Goal: Task Accomplishment & Management: Use online tool/utility

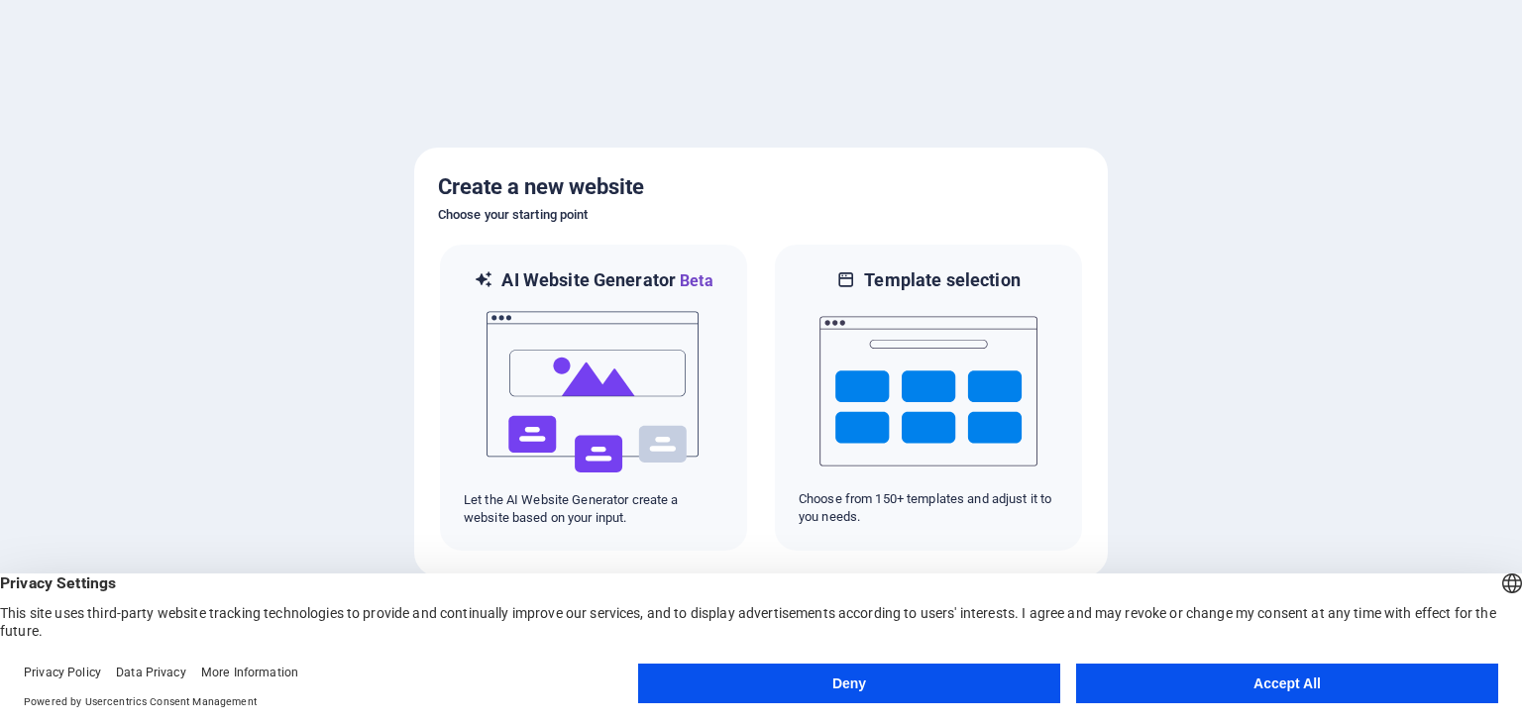
click at [1325, 686] on button "Accept All" at bounding box center [1287, 684] width 422 height 40
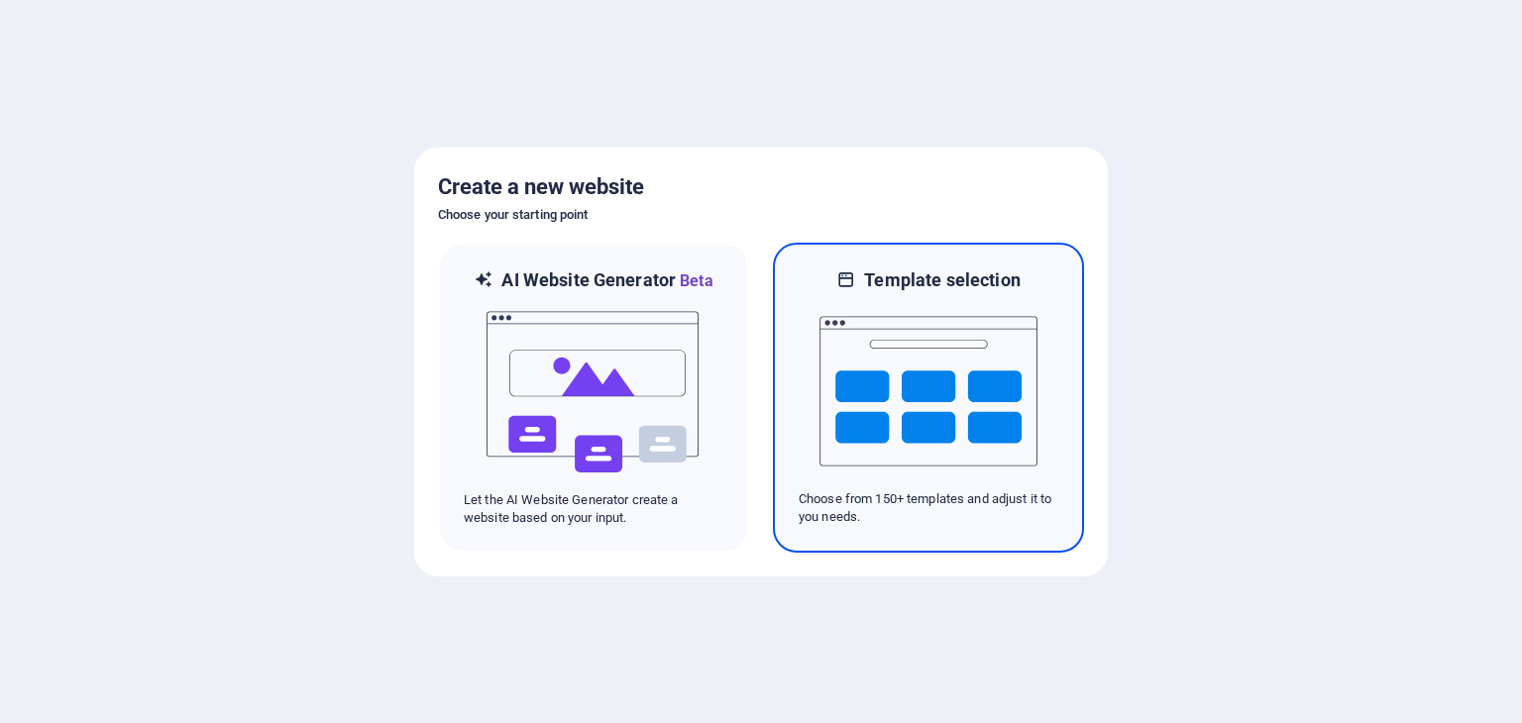
click at [993, 406] on img at bounding box center [928, 391] width 218 height 198
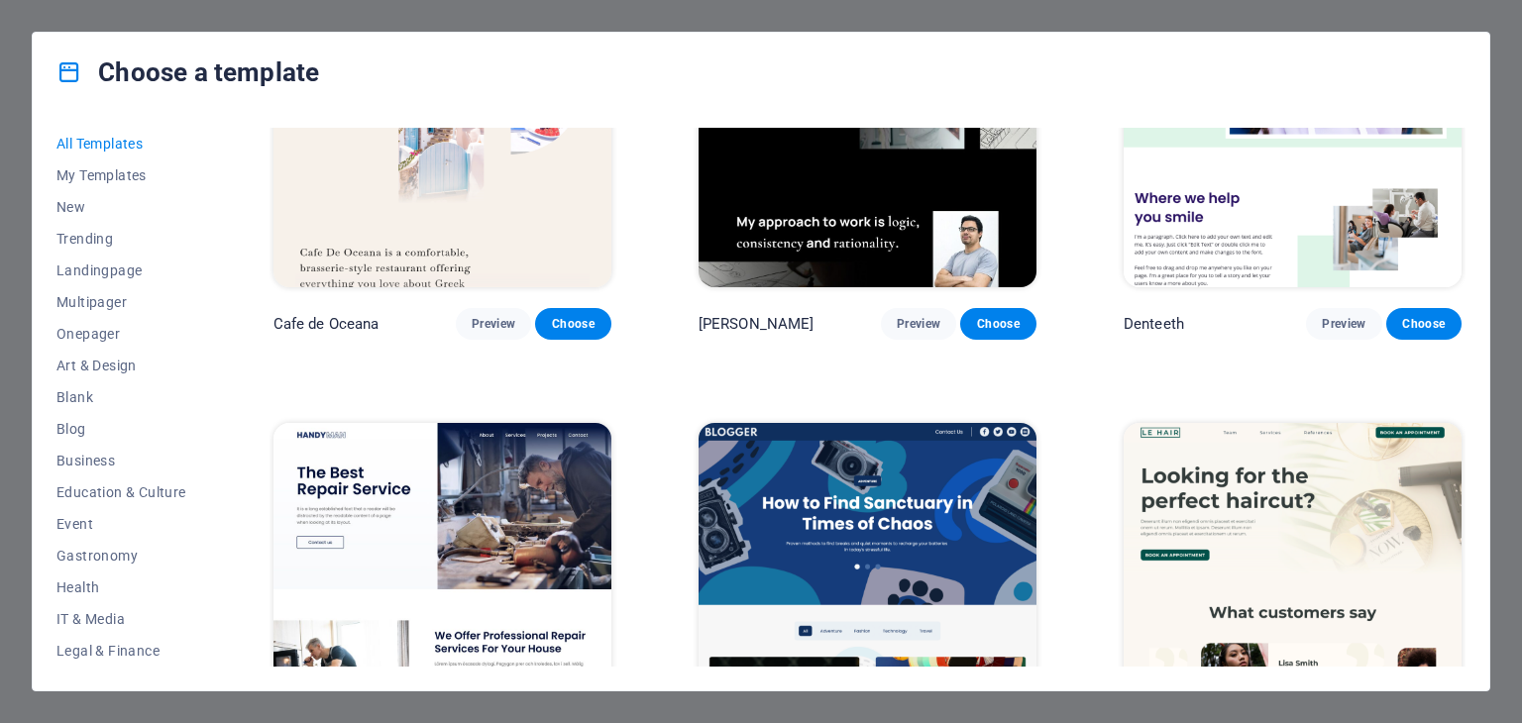
scroll to position [6263, 0]
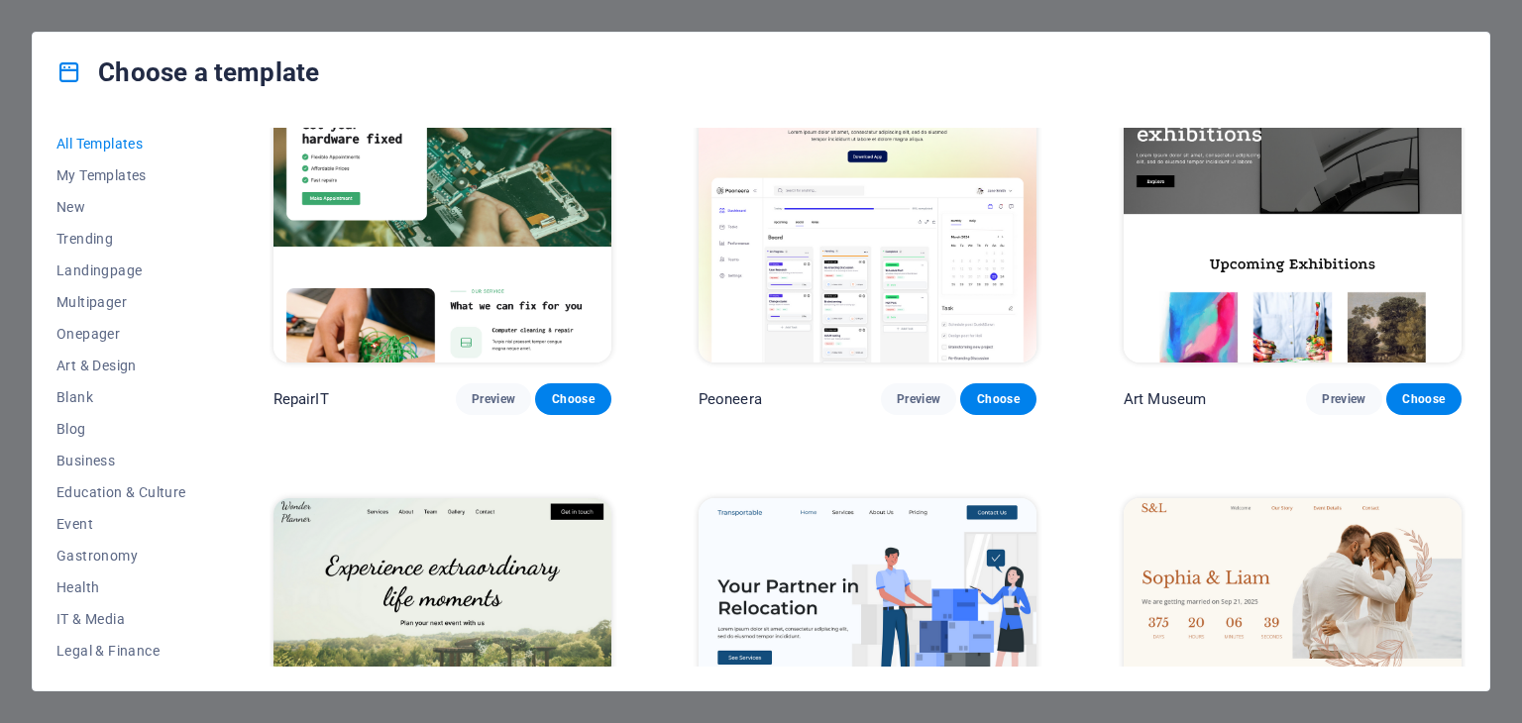
scroll to position [0, 0]
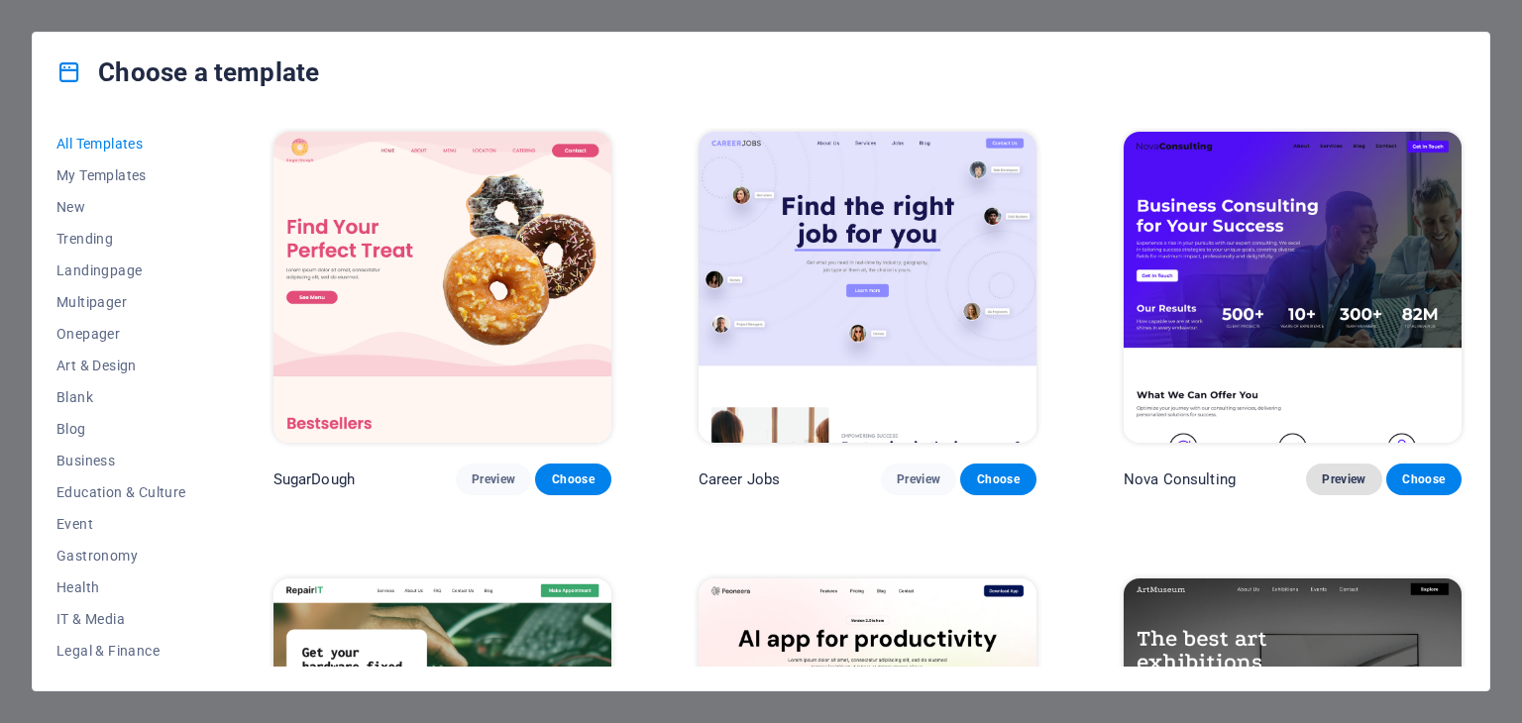
click at [1343, 475] on span "Preview" at bounding box center [1343, 480] width 44 height 16
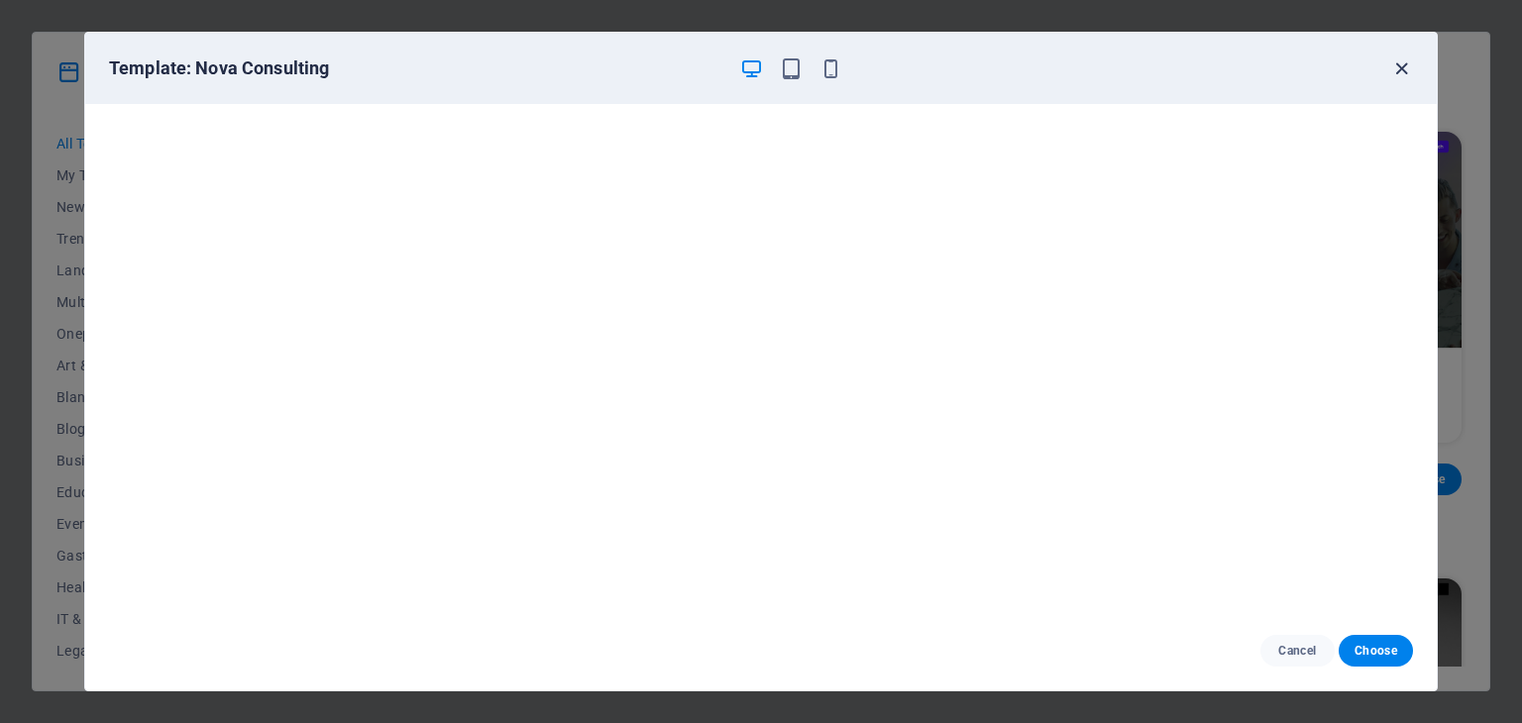
click at [1399, 68] on icon "button" at bounding box center [1401, 68] width 23 height 23
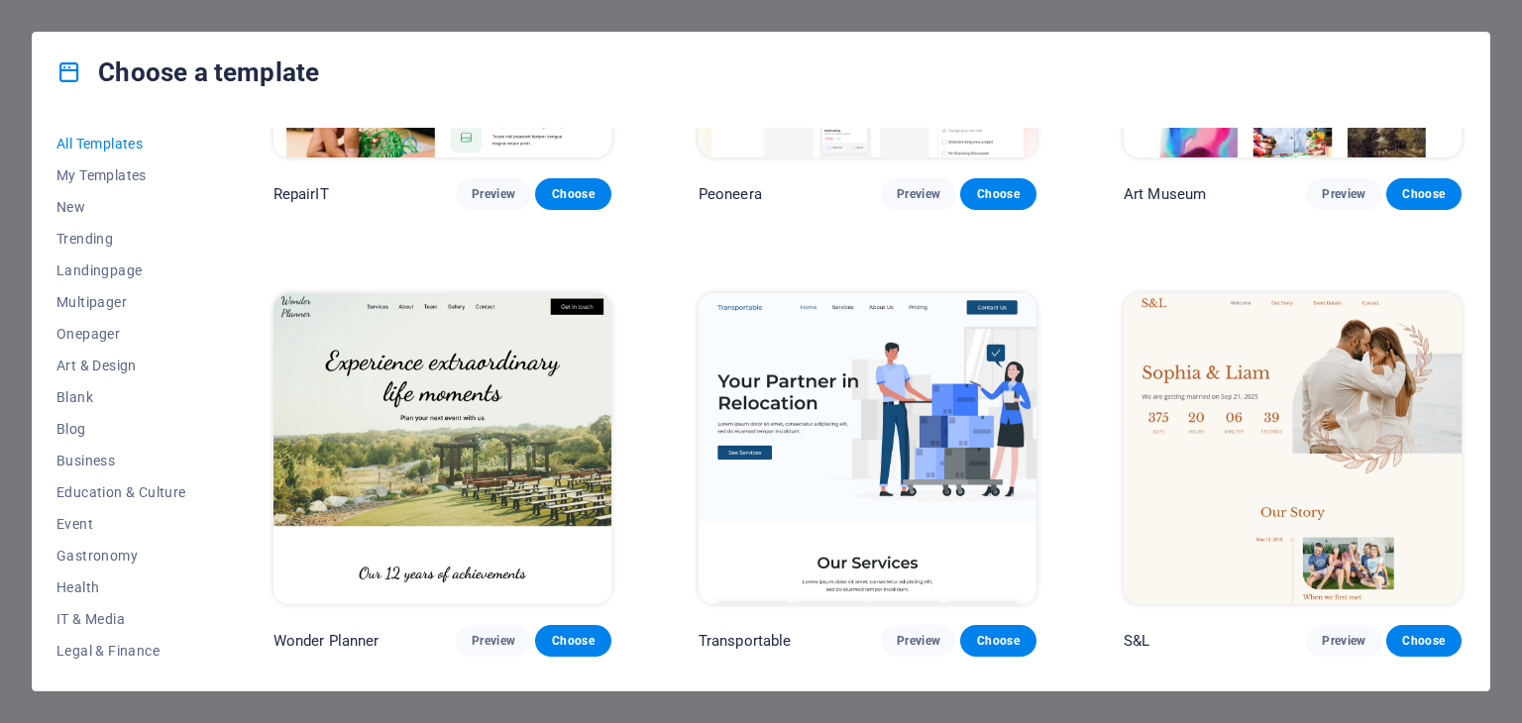
scroll to position [735, 0]
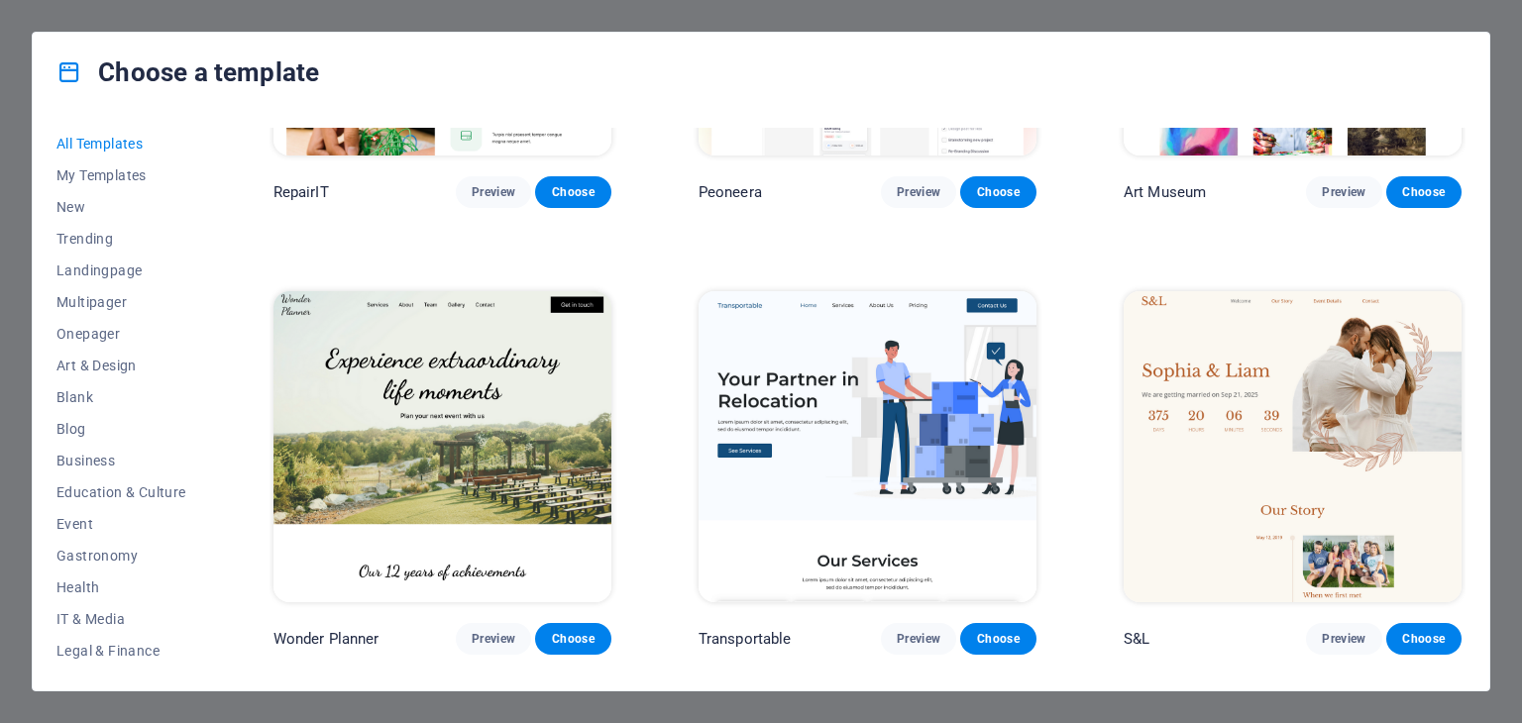
click at [843, 473] on img at bounding box center [867, 446] width 338 height 311
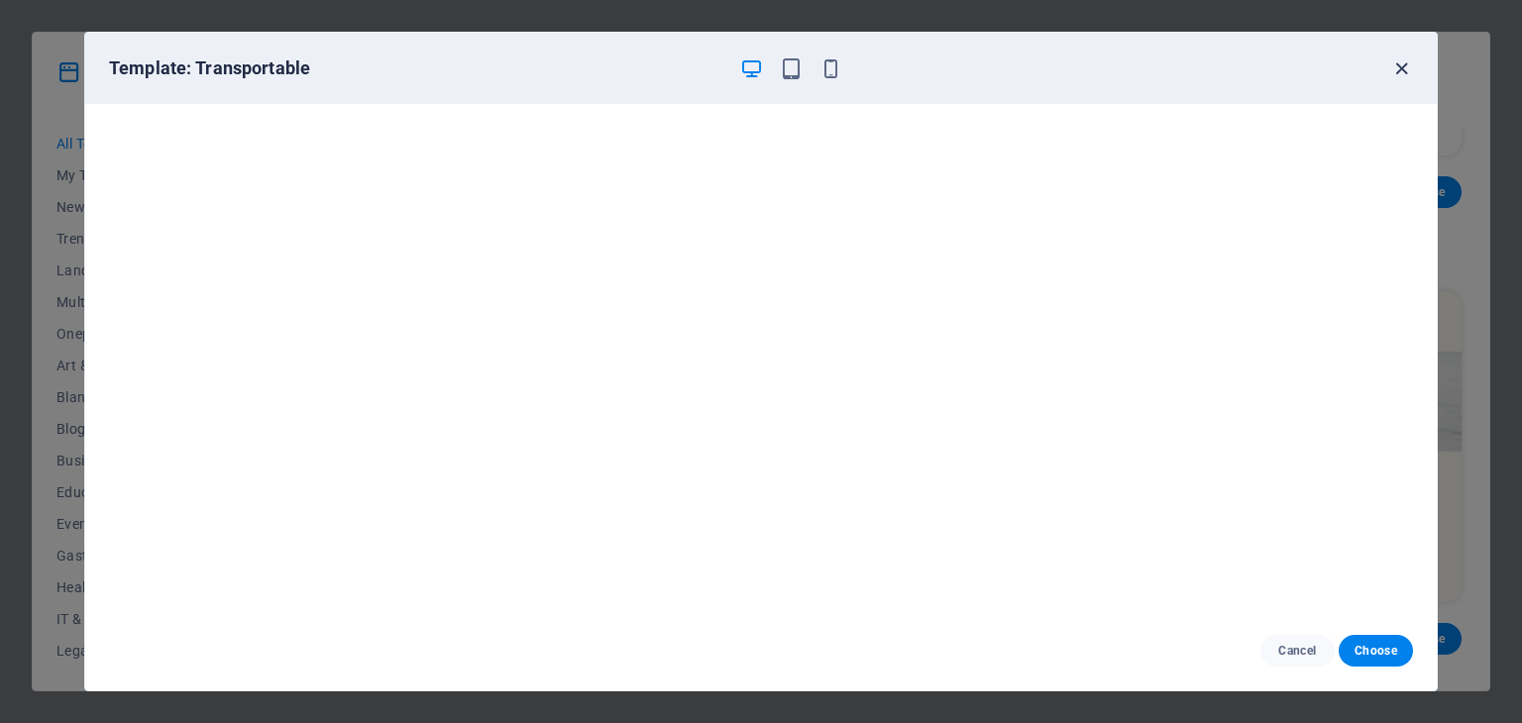
click at [1402, 68] on icon "button" at bounding box center [1401, 68] width 23 height 23
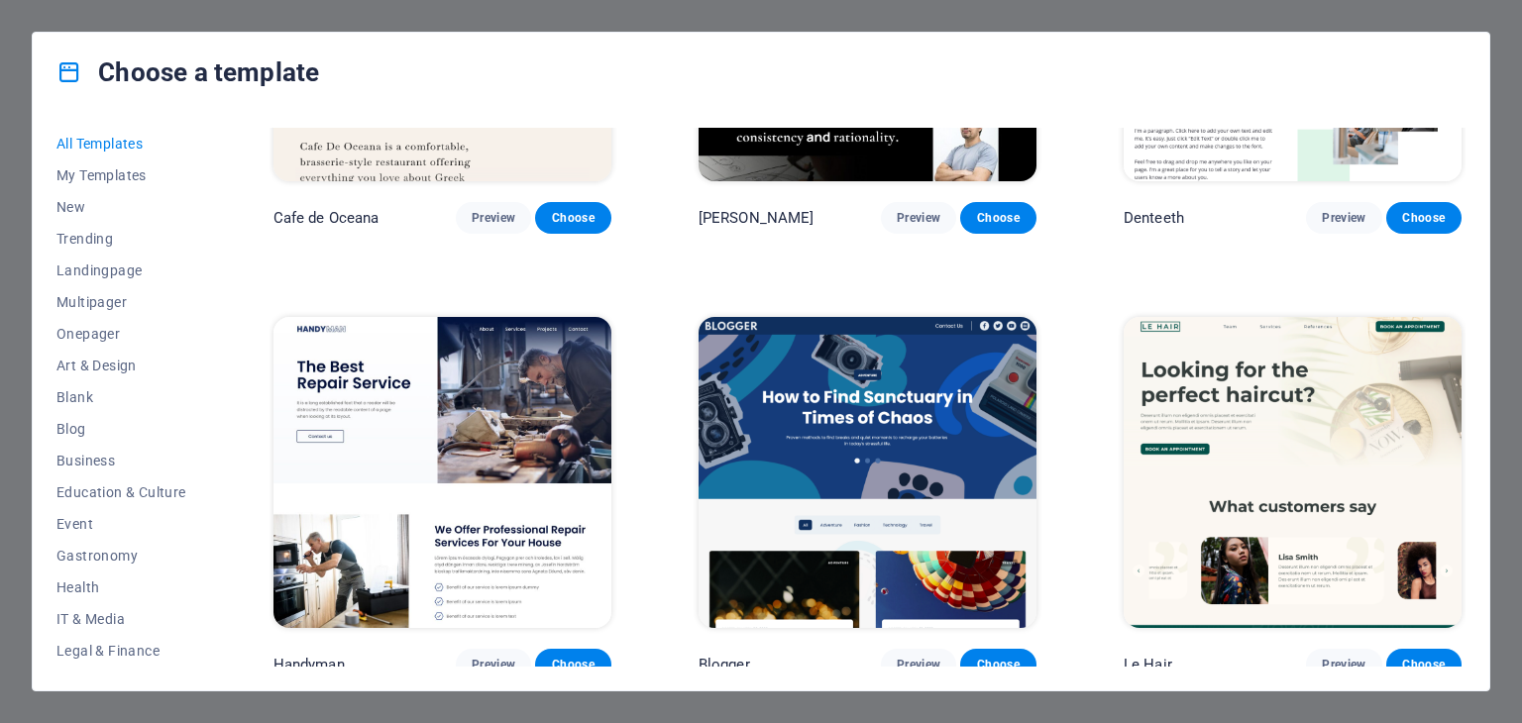
scroll to position [6077, 0]
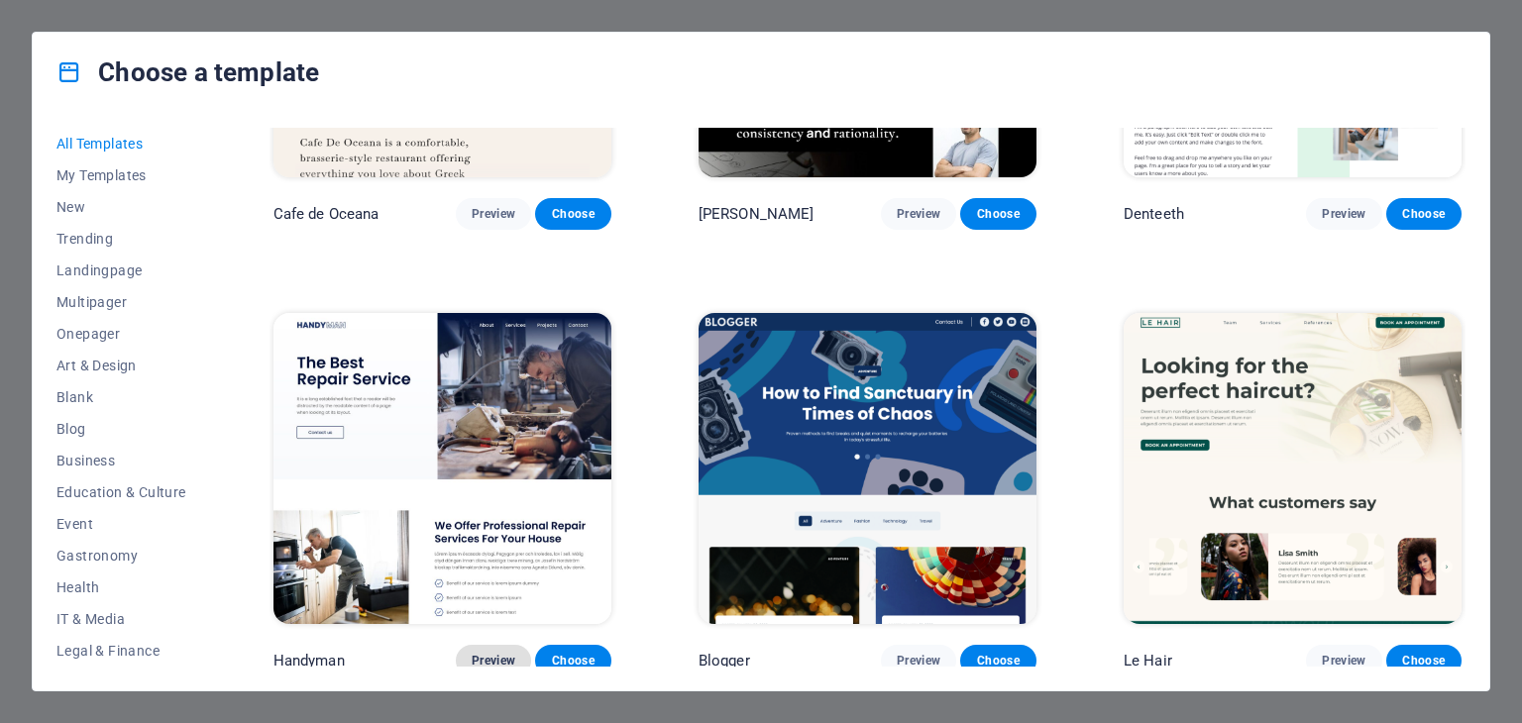
click at [501, 653] on span "Preview" at bounding box center [494, 661] width 44 height 16
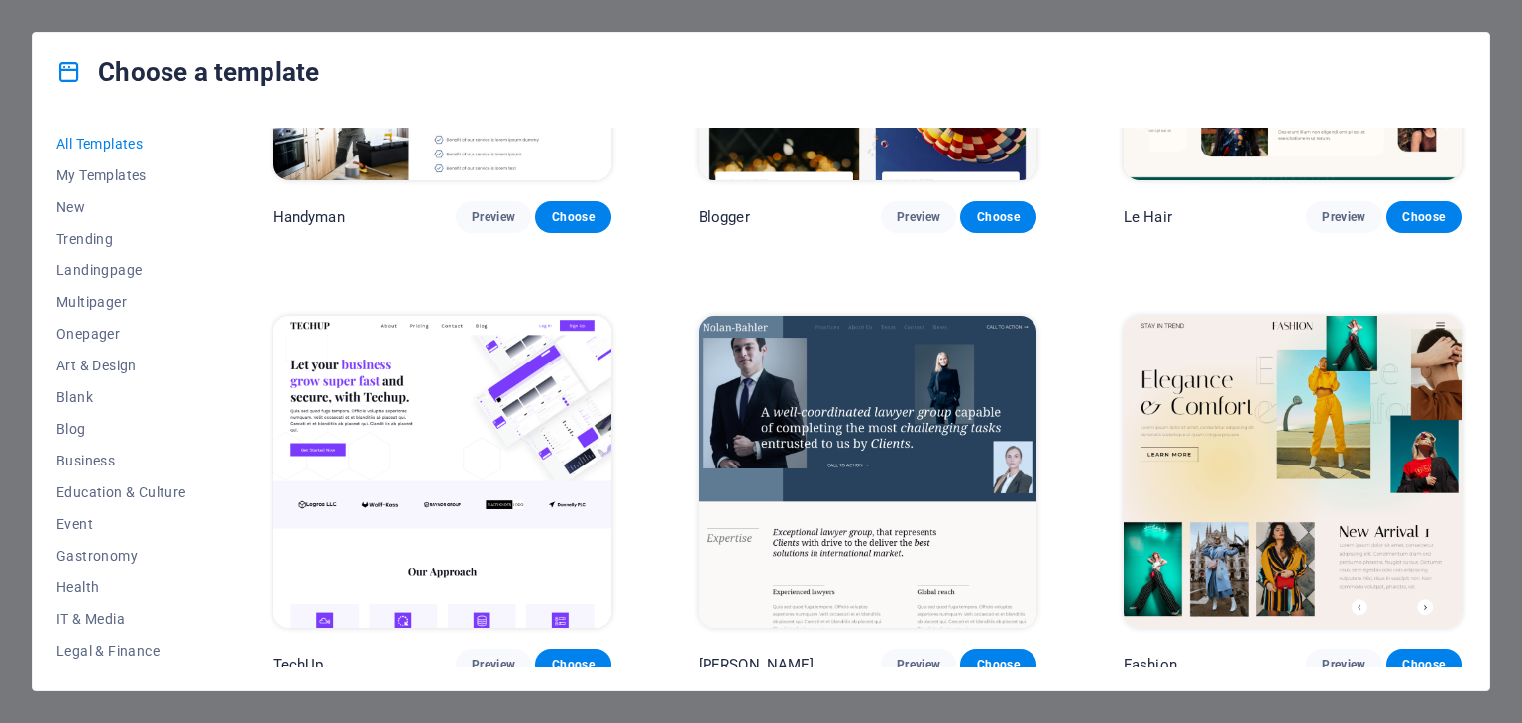
scroll to position [6539, 0]
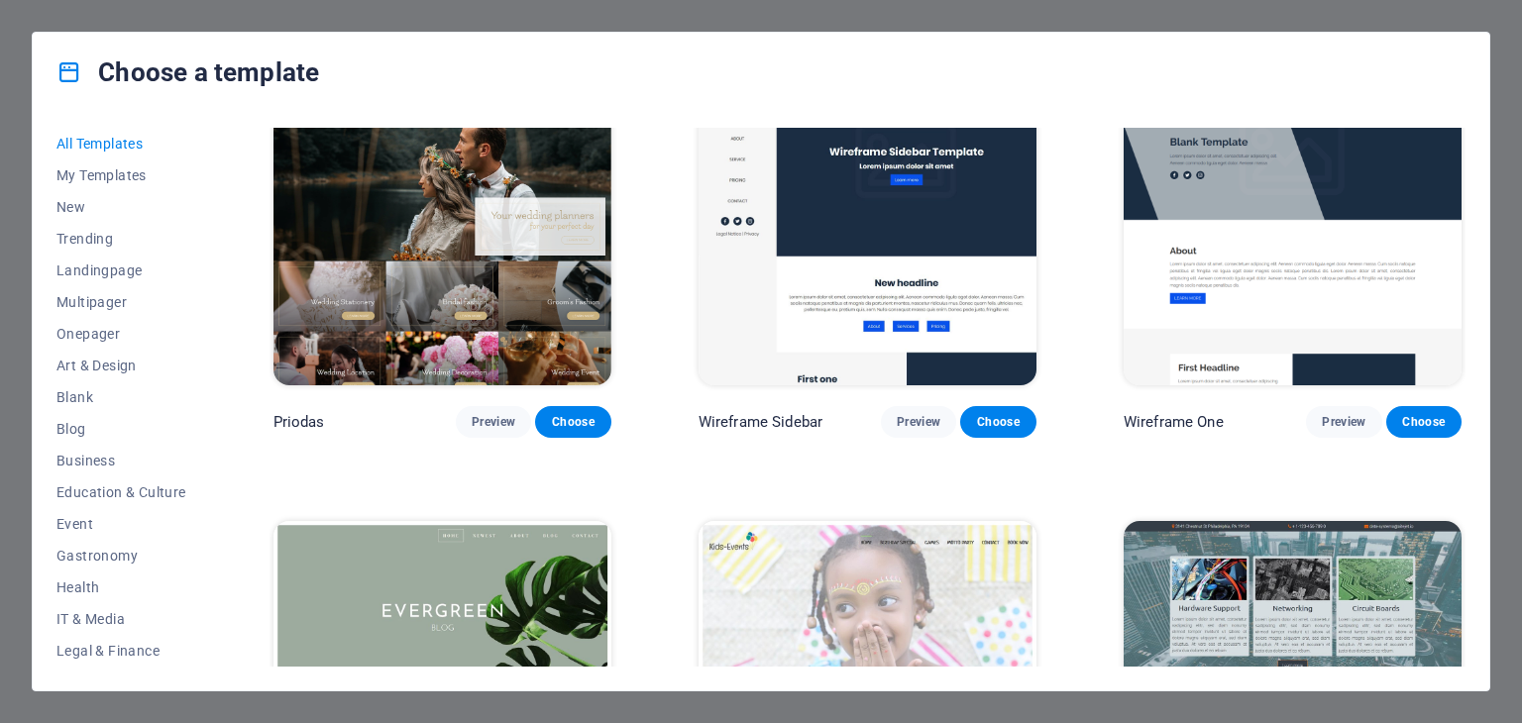
scroll to position [7706, 0]
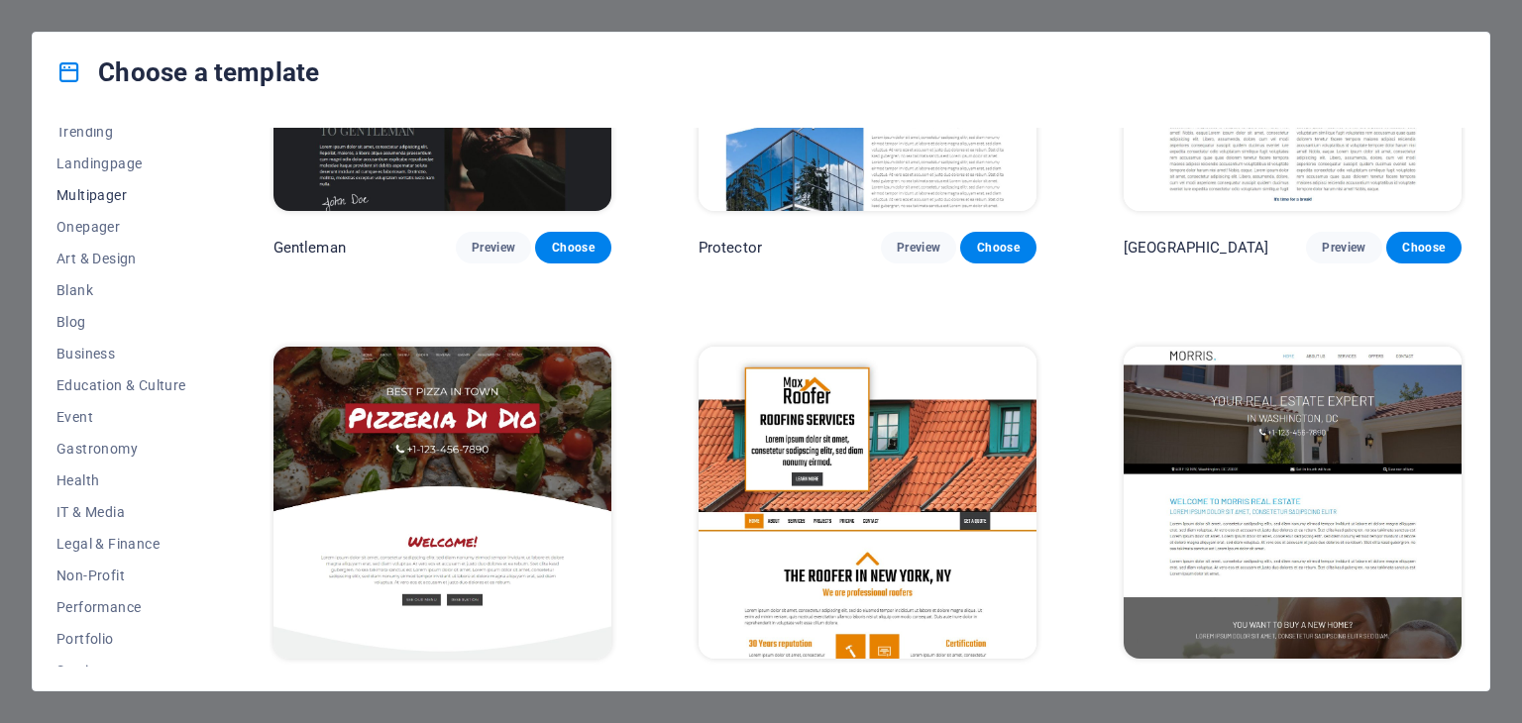
scroll to position [111, 0]
click at [127, 502] on span "IT & Media" at bounding box center [121, 508] width 130 height 16
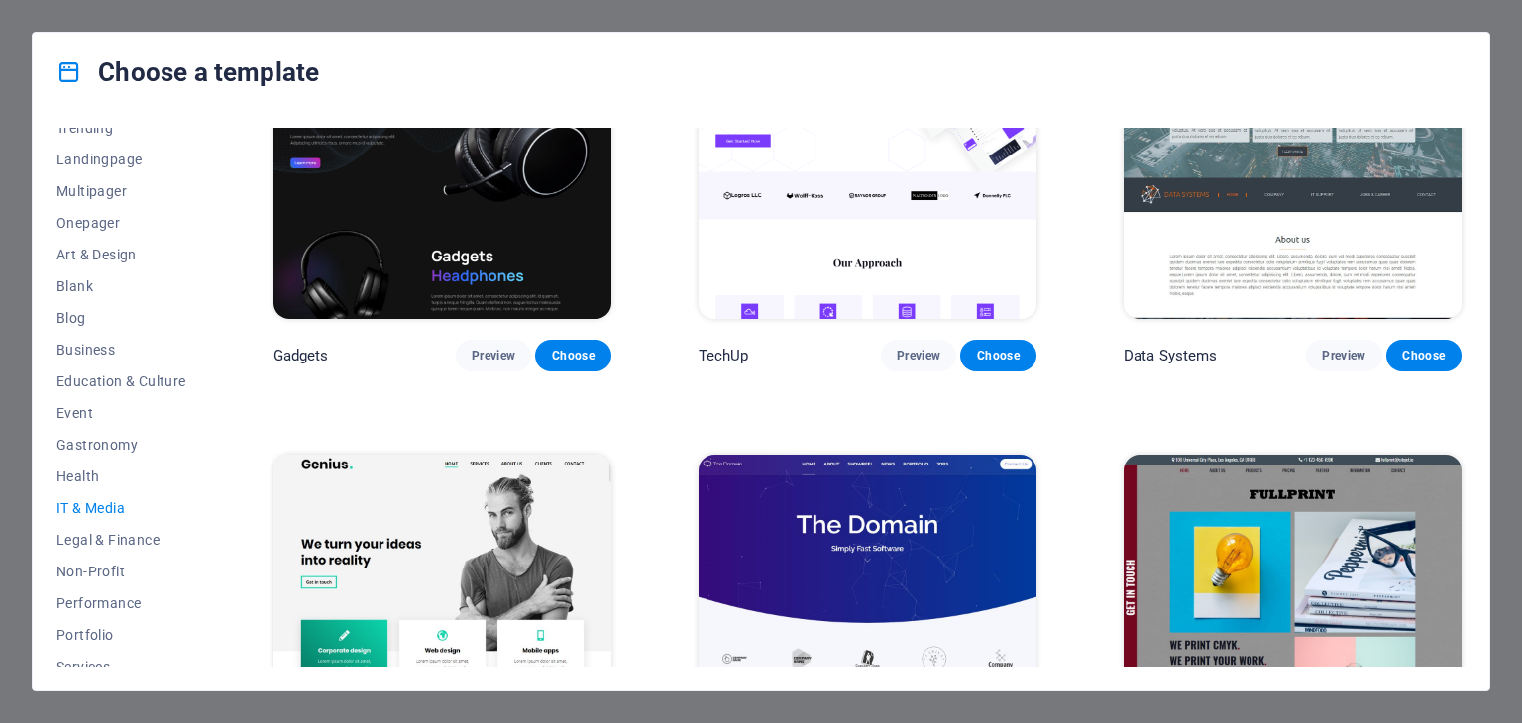
click at [99, 504] on span "IT & Media" at bounding box center [121, 508] width 130 height 16
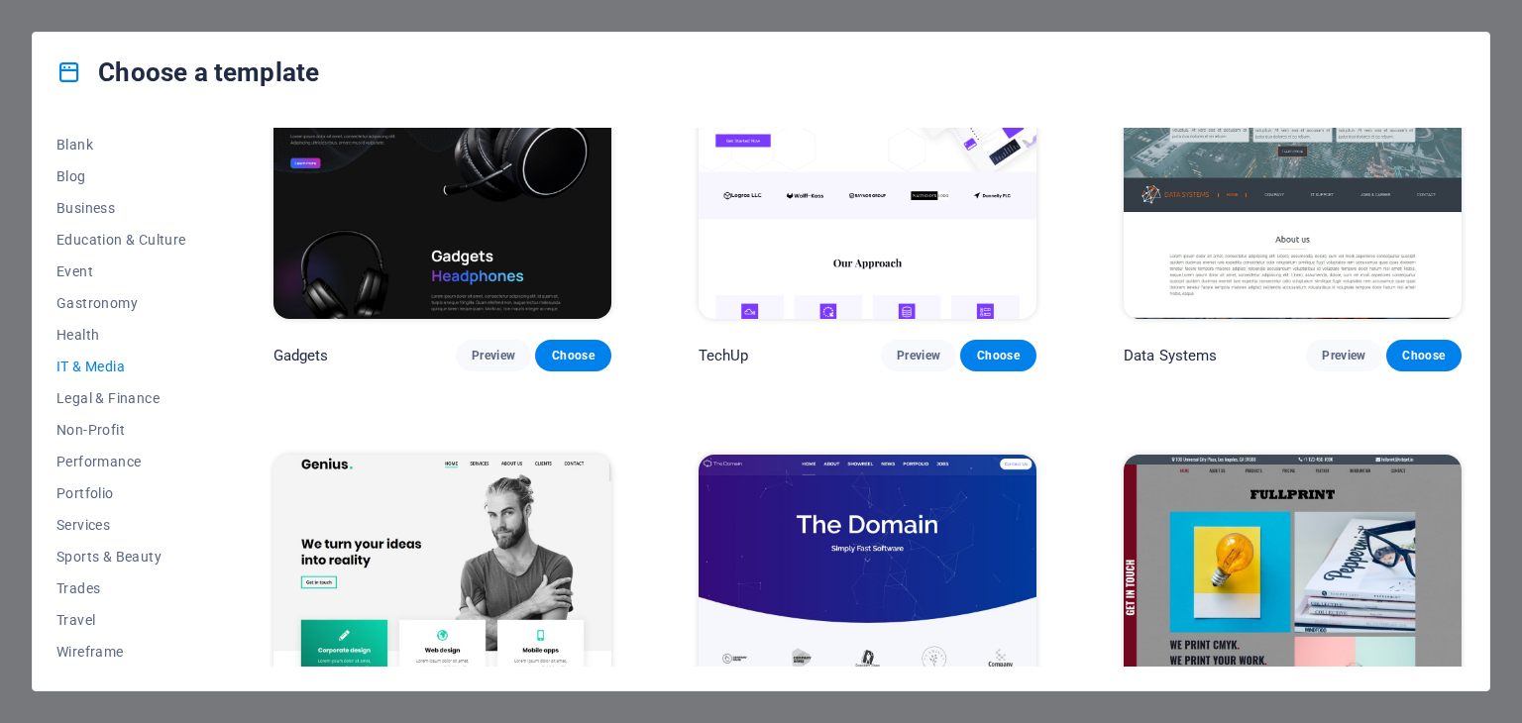
scroll to position [254, 0]
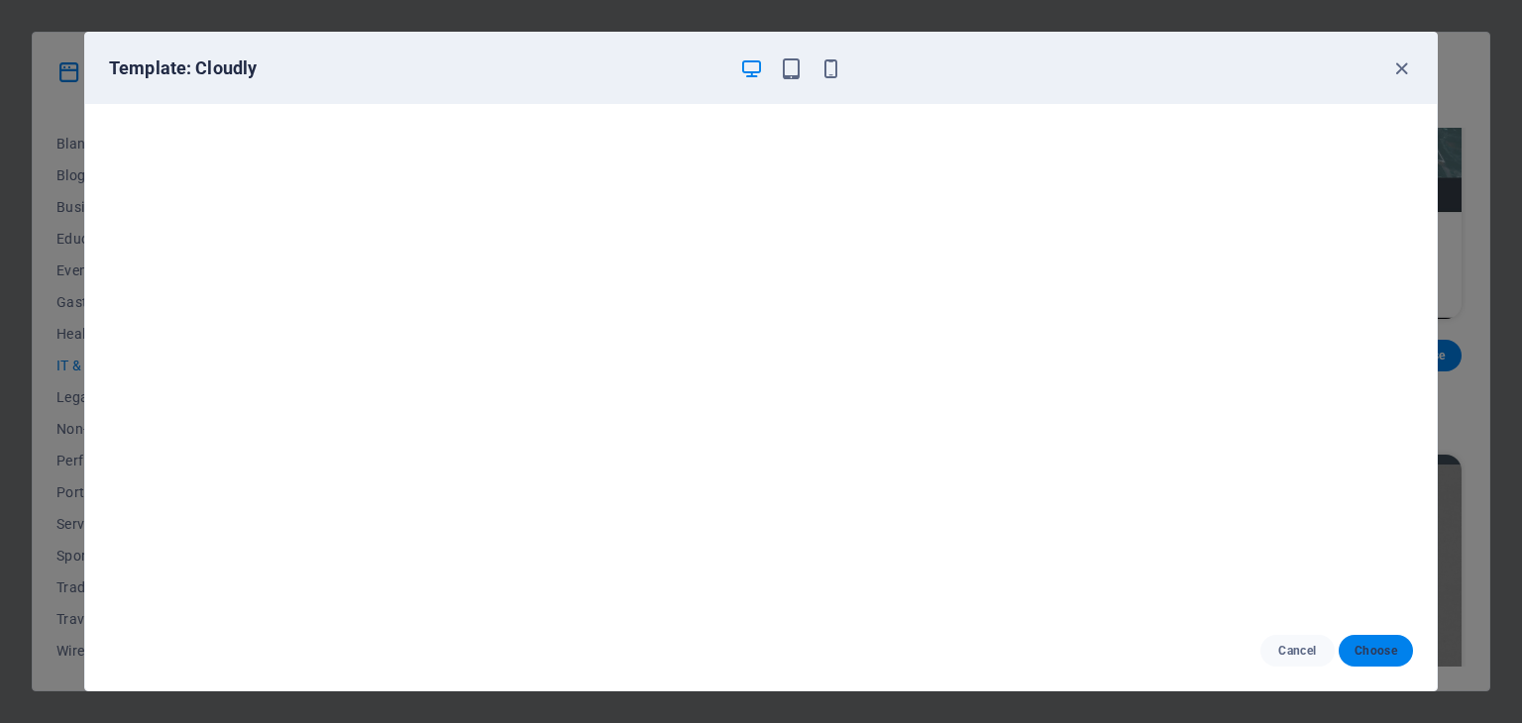
click at [1371, 645] on span "Choose" at bounding box center [1375, 651] width 43 height 16
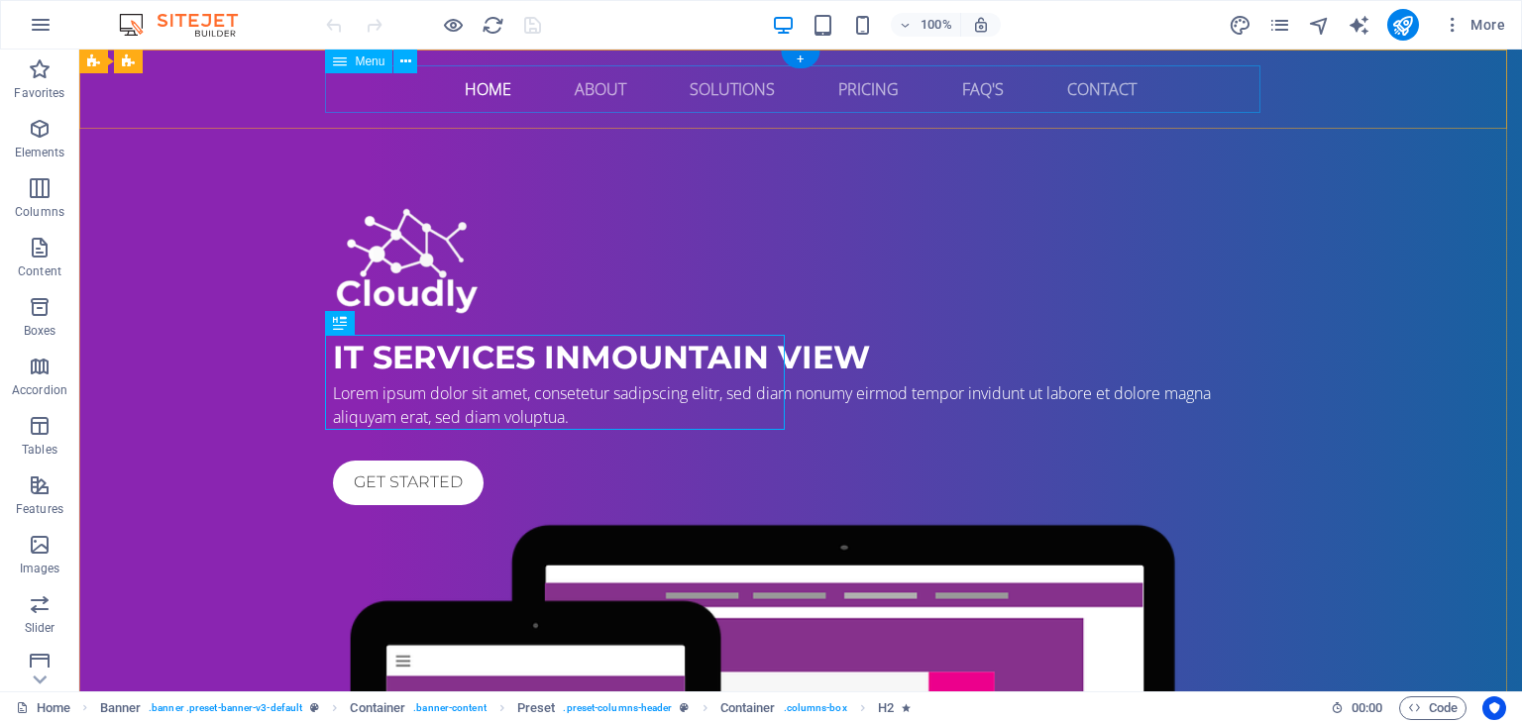
click at [489, 90] on nav "Home About Solutions Pricing FAQ's Contact" at bounding box center [800, 89] width 935 height 48
click at [408, 65] on icon at bounding box center [405, 62] width 11 height 21
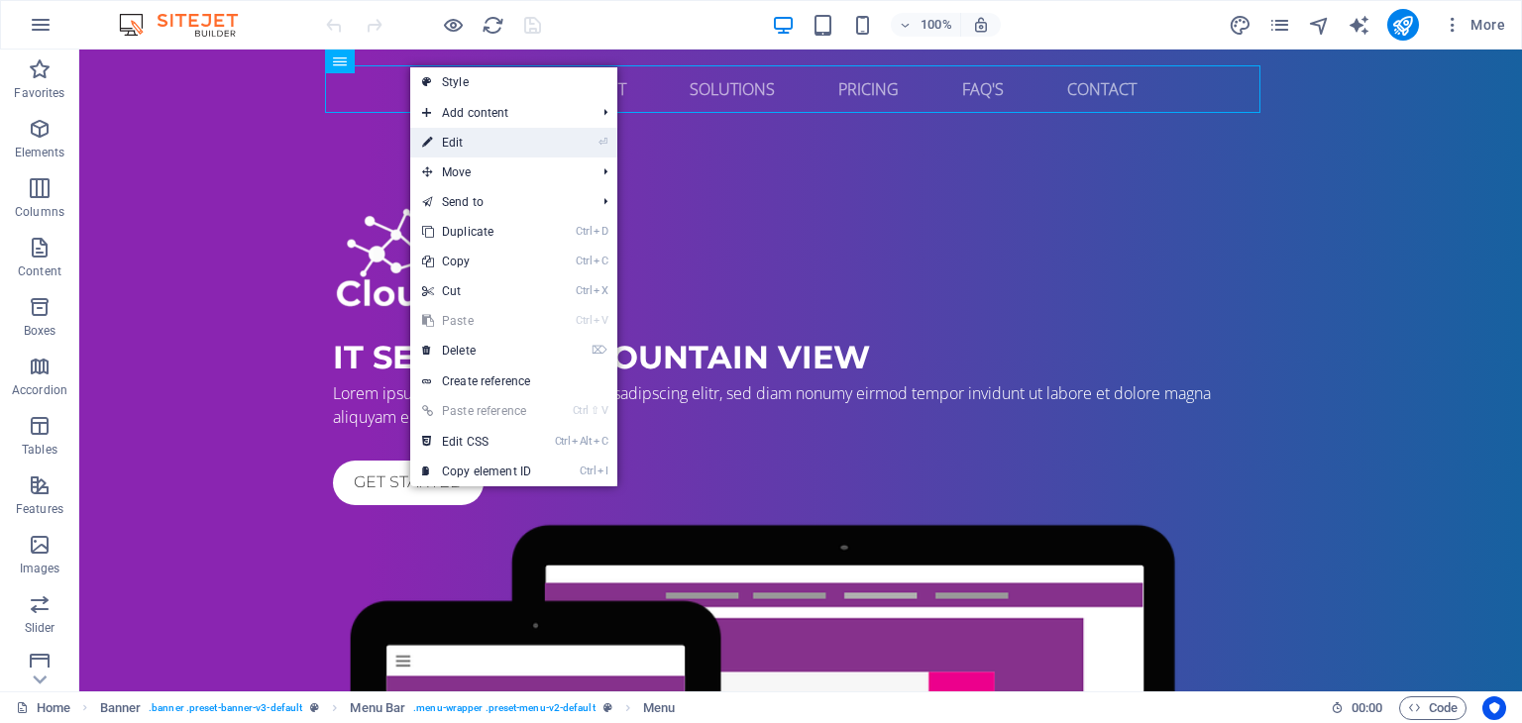
click at [436, 138] on link "⏎ Edit" at bounding box center [476, 143] width 133 height 30
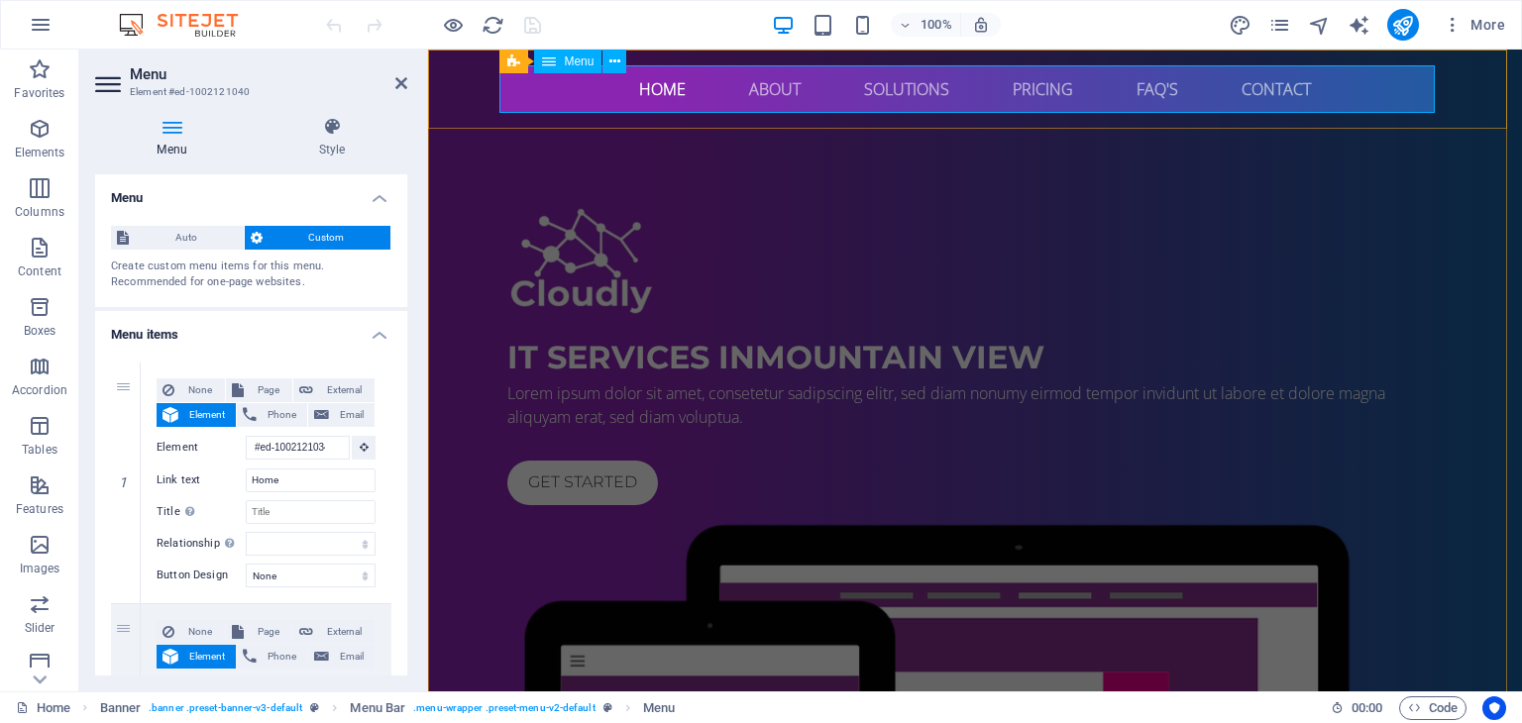
click at [769, 95] on nav "Home About Solutions Pricing FAQ's Contact" at bounding box center [974, 89] width 935 height 48
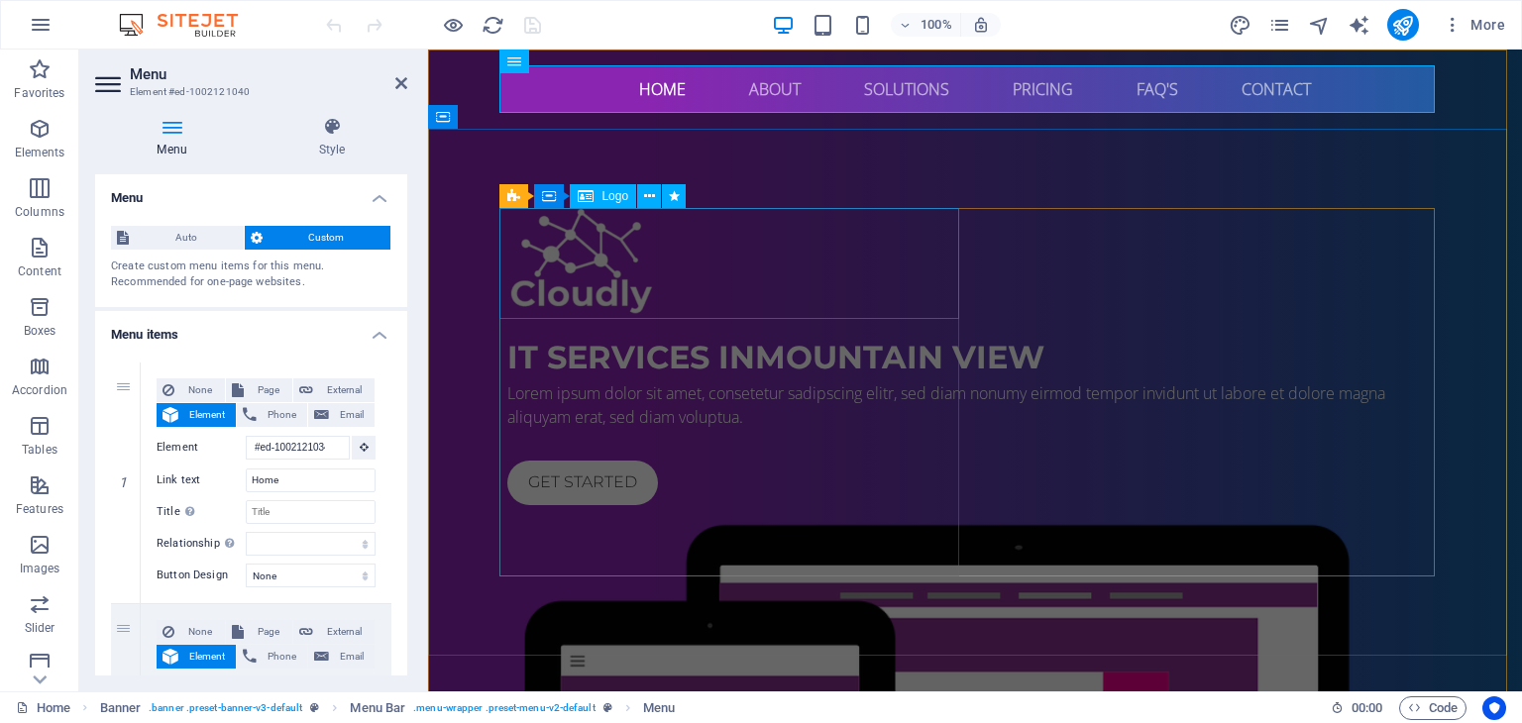
click at [605, 290] on div at bounding box center [974, 263] width 935 height 110
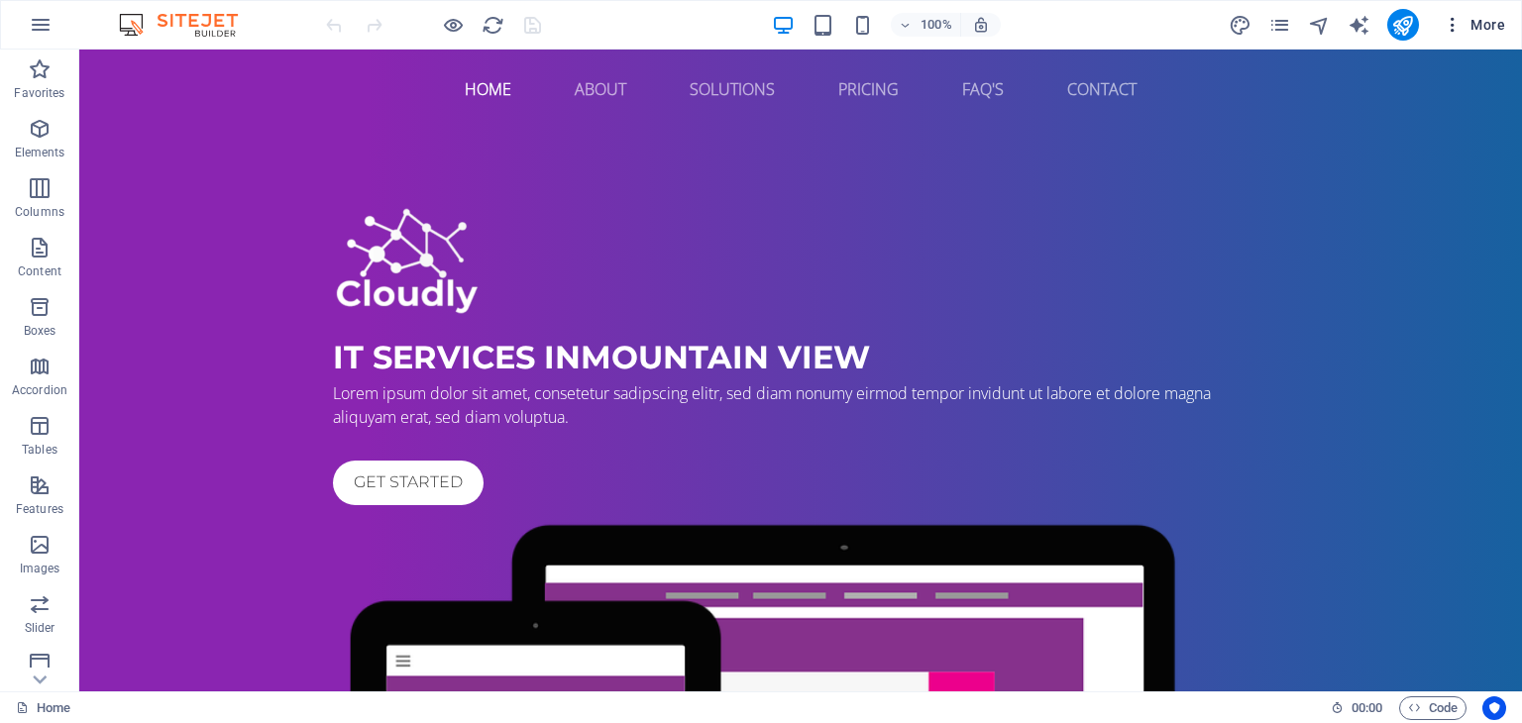
click at [1488, 34] on span "More" at bounding box center [1473, 25] width 62 height 20
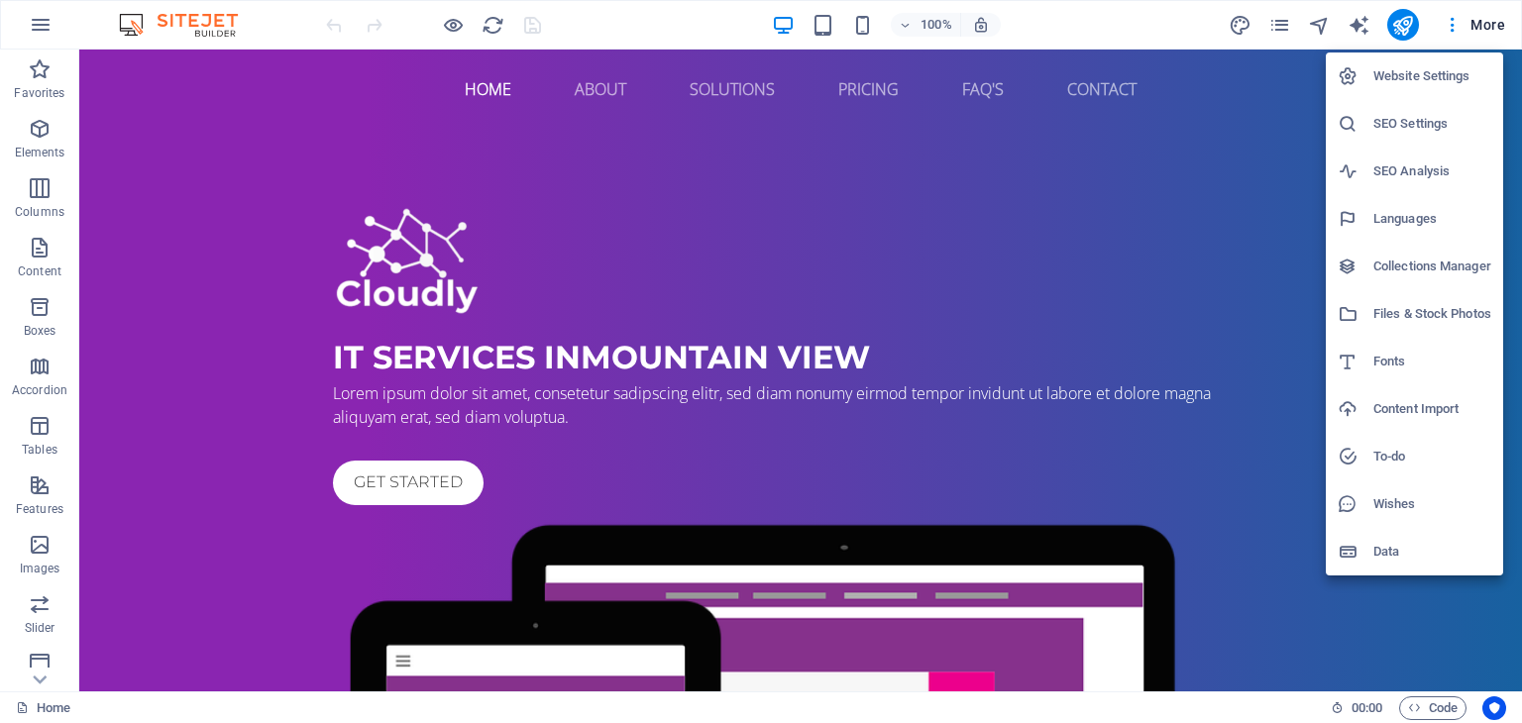
click at [1198, 42] on div at bounding box center [761, 361] width 1522 height 723
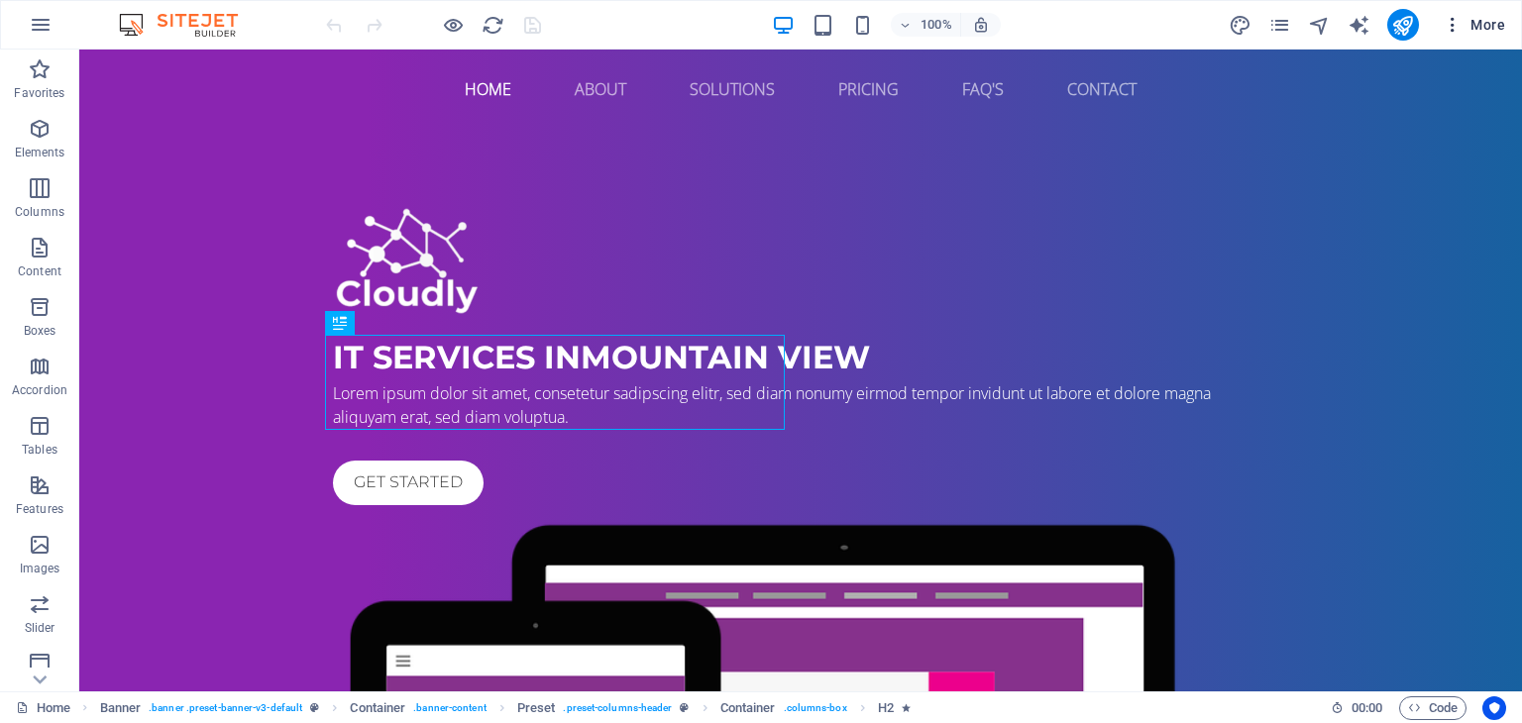
click at [1490, 13] on button "More" at bounding box center [1473, 25] width 78 height 32
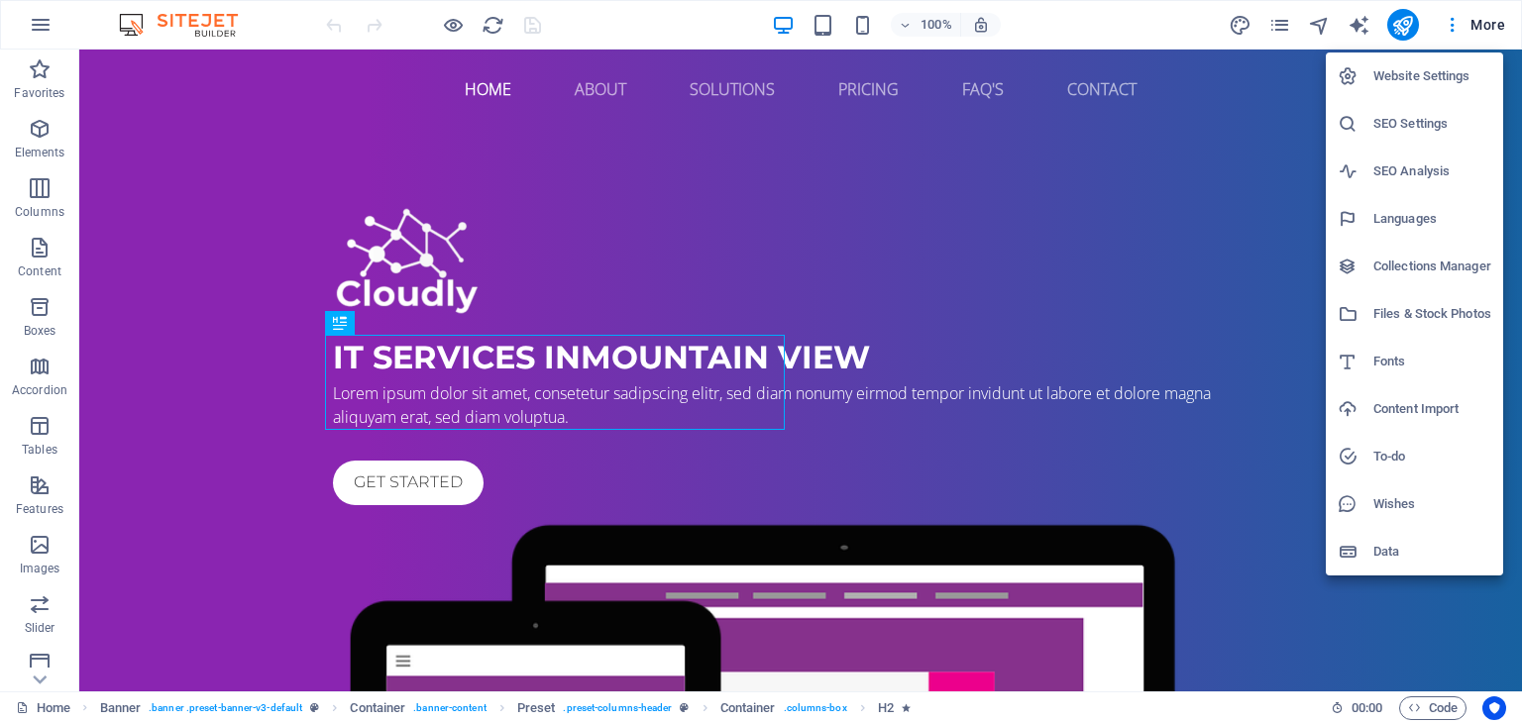
click at [1045, 29] on div at bounding box center [761, 361] width 1522 height 723
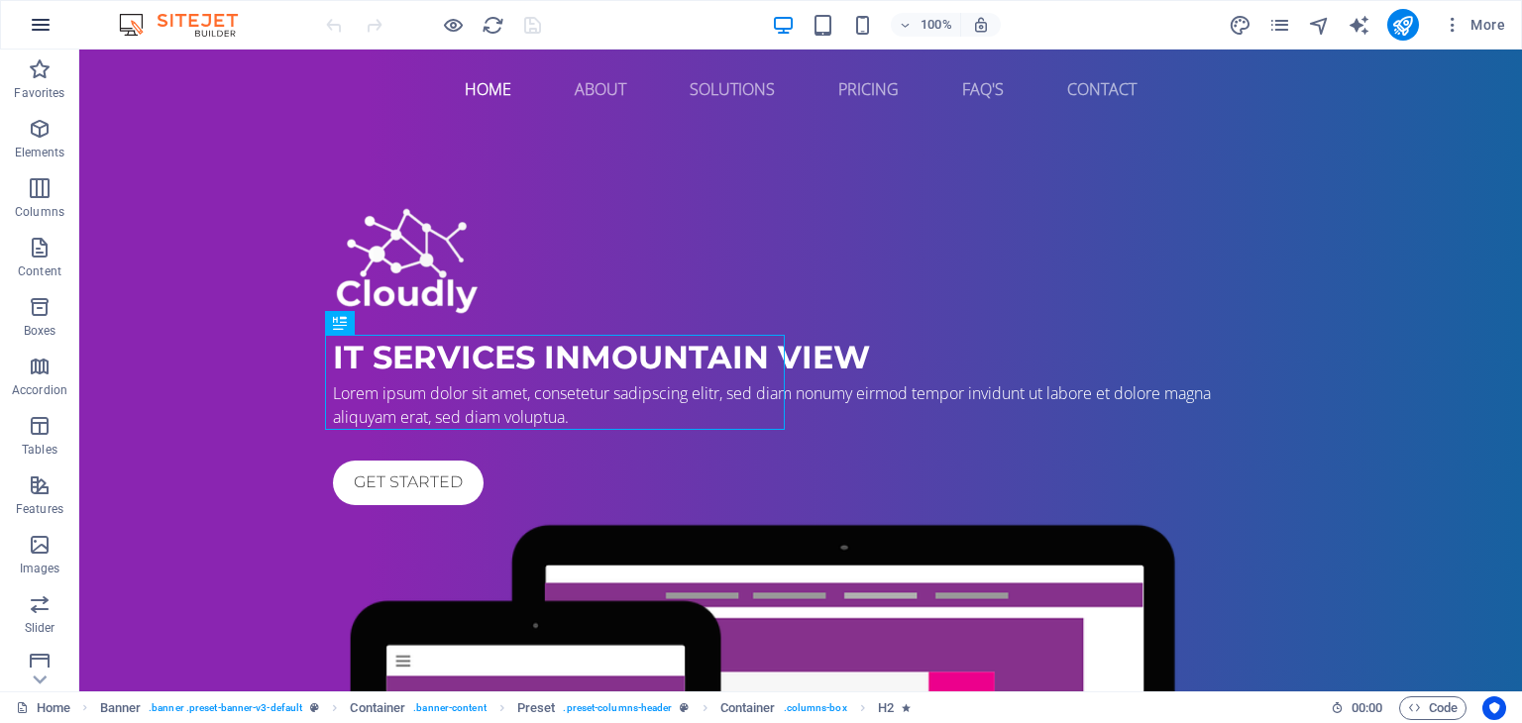
click at [52, 30] on icon "button" at bounding box center [41, 25] width 24 height 24
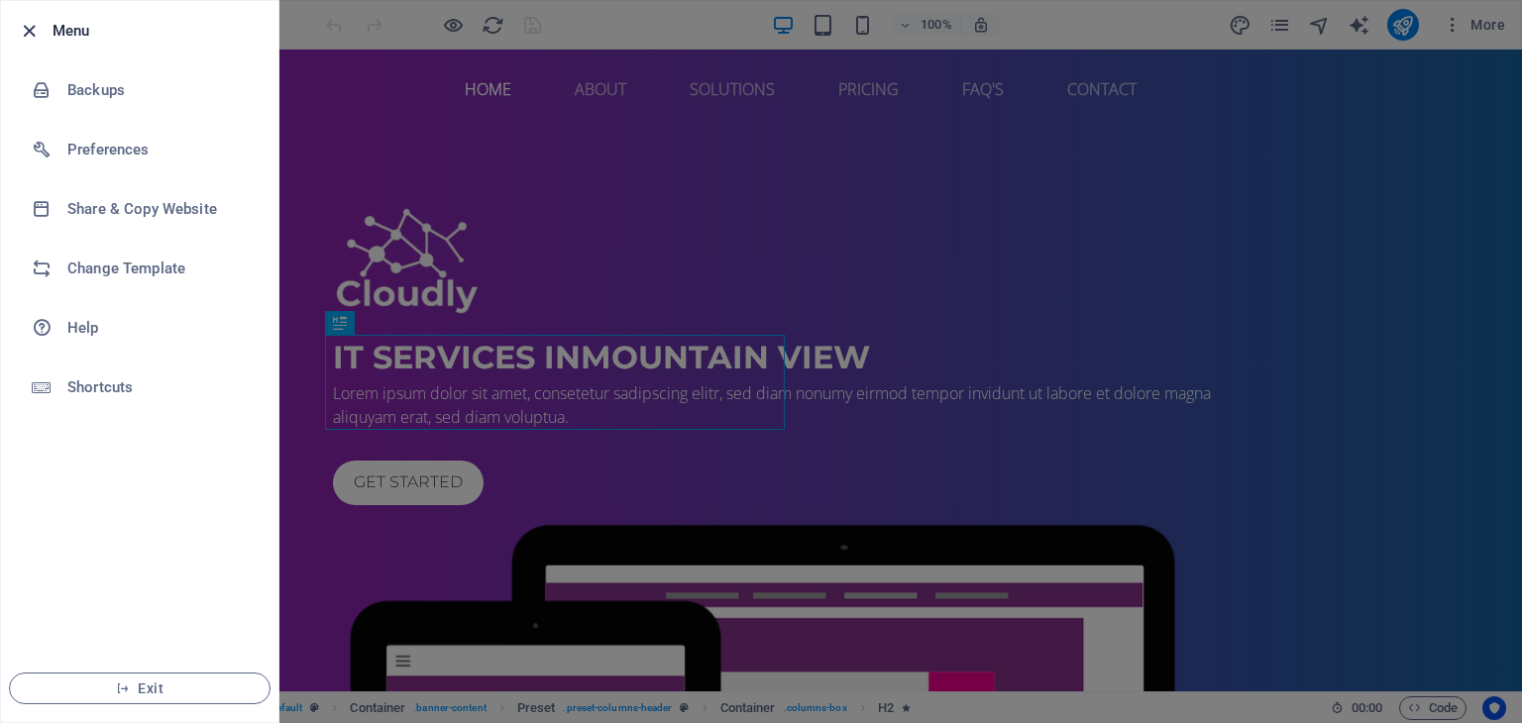
click at [32, 30] on icon "button" at bounding box center [29, 31] width 23 height 23
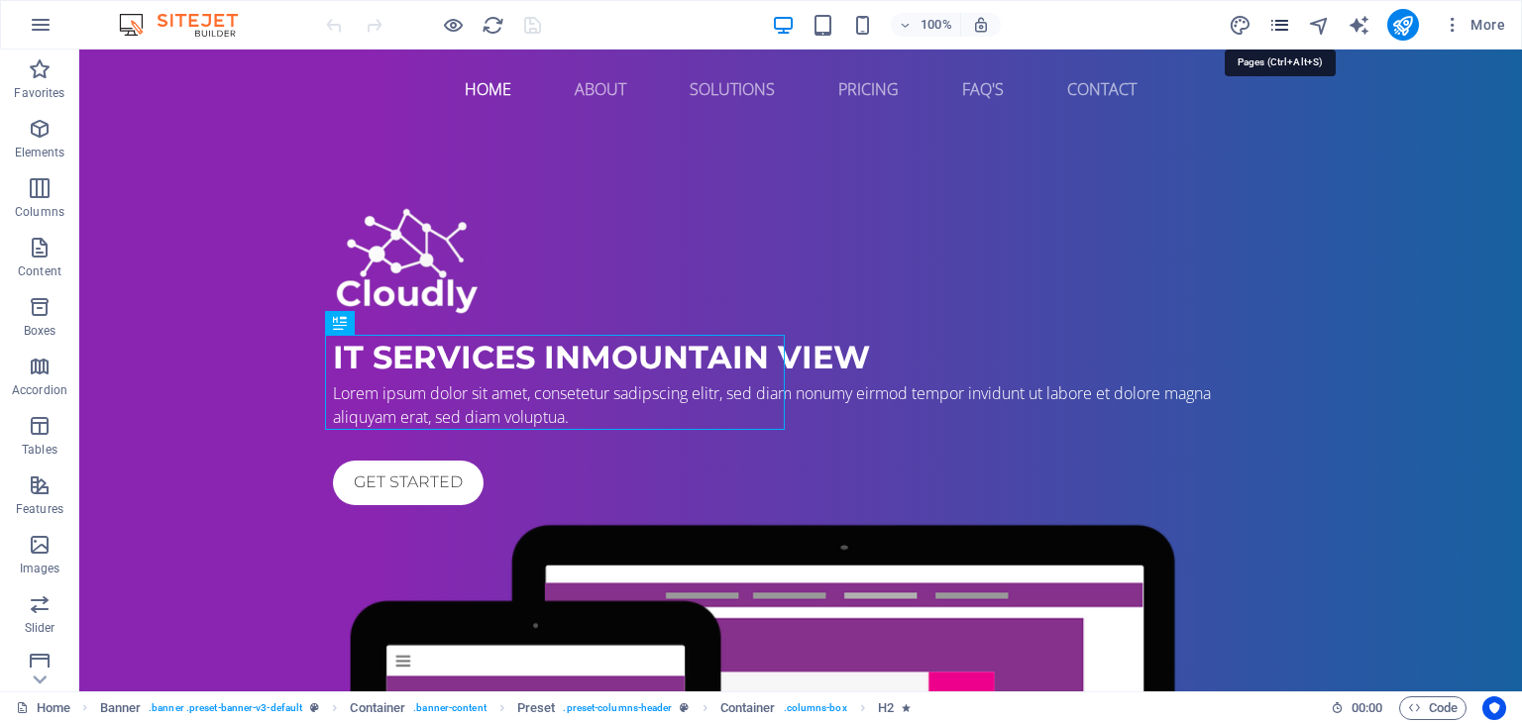
click at [1280, 21] on icon "pages" at bounding box center [1279, 25] width 23 height 23
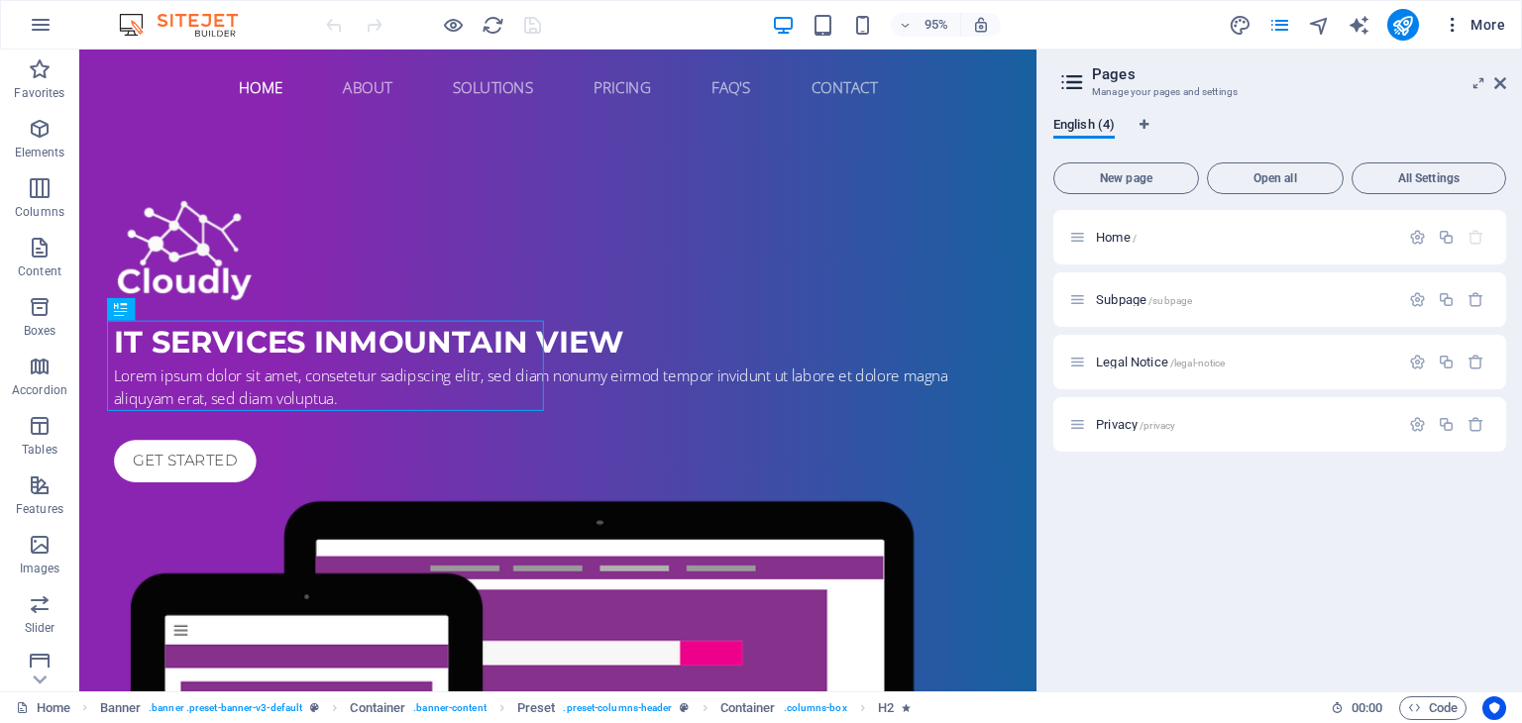
click at [1480, 25] on span "More" at bounding box center [1473, 25] width 62 height 20
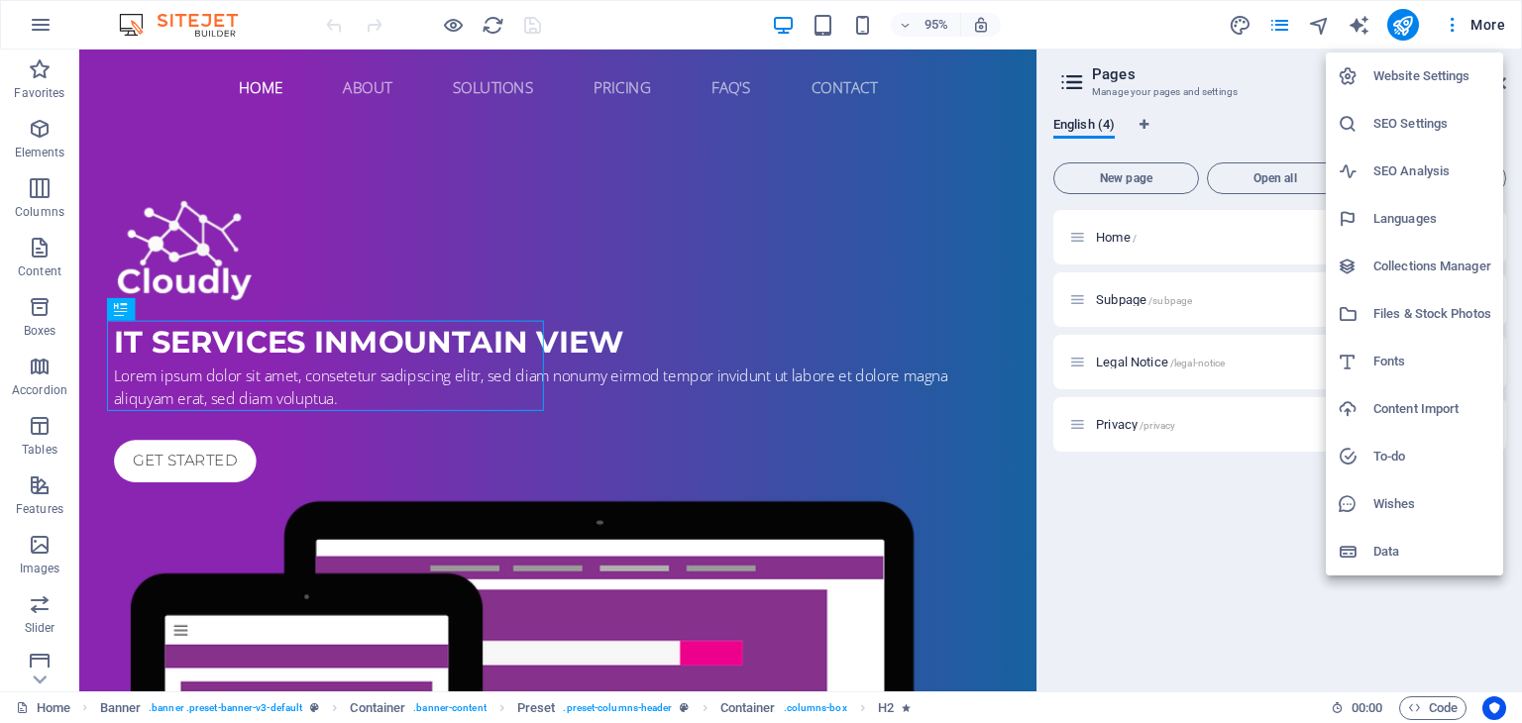
click at [1176, 530] on div at bounding box center [761, 361] width 1522 height 723
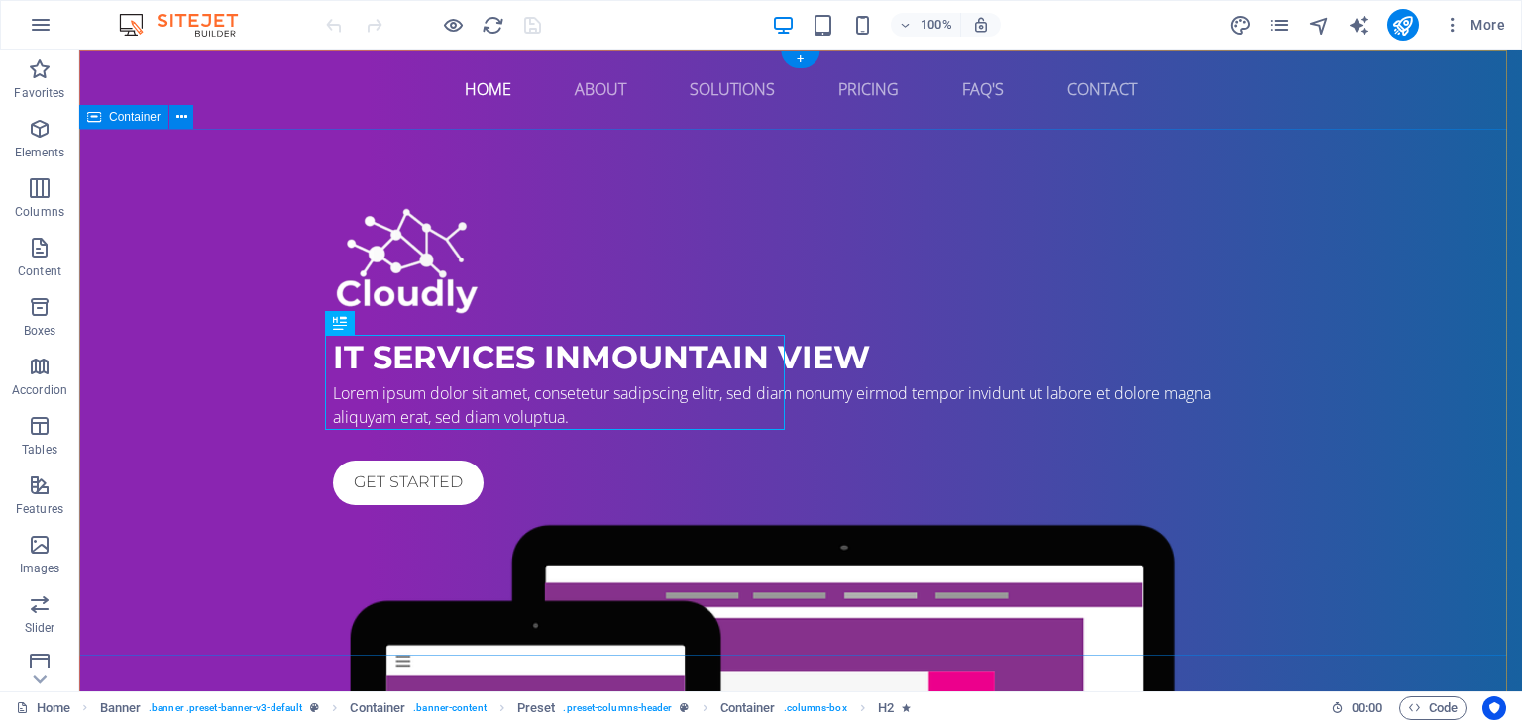
scroll to position [115, 0]
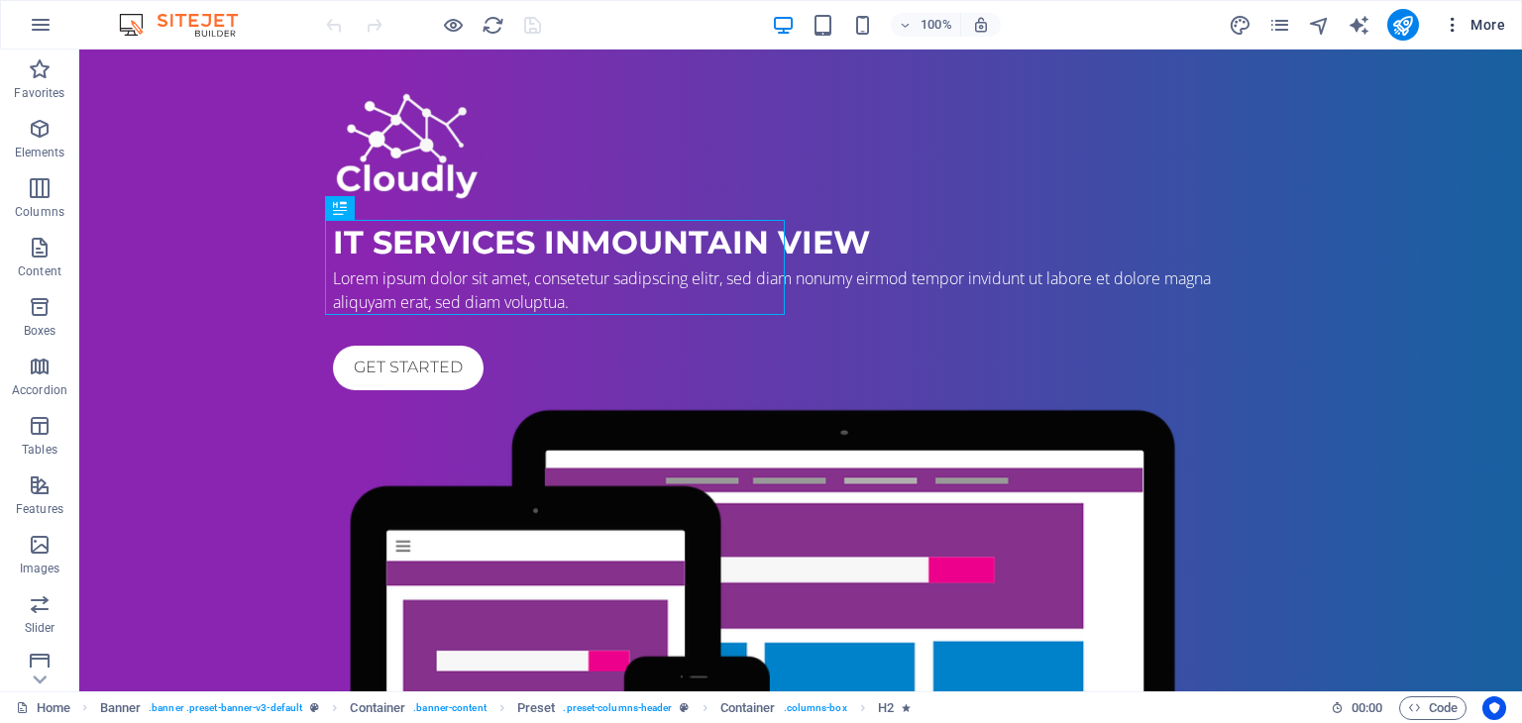
click at [1448, 34] on icon "button" at bounding box center [1452, 25] width 20 height 20
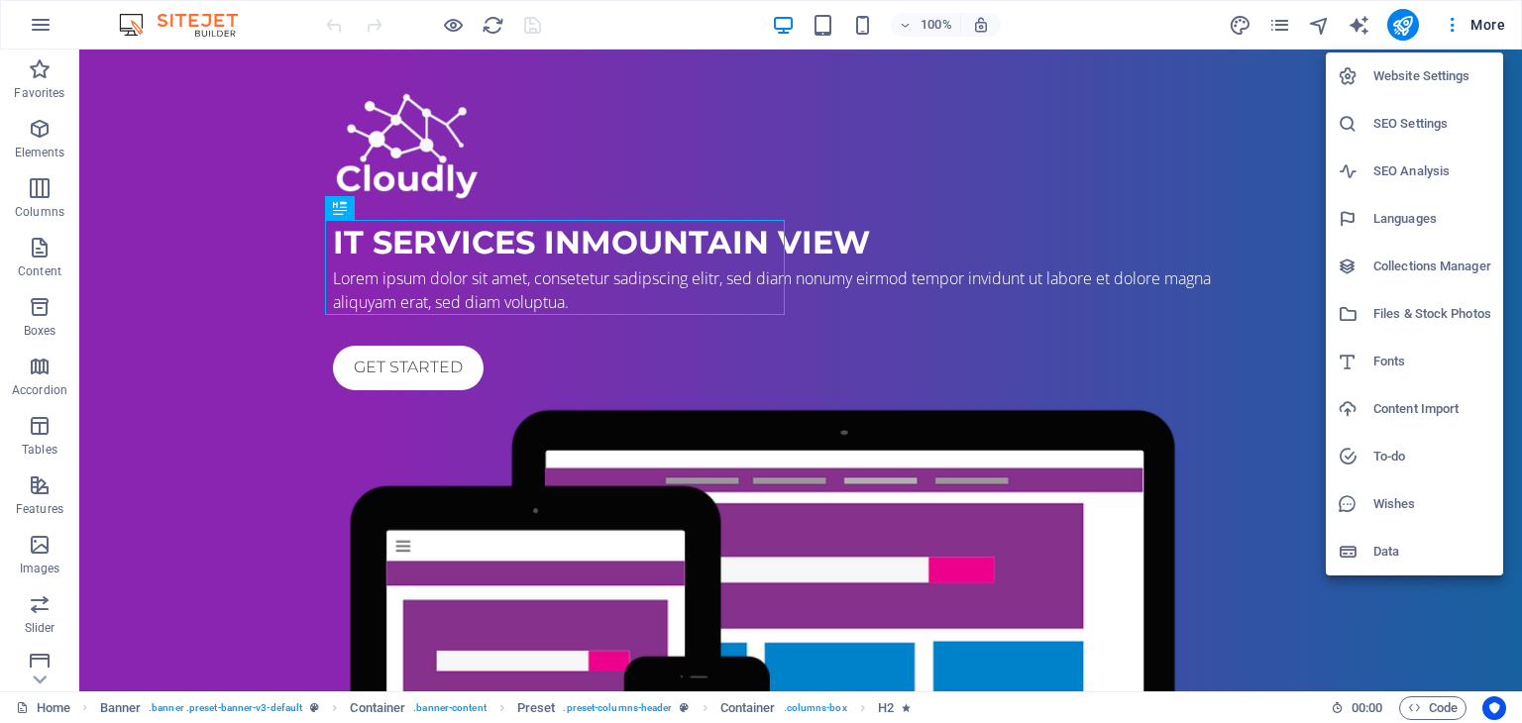
click at [1288, 36] on div at bounding box center [761, 361] width 1522 height 723
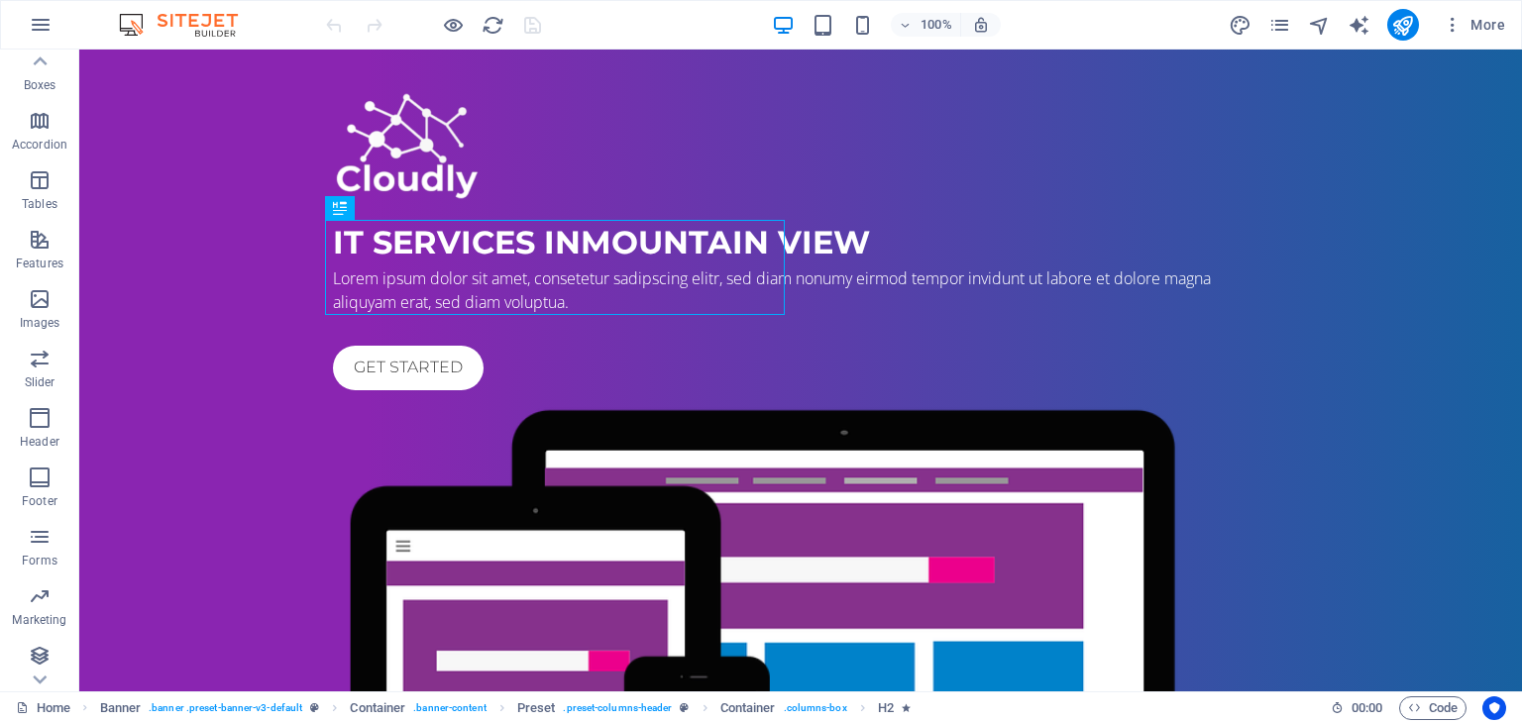
scroll to position [250, 0]
click at [40, 34] on icon "button" at bounding box center [41, 25] width 24 height 24
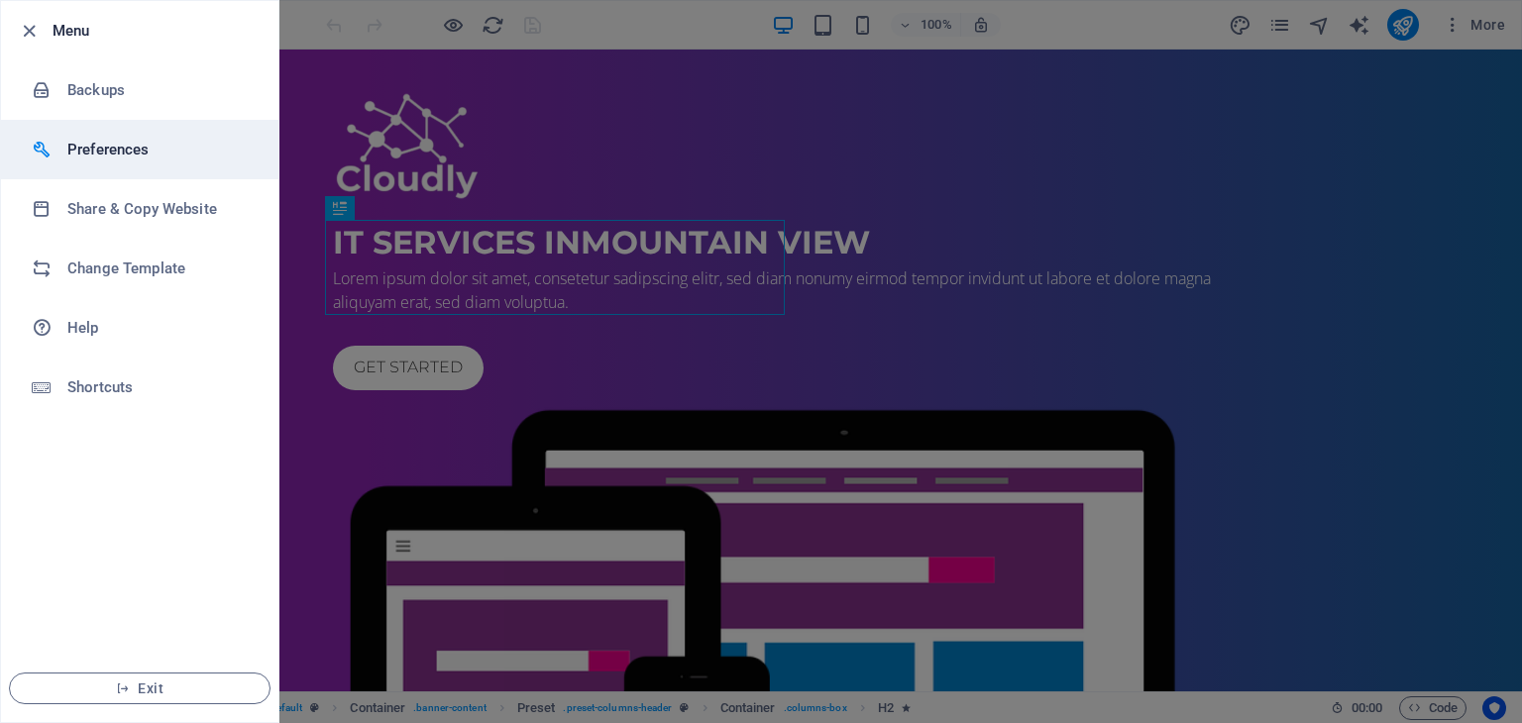
click at [109, 164] on li "Preferences" at bounding box center [139, 149] width 277 height 59
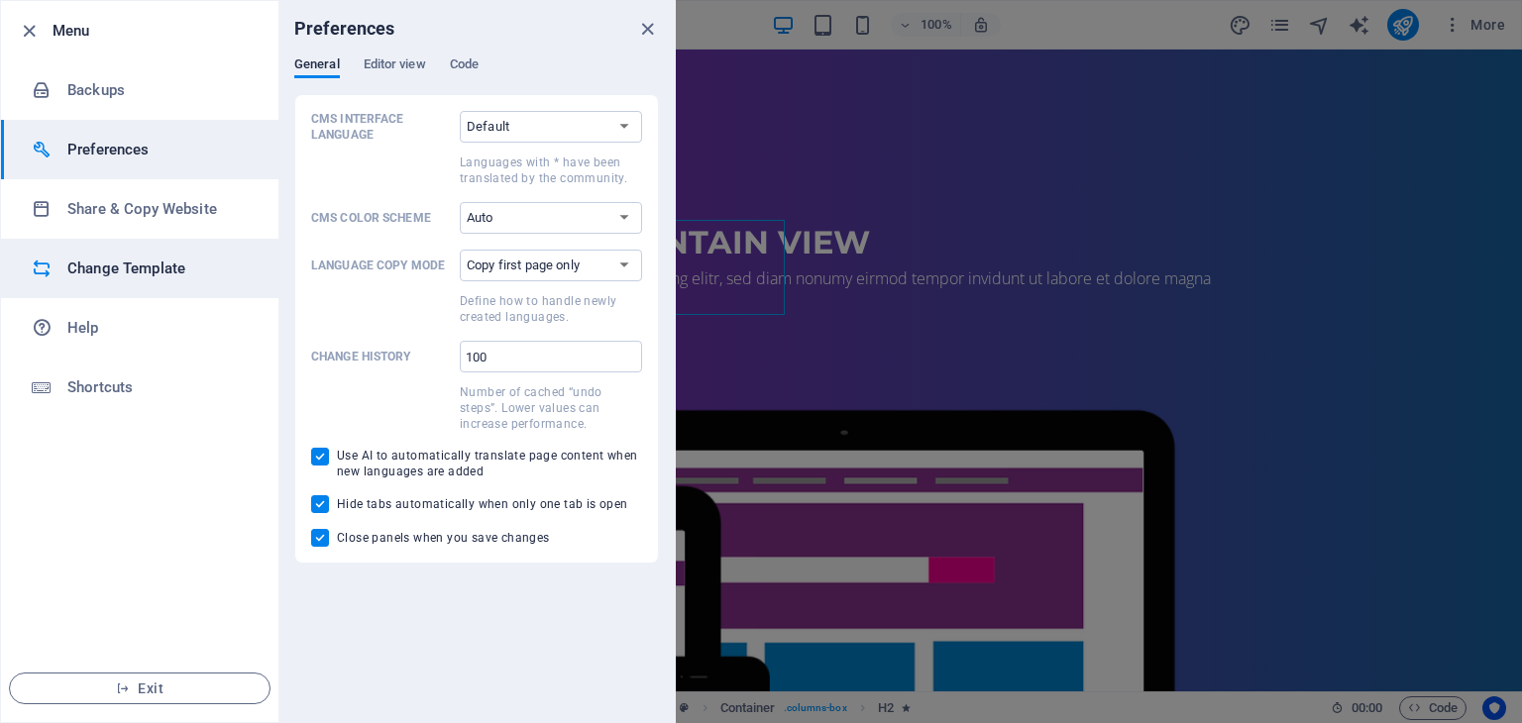
click at [143, 280] on li "Change Template" at bounding box center [139, 268] width 277 height 59
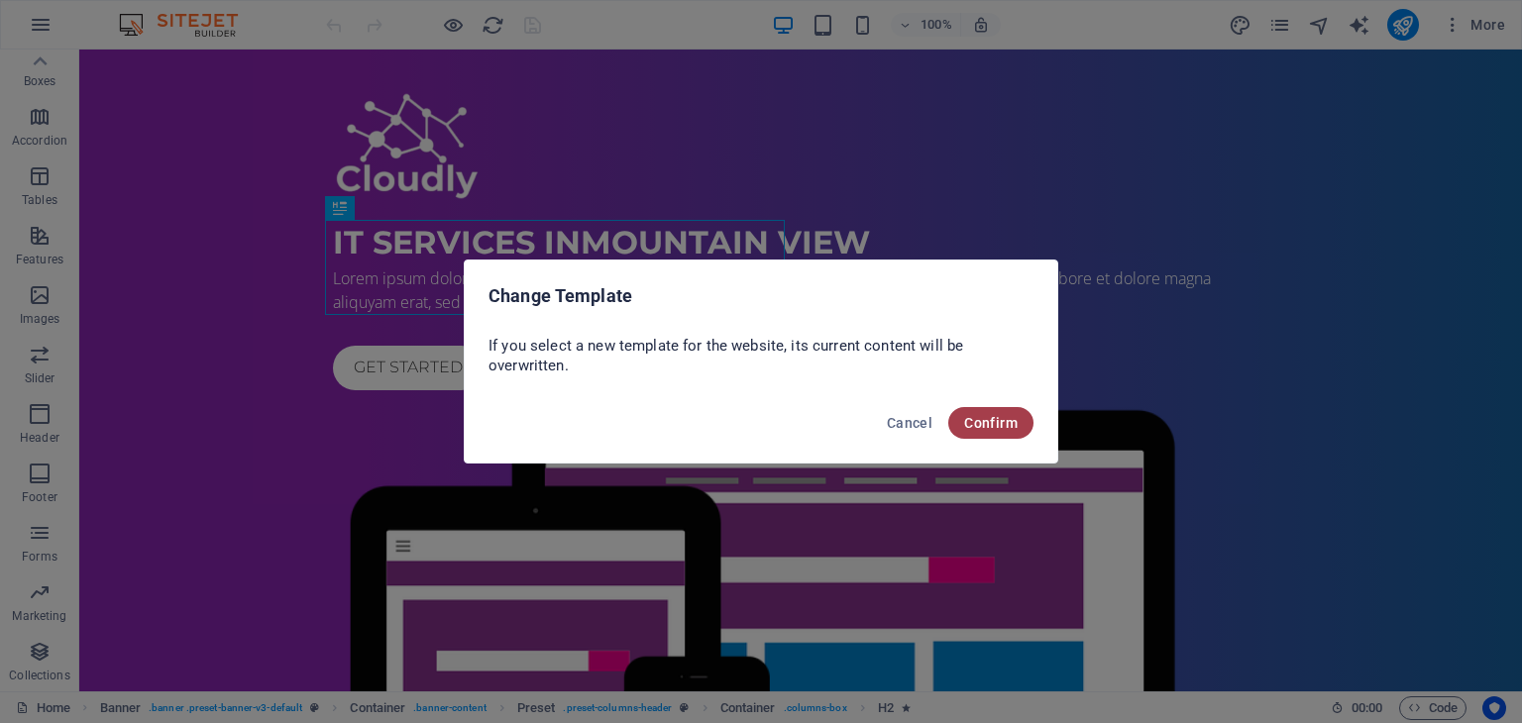
click at [989, 419] on span "Confirm" at bounding box center [990, 423] width 53 height 16
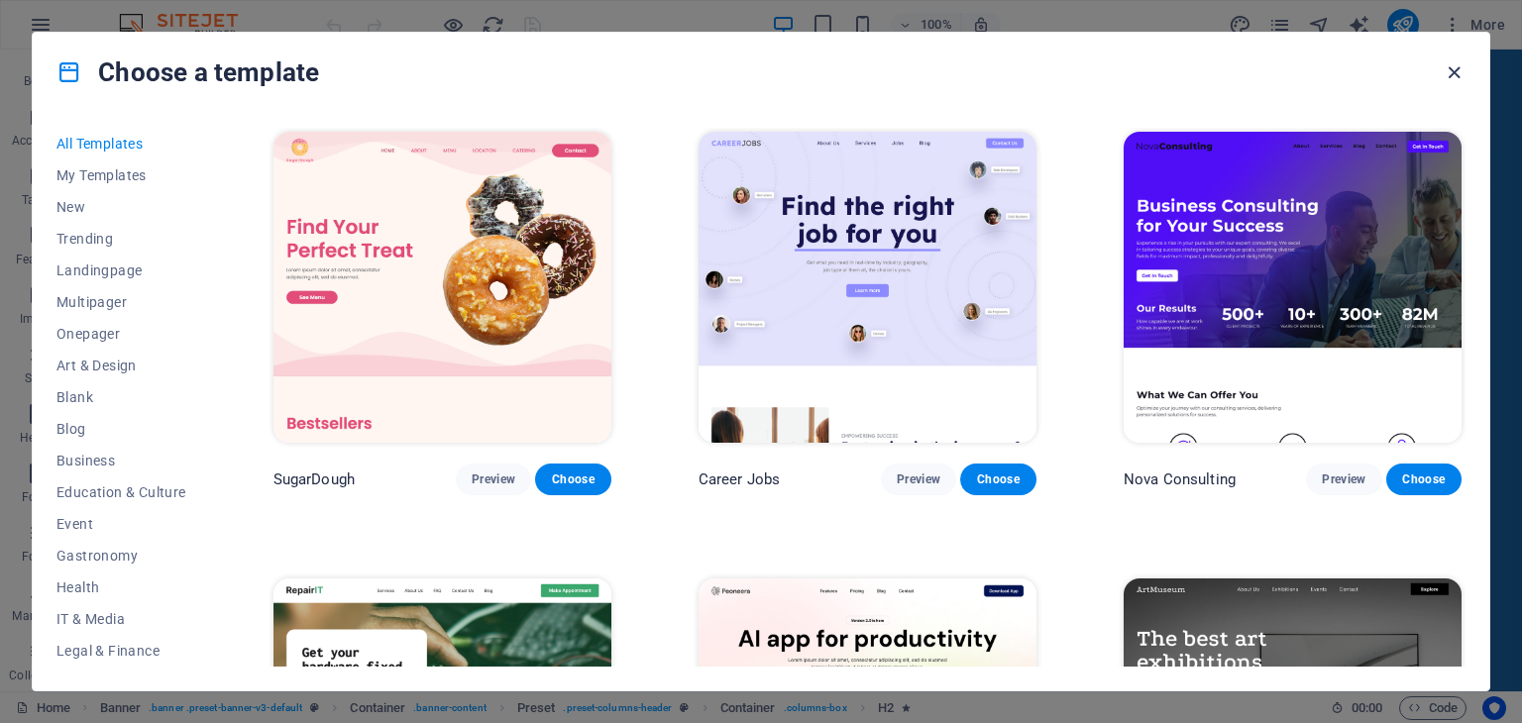
click at [1461, 65] on icon "button" at bounding box center [1453, 72] width 23 height 23
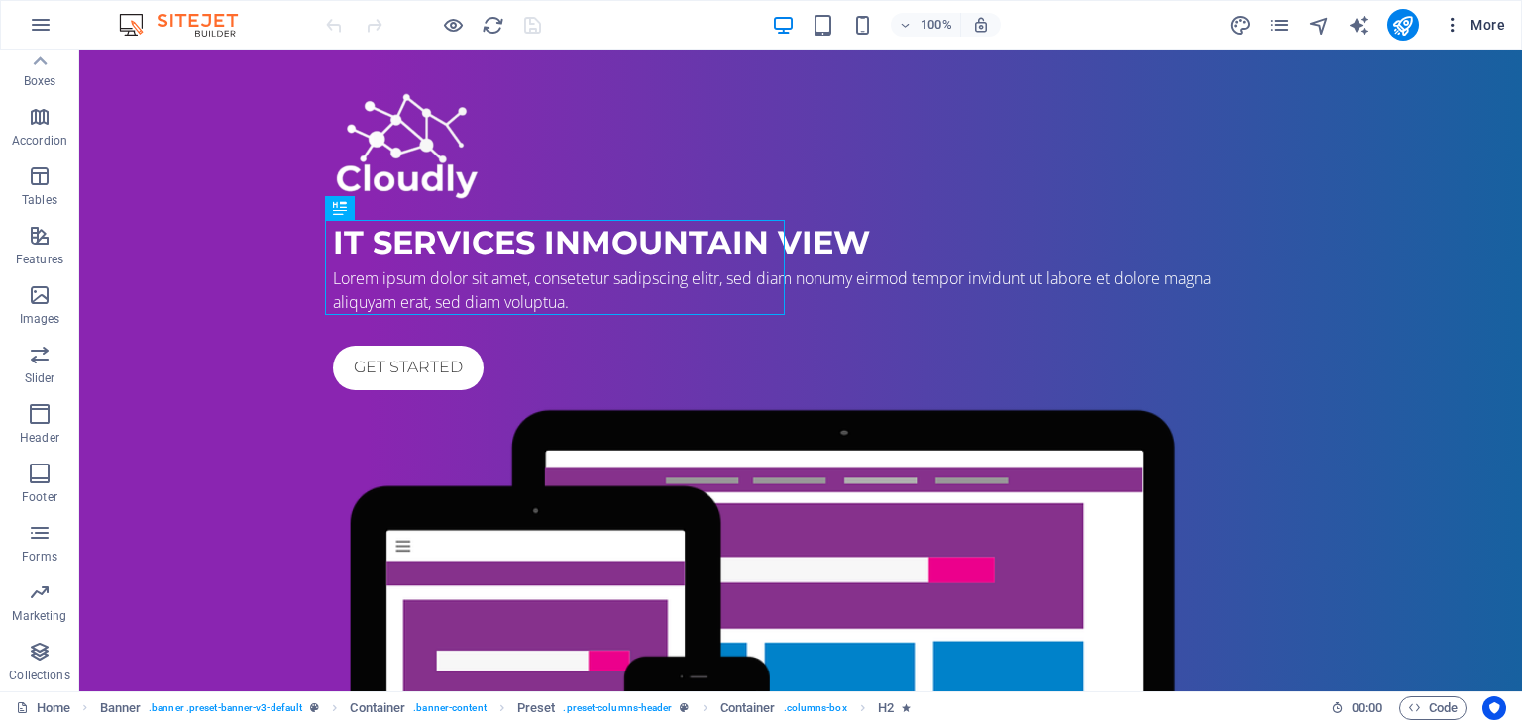
click at [1501, 31] on span "More" at bounding box center [1473, 25] width 62 height 20
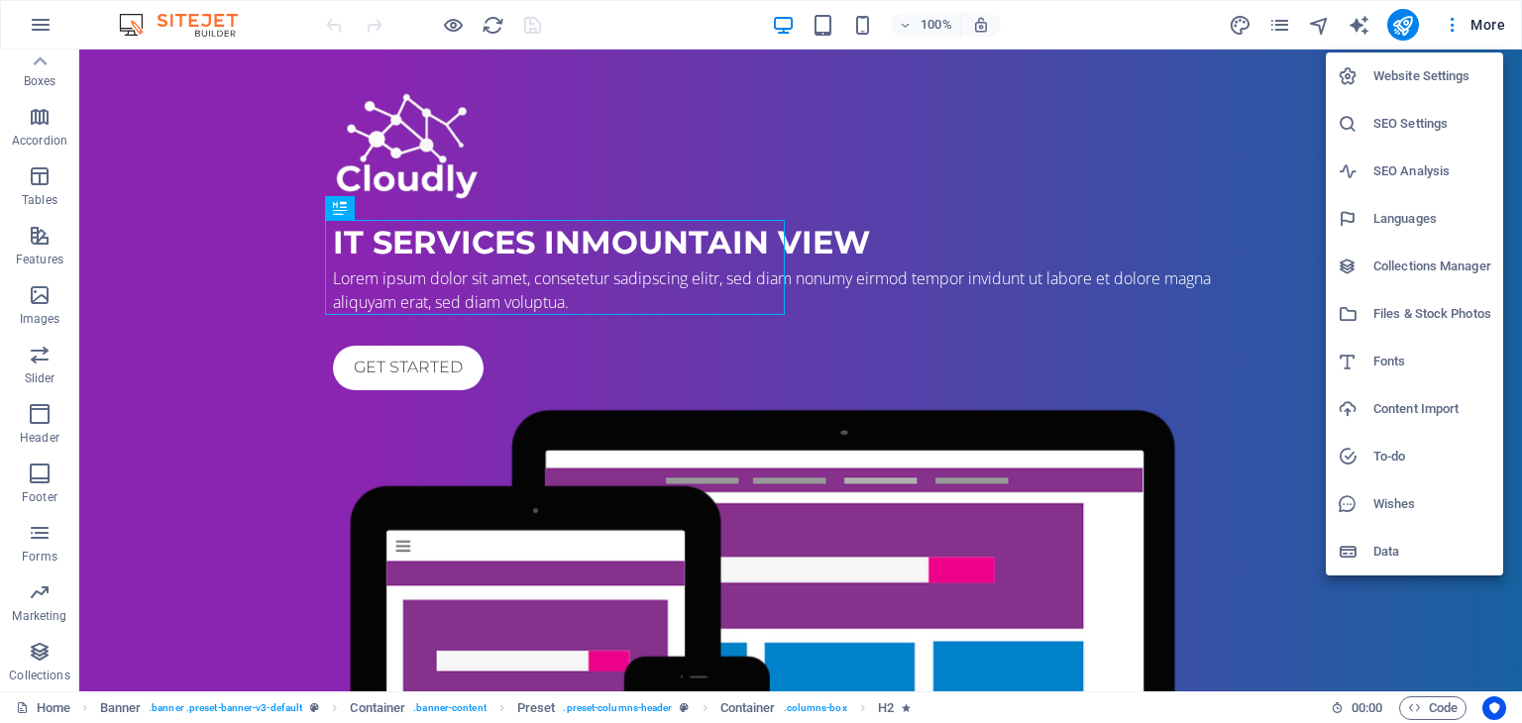
click at [38, 78] on div at bounding box center [761, 361] width 1522 height 723
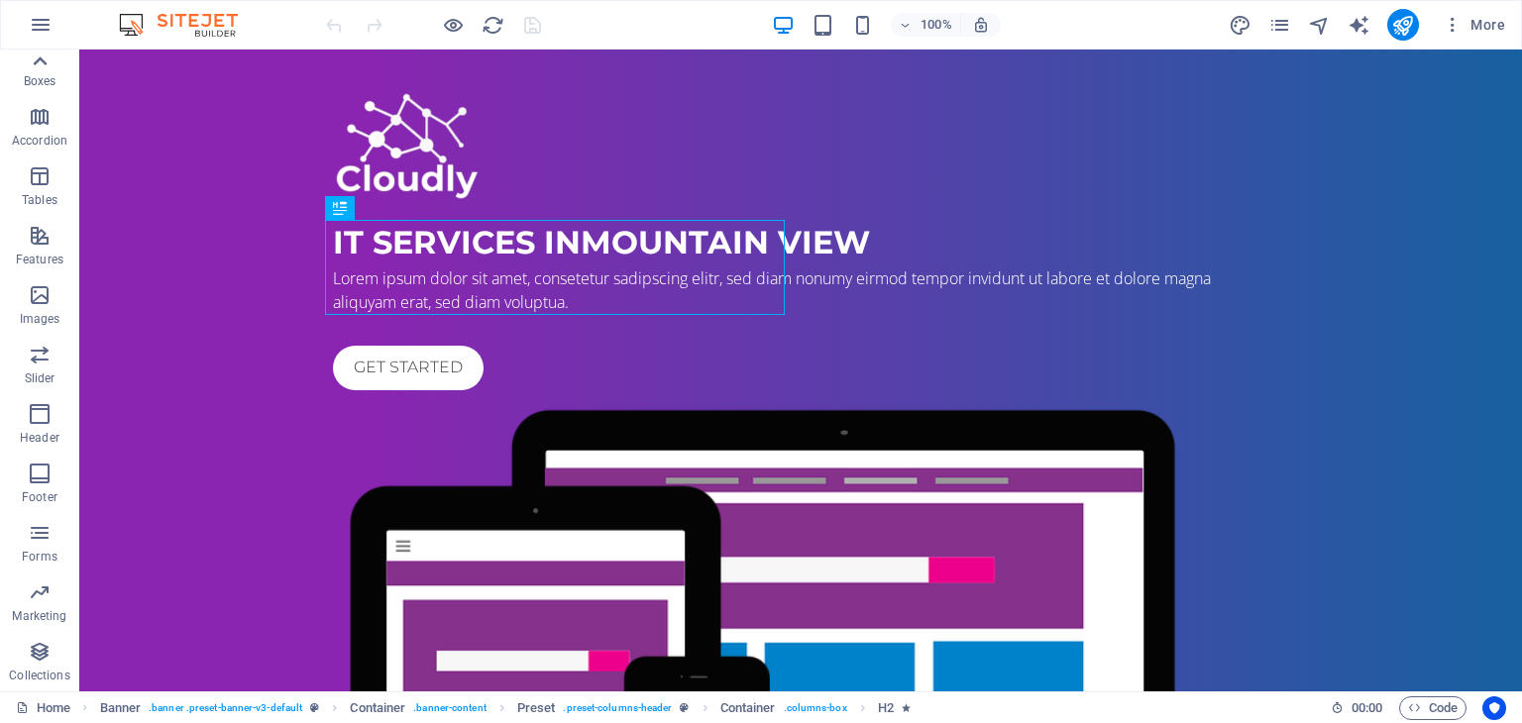
click at [40, 59] on icon at bounding box center [41, 60] width 14 height 9
click at [40, 59] on icon "button" at bounding box center [40, 69] width 24 height 24
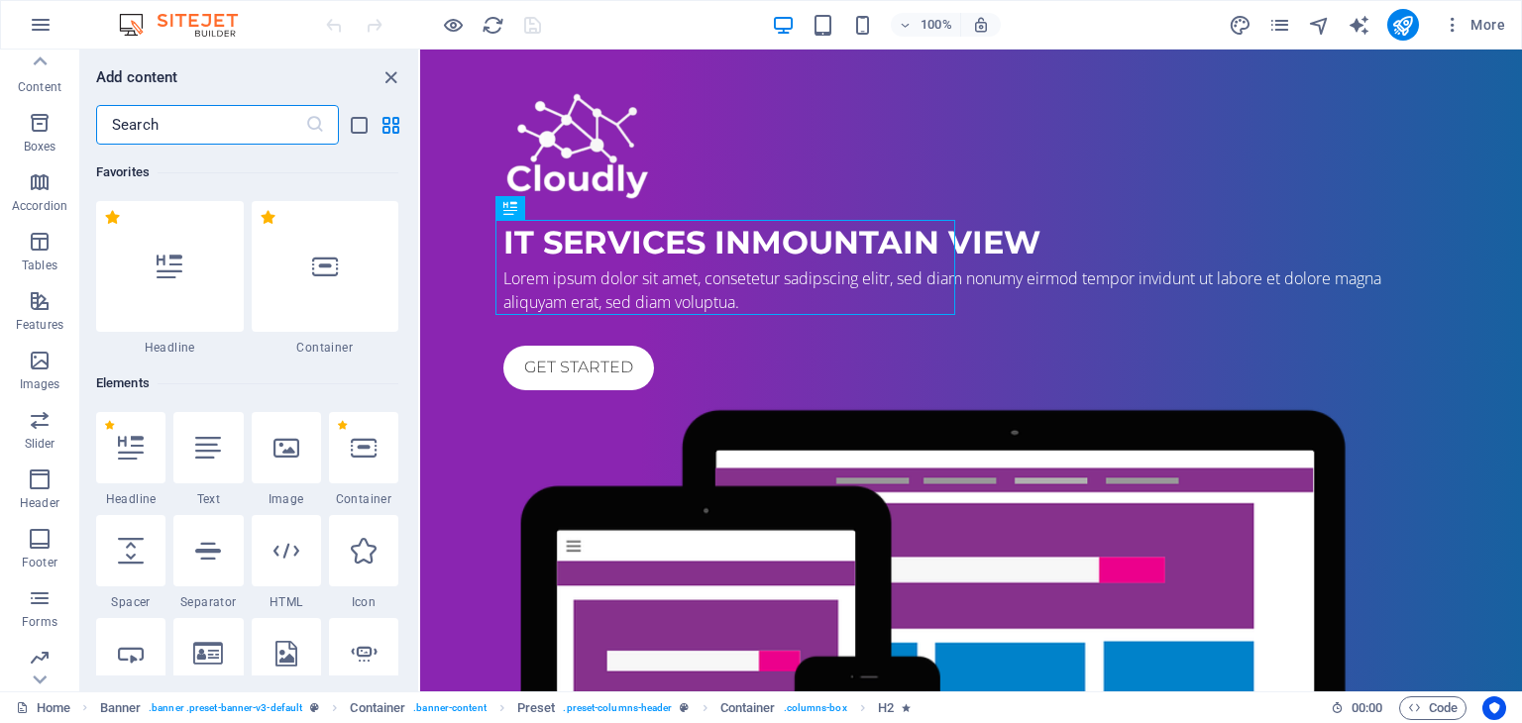
scroll to position [250, 0]
click at [48, 21] on icon "button" at bounding box center [41, 25] width 24 height 24
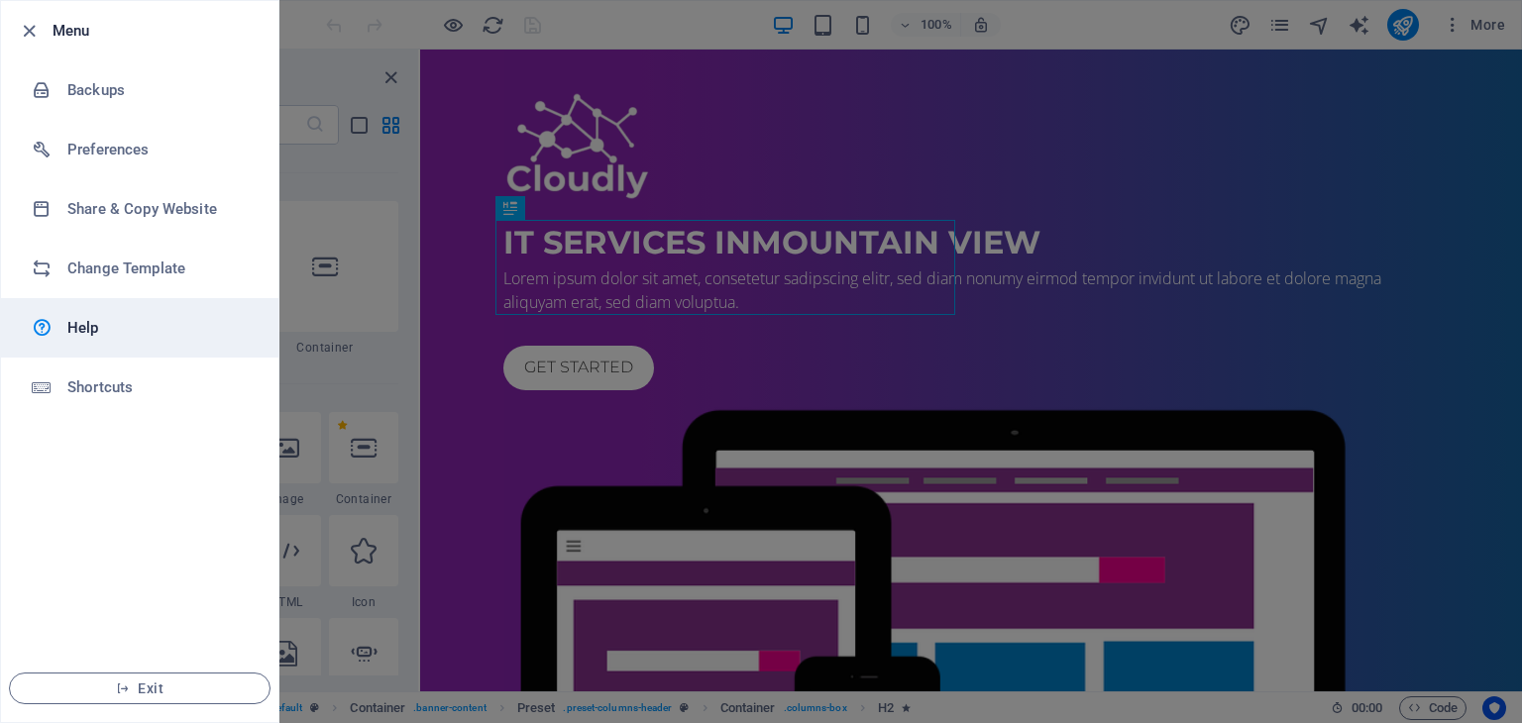
click at [127, 328] on h6 "Help" at bounding box center [158, 328] width 183 height 24
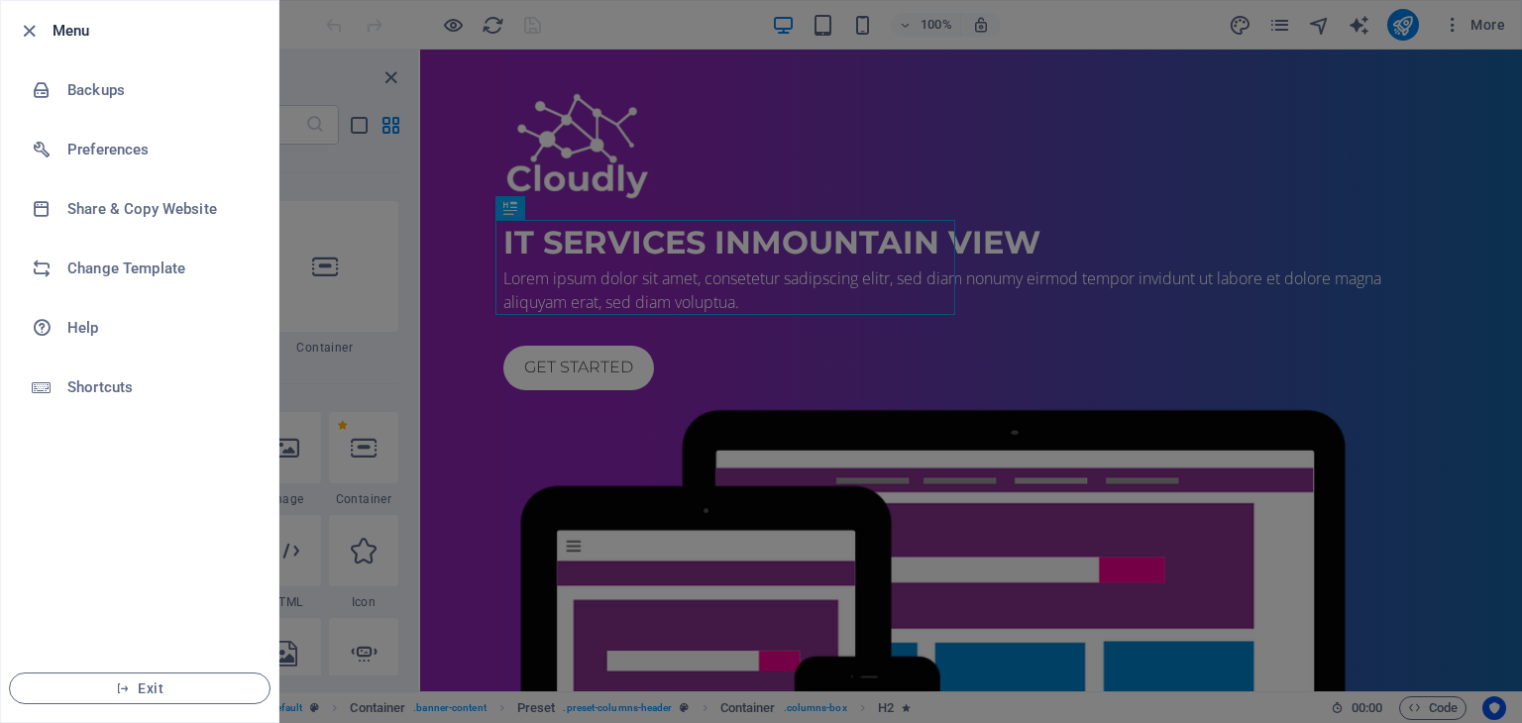
click at [1263, 86] on div at bounding box center [761, 361] width 1522 height 723
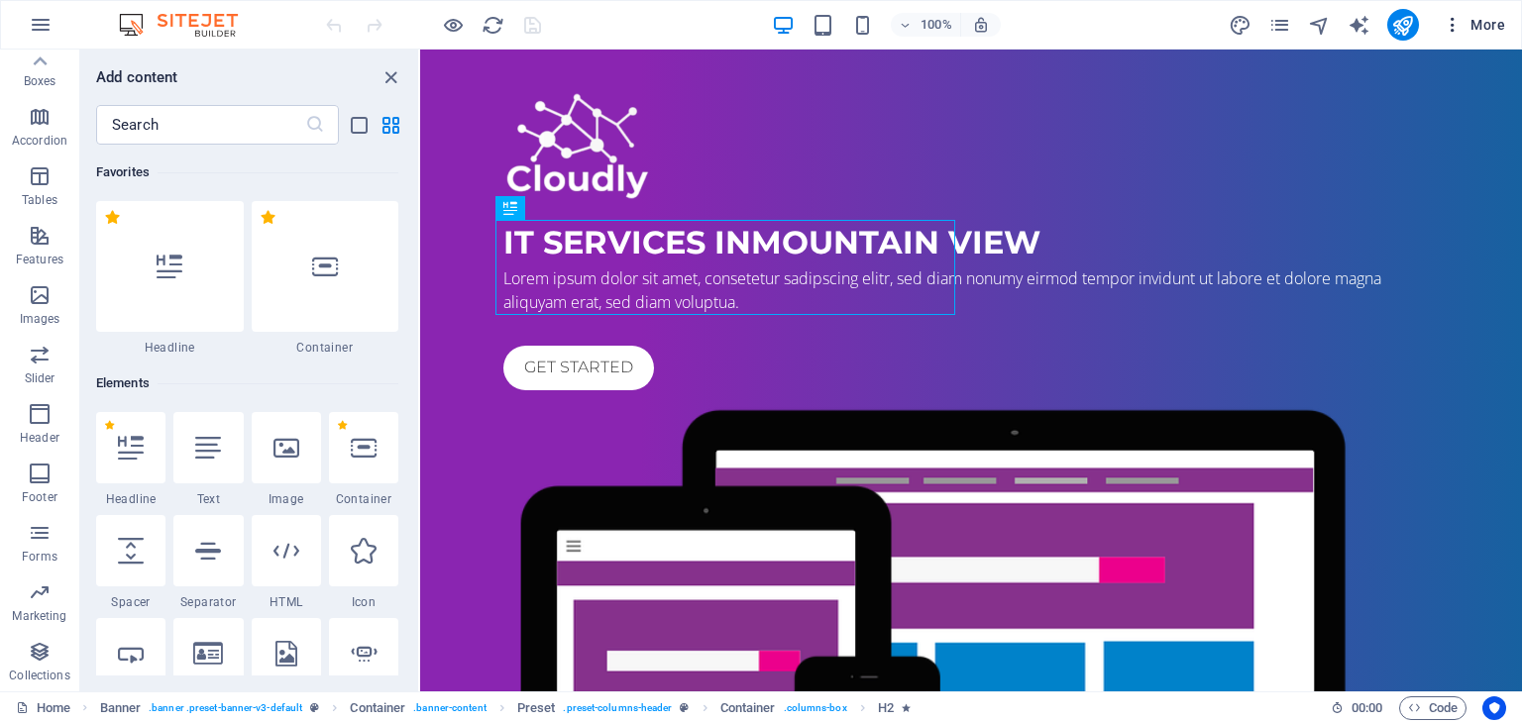
click at [1465, 23] on span "More" at bounding box center [1473, 25] width 62 height 20
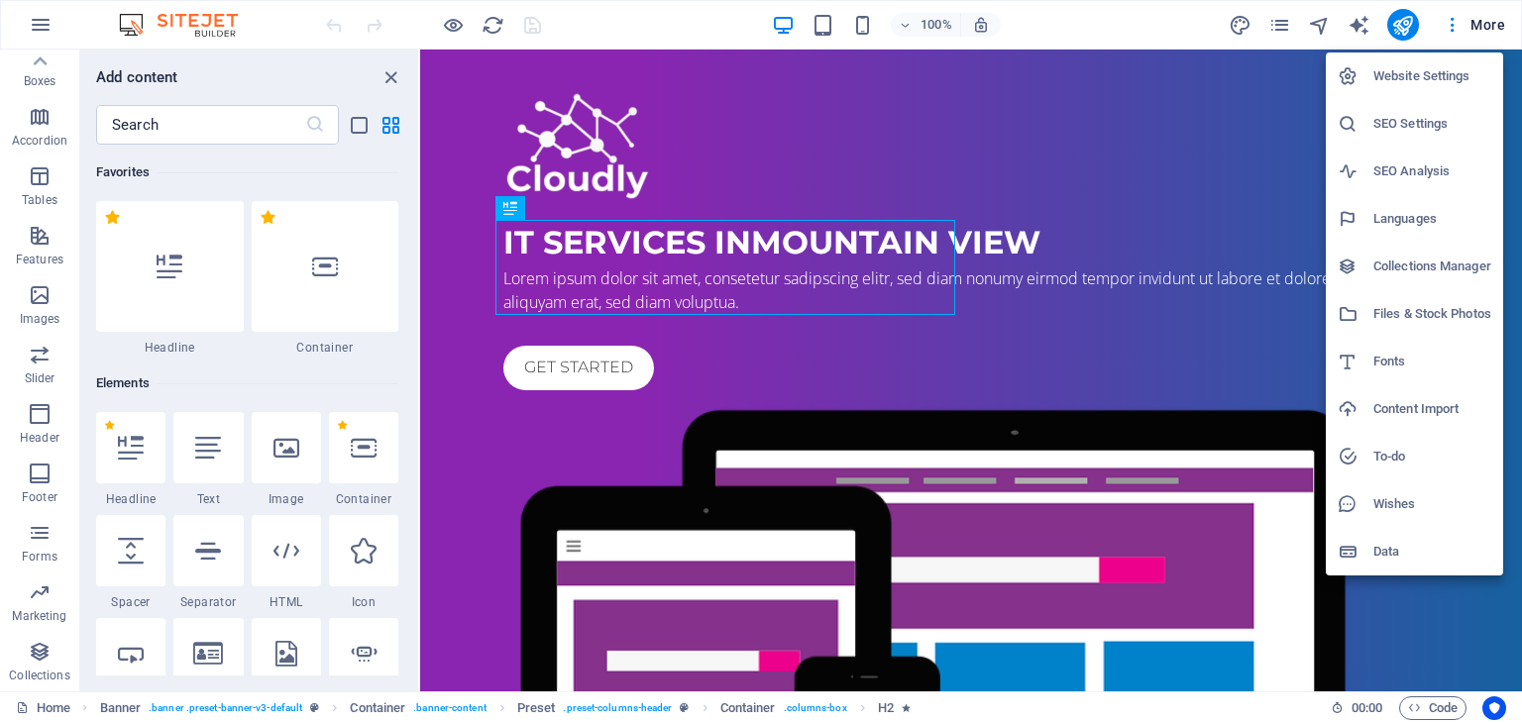
click at [1438, 79] on h6 "Website Settings" at bounding box center [1432, 76] width 118 height 24
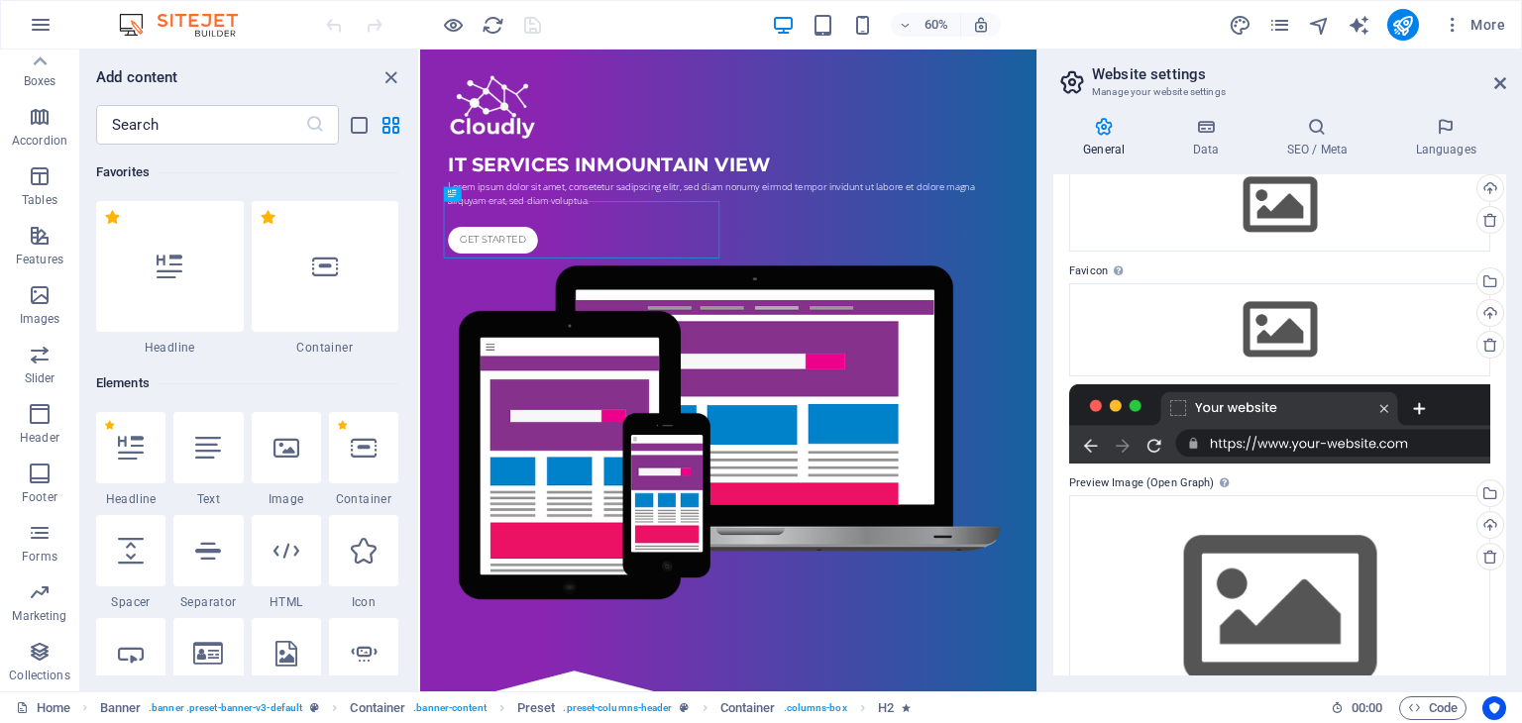
scroll to position [0, 0]
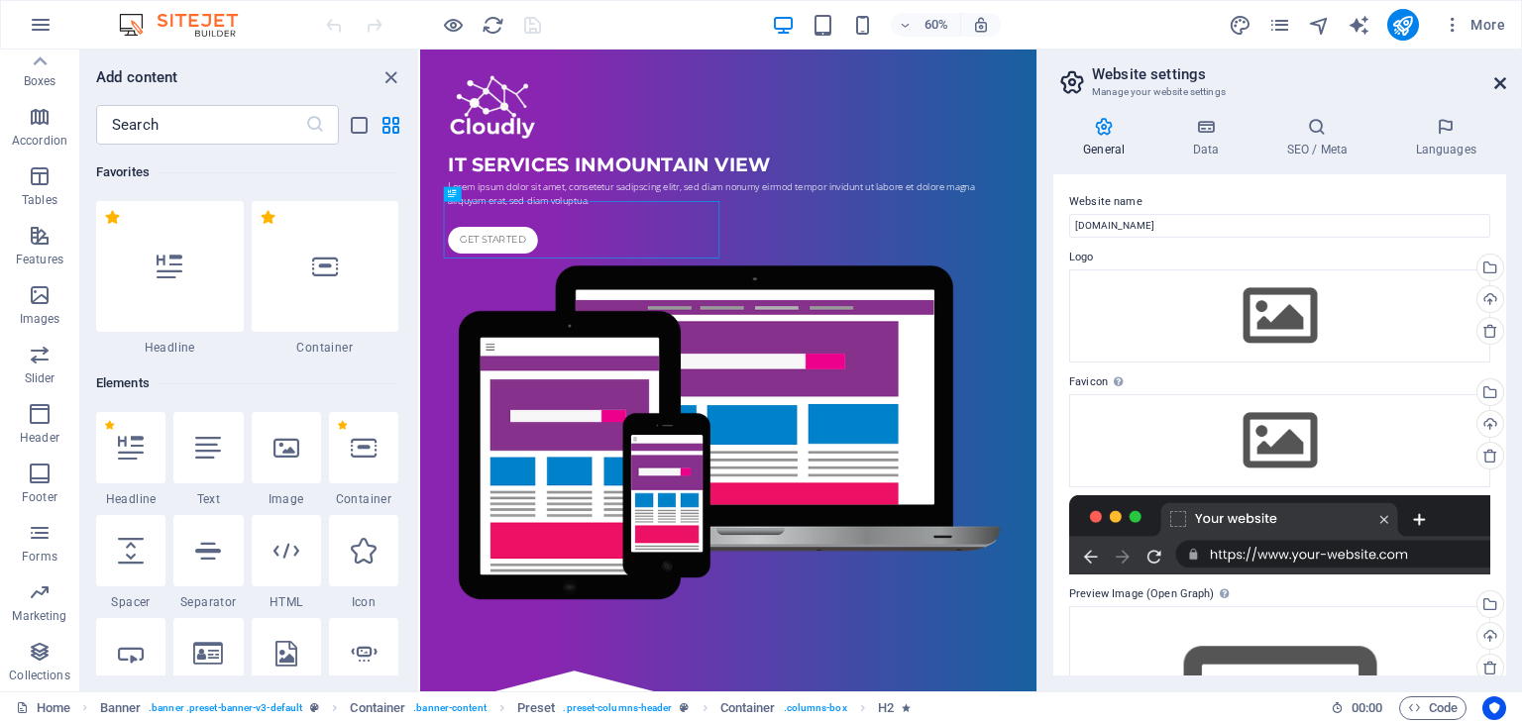
click at [1500, 77] on icon at bounding box center [1500, 83] width 12 height 16
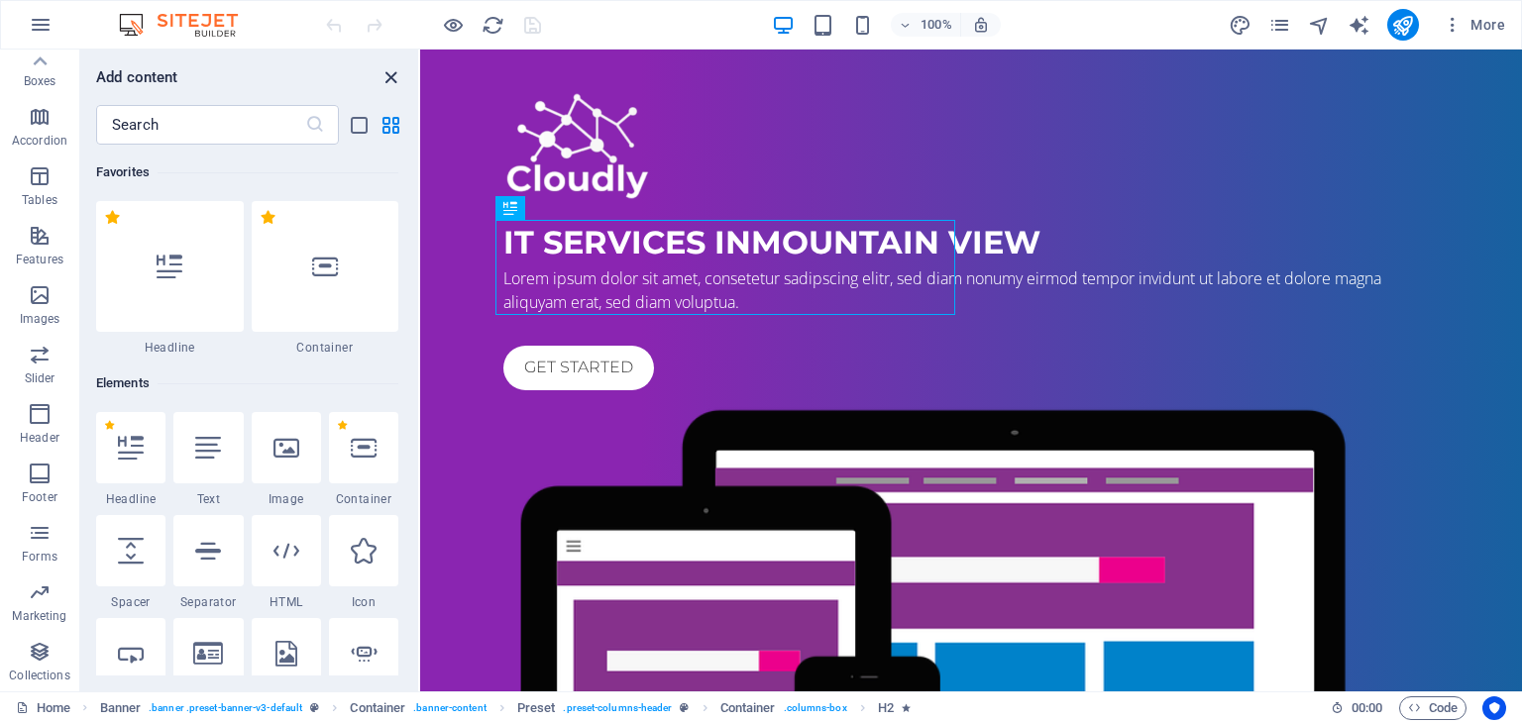
click at [390, 73] on icon "close panel" at bounding box center [390, 77] width 23 height 23
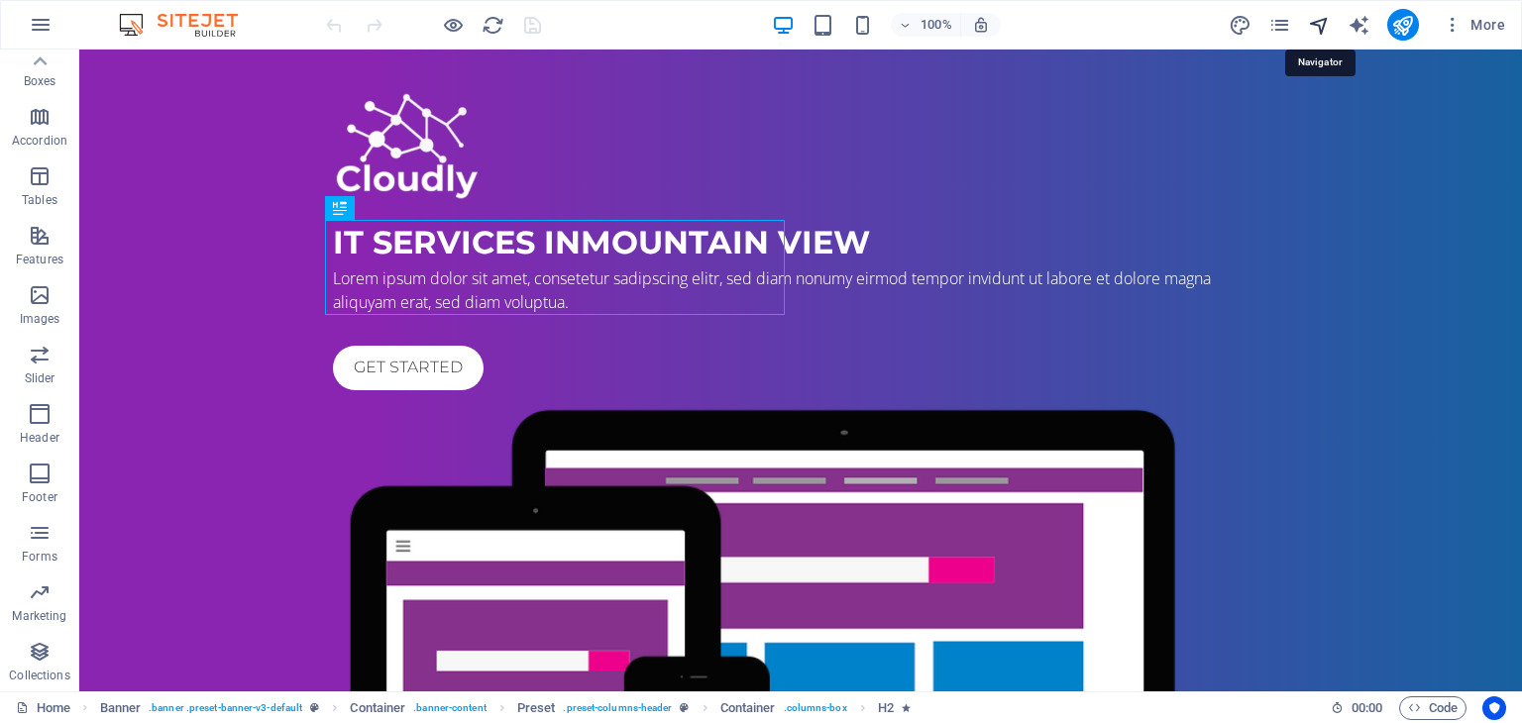
click at [1326, 27] on icon "navigator" at bounding box center [1319, 25] width 23 height 23
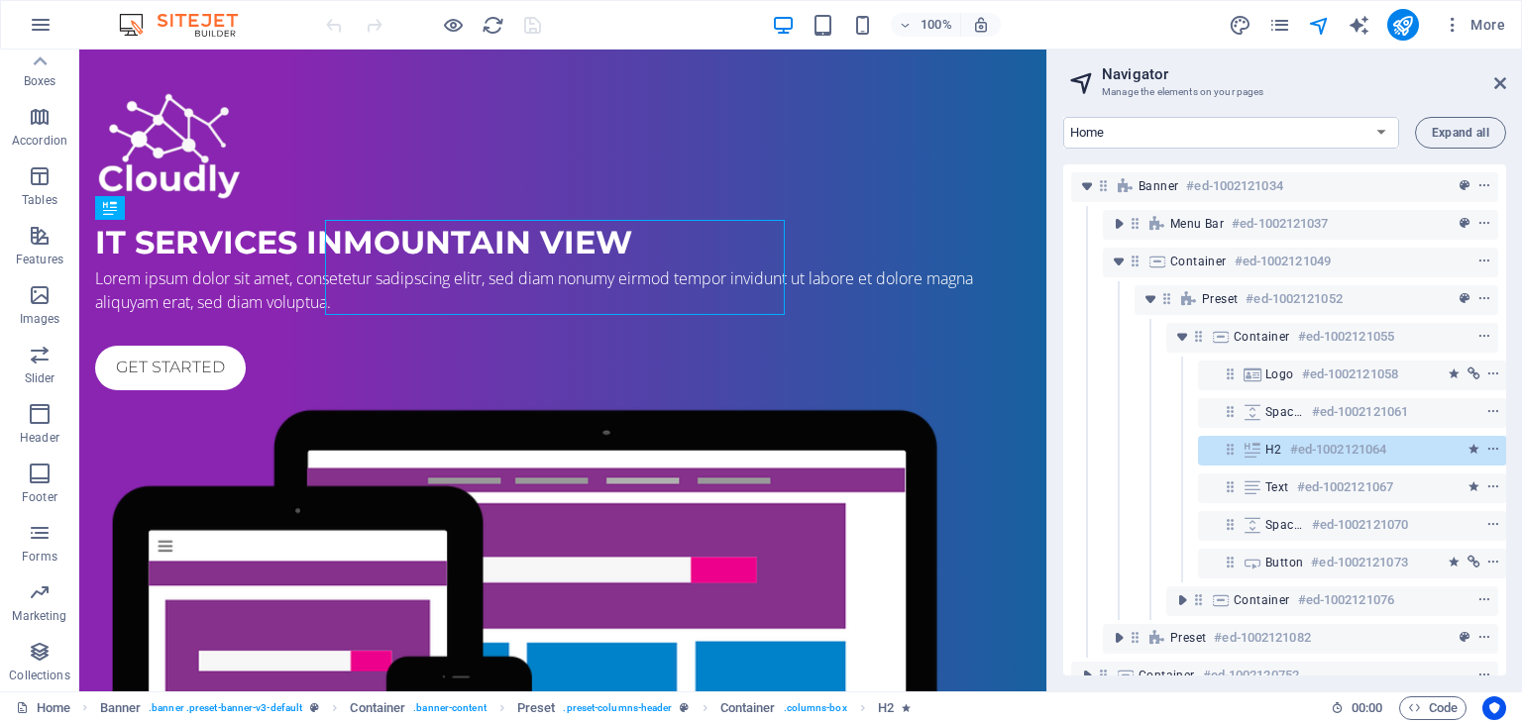
scroll to position [39, 4]
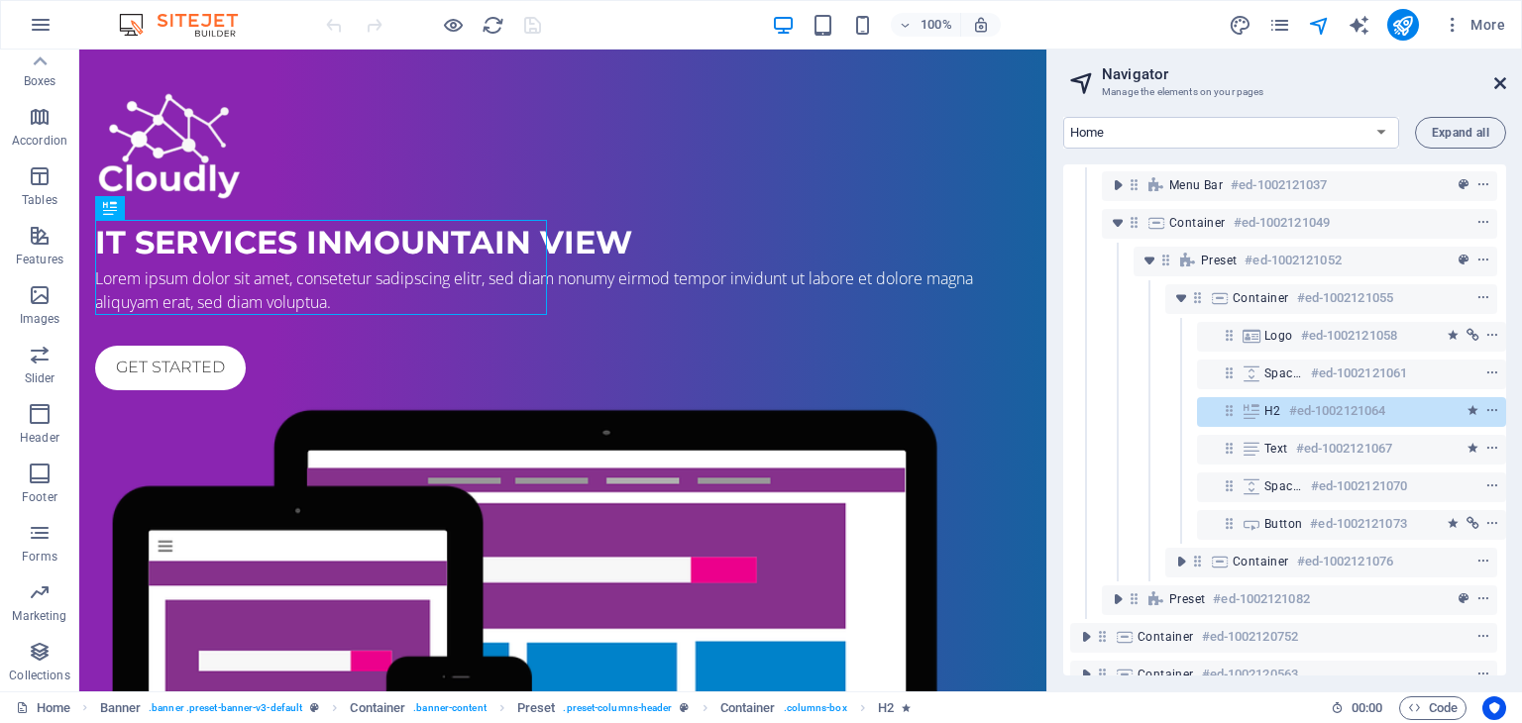
click at [1501, 86] on icon at bounding box center [1500, 83] width 12 height 16
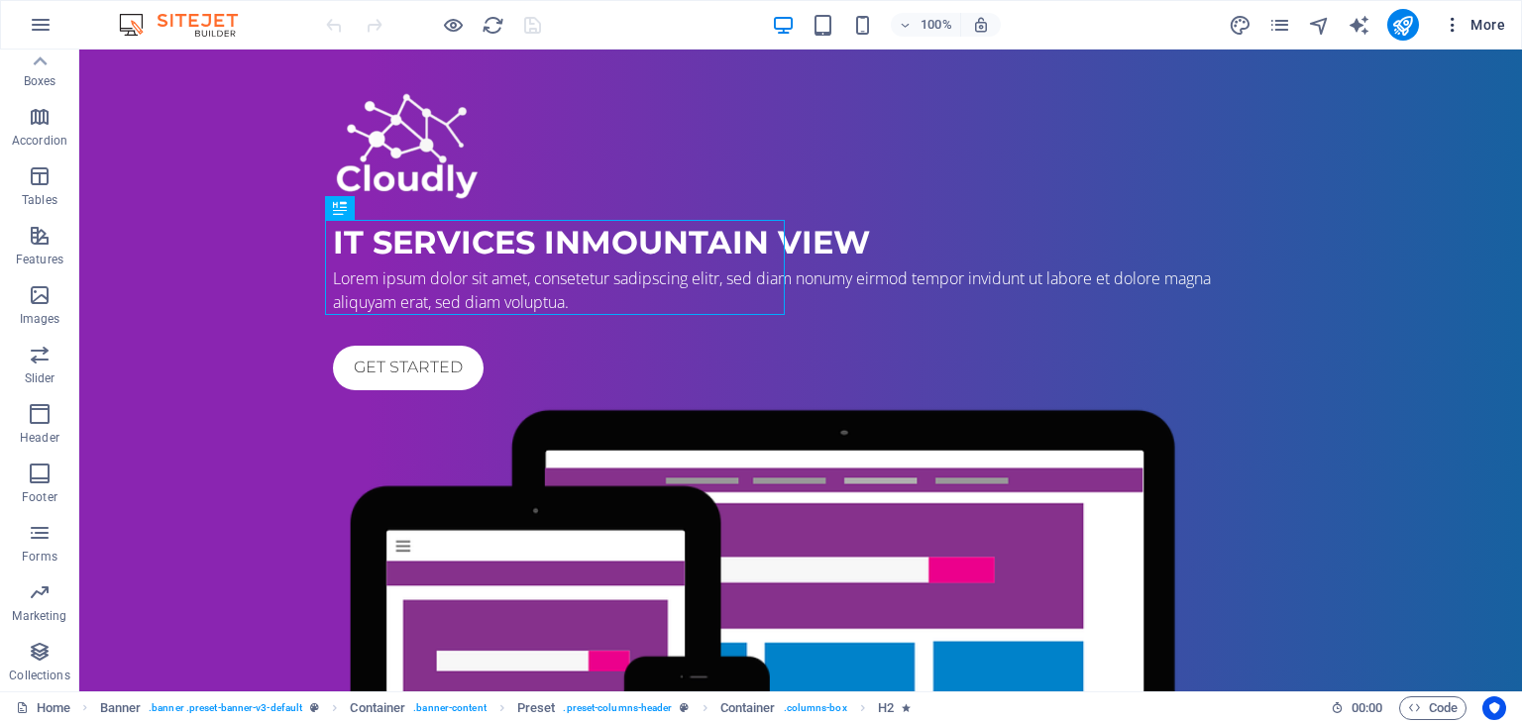
click at [1442, 29] on icon "button" at bounding box center [1452, 25] width 20 height 20
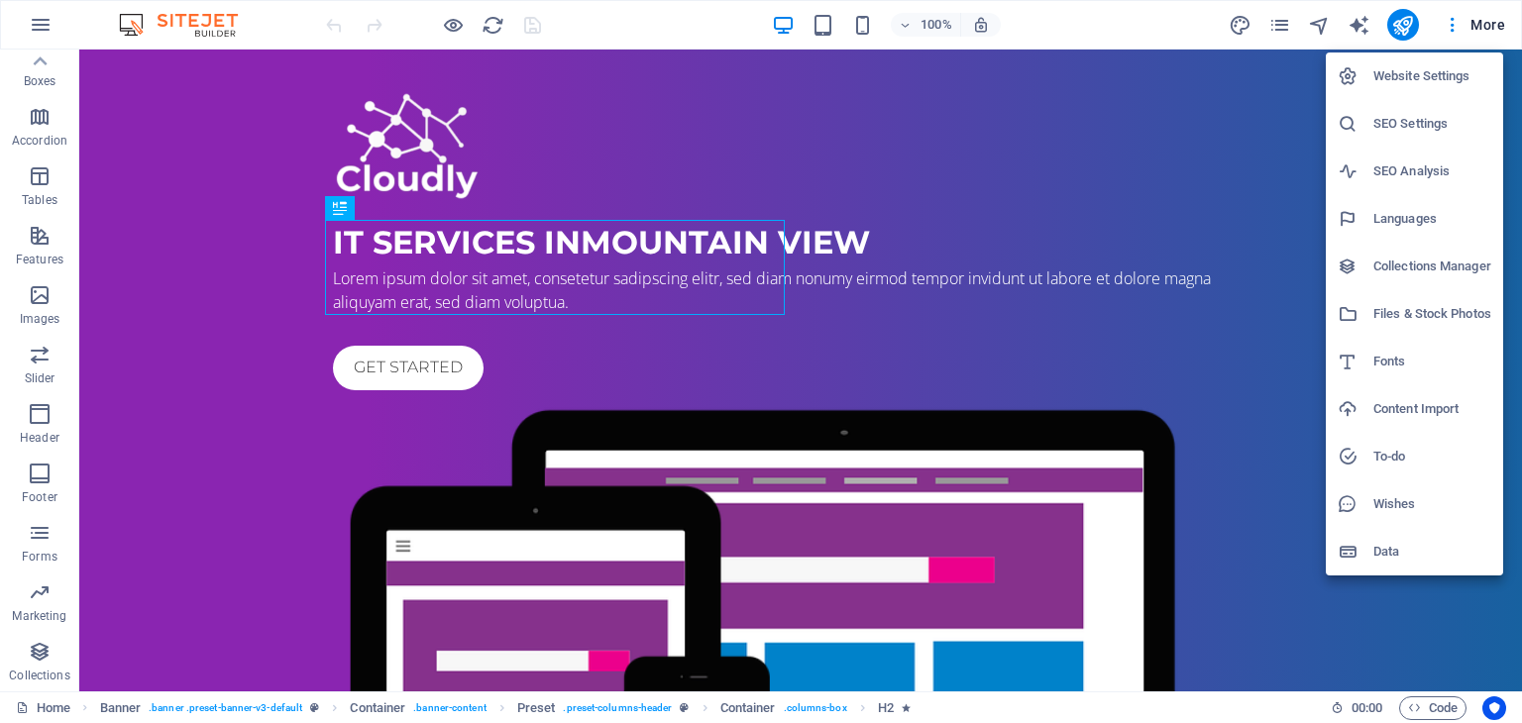
click at [1416, 559] on h6 "Data" at bounding box center [1432, 552] width 118 height 24
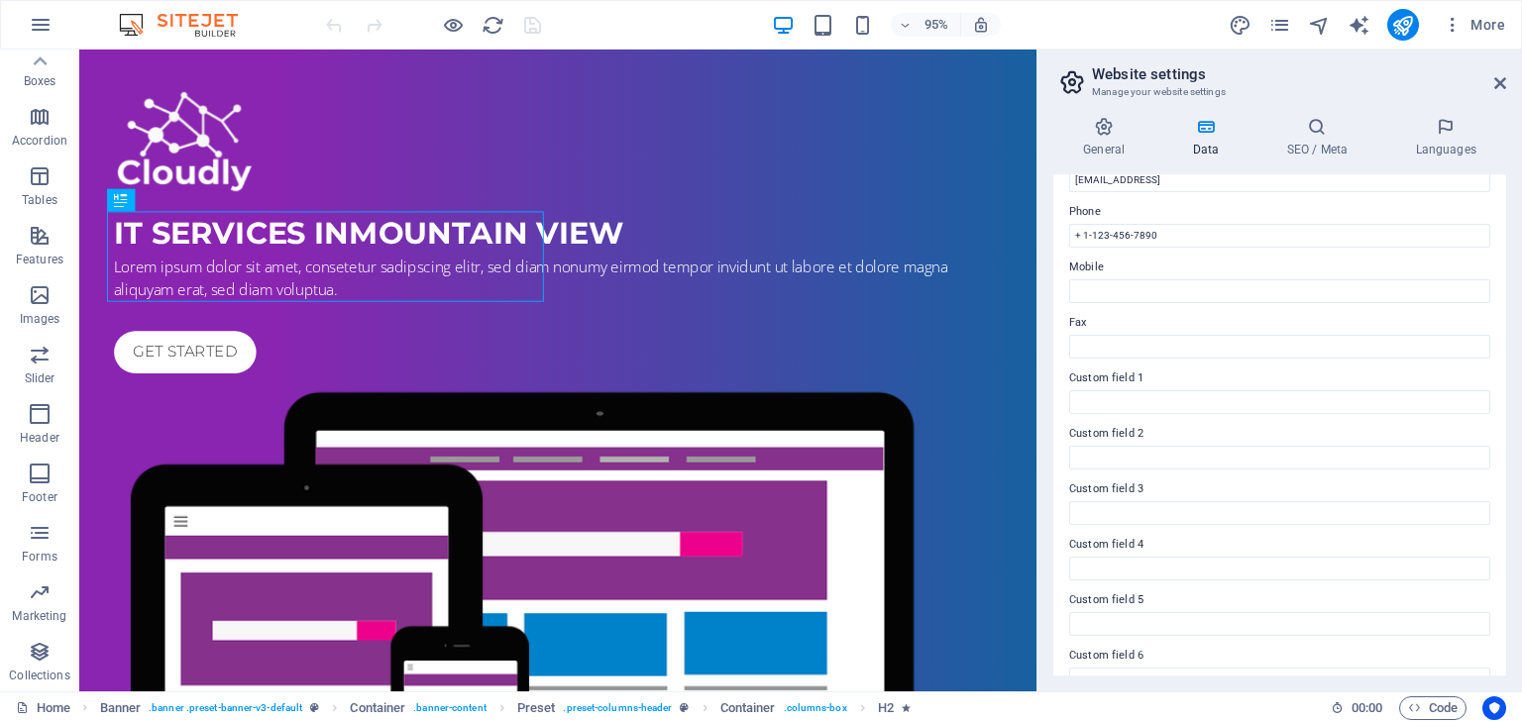
scroll to position [450, 0]
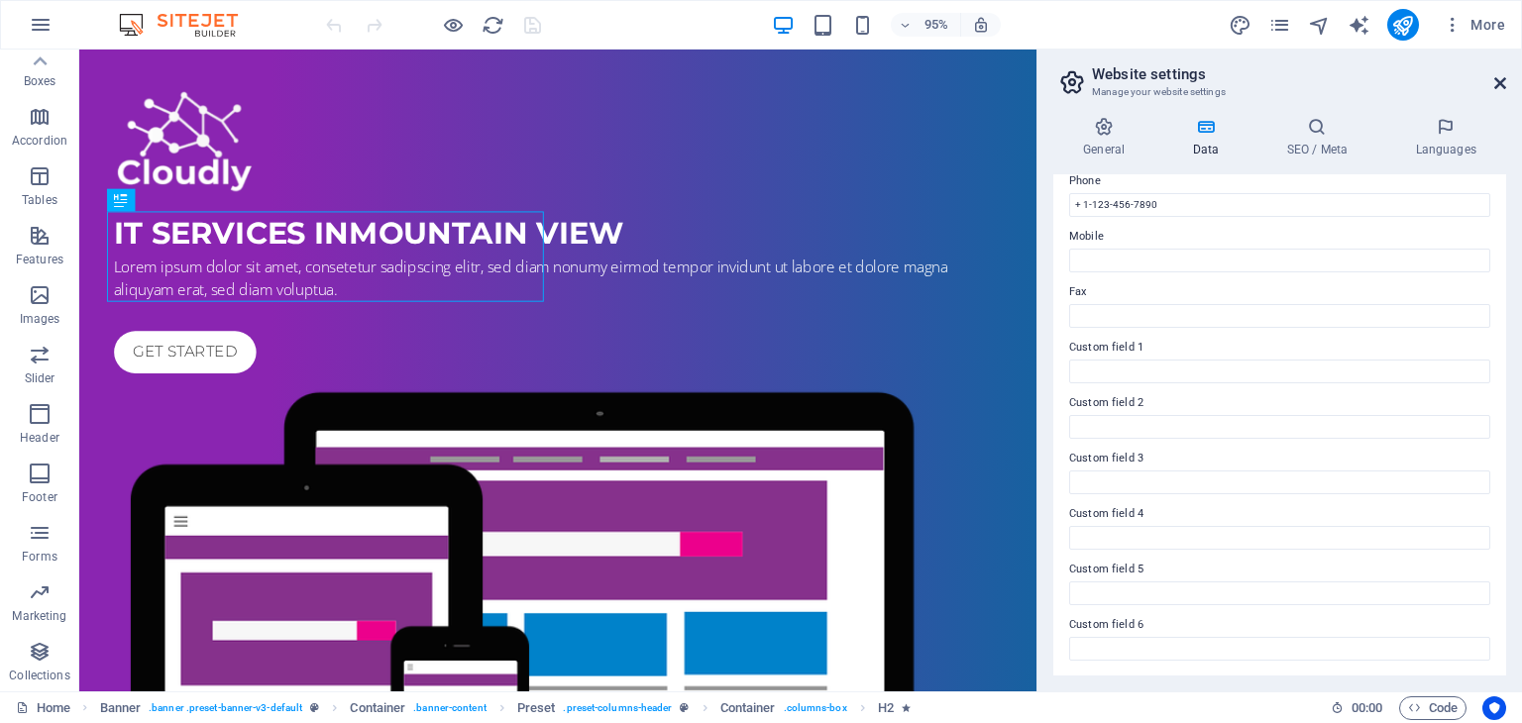
click at [1502, 81] on icon at bounding box center [1500, 83] width 12 height 16
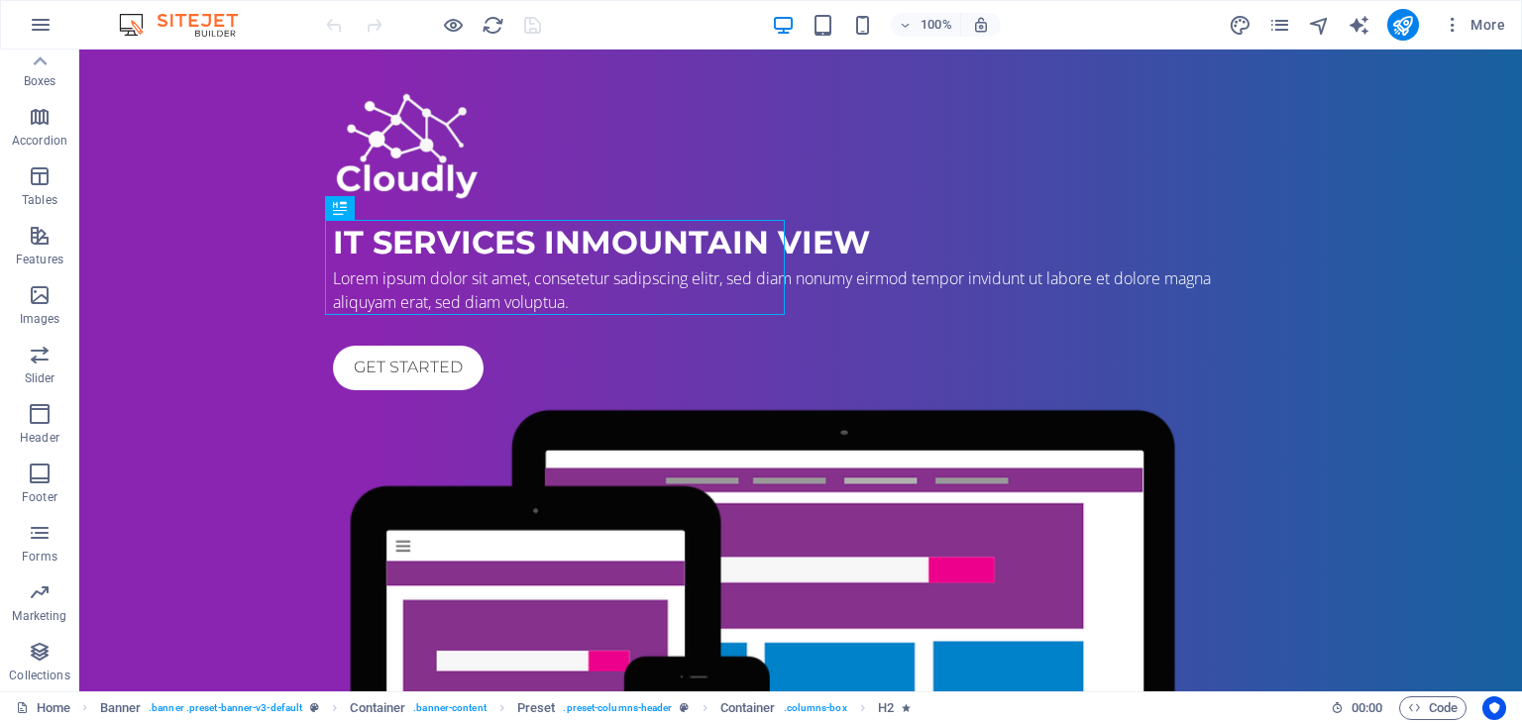
click at [348, 24] on div at bounding box center [433, 25] width 222 height 32
click at [32, 20] on icon "button" at bounding box center [41, 25] width 24 height 24
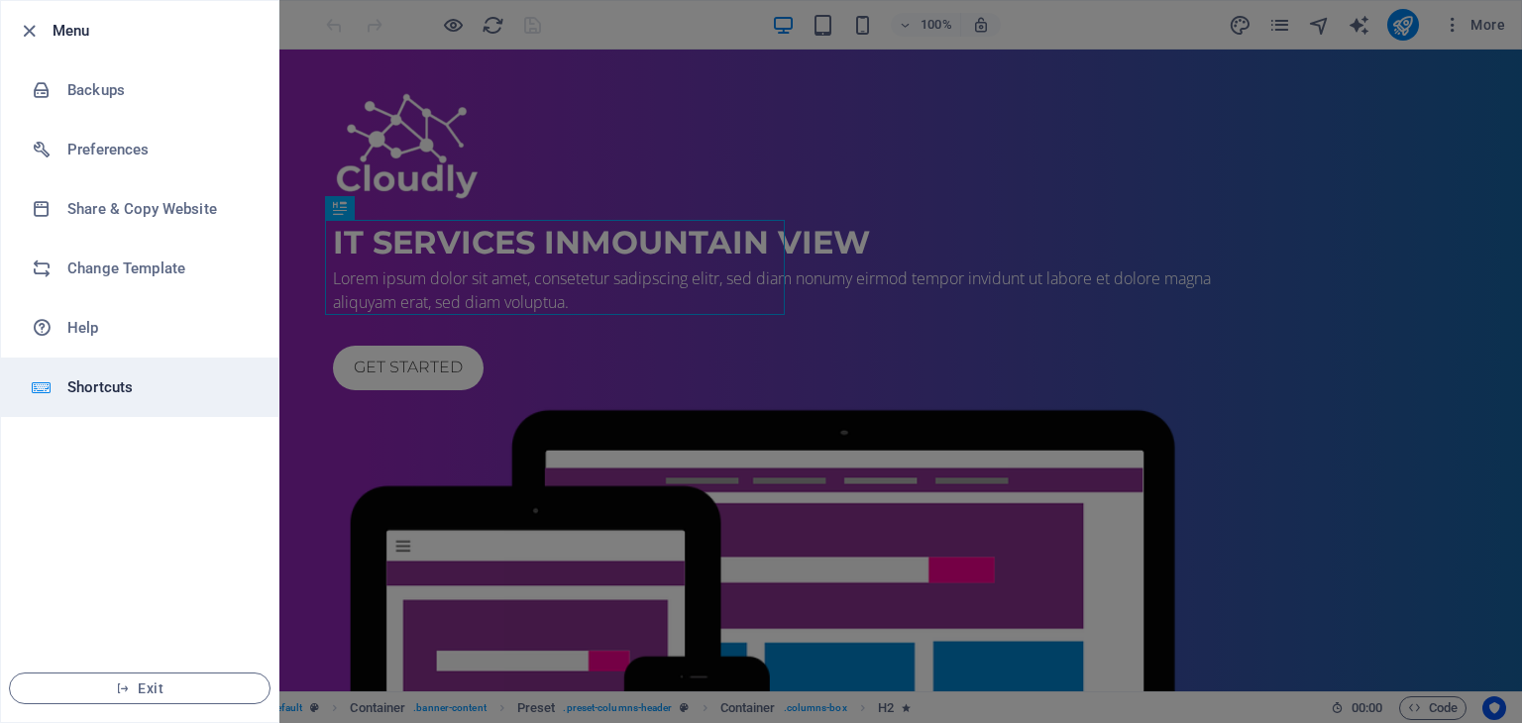
click at [128, 372] on li "Shortcuts" at bounding box center [139, 387] width 277 height 59
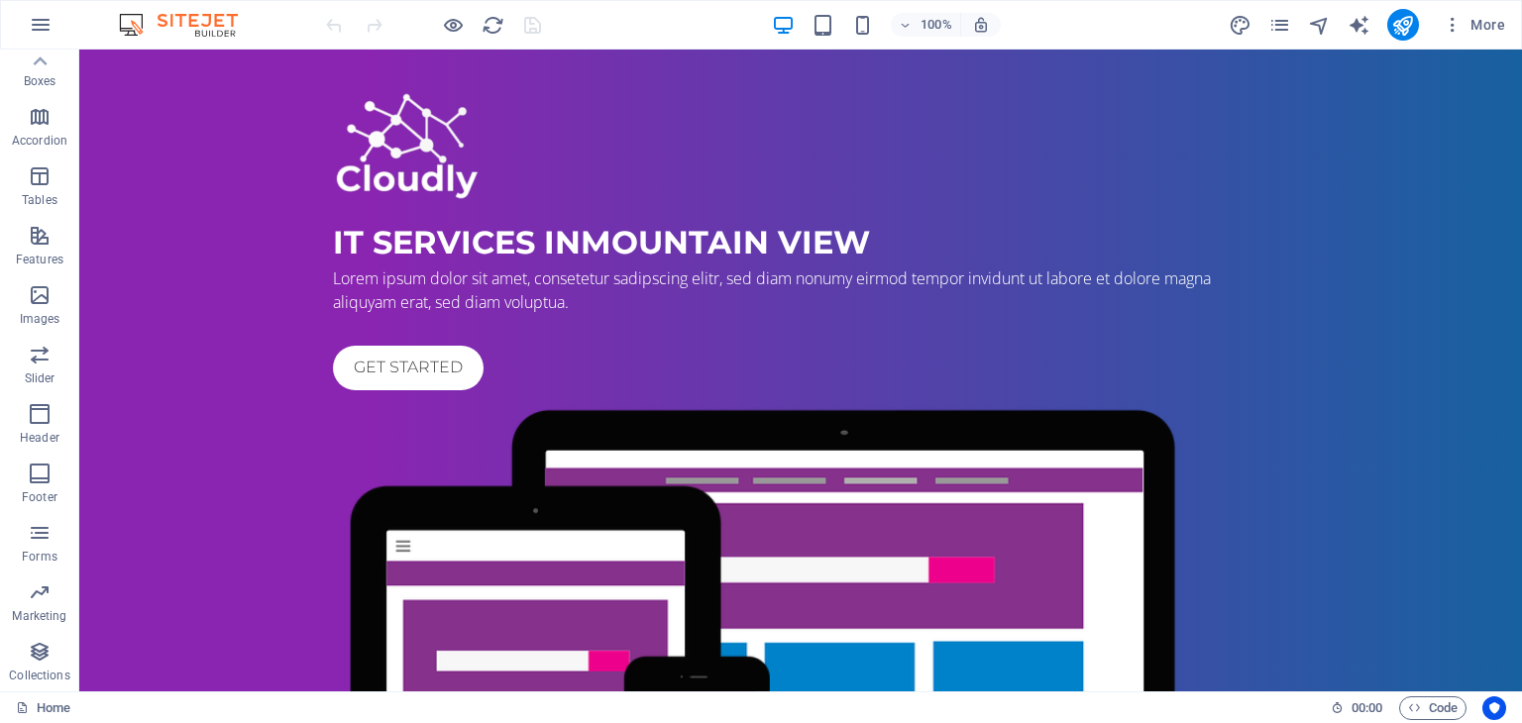
click at [633, 23] on div "100% More" at bounding box center [917, 25] width 1191 height 32
click at [1465, 25] on span "More" at bounding box center [1473, 25] width 62 height 20
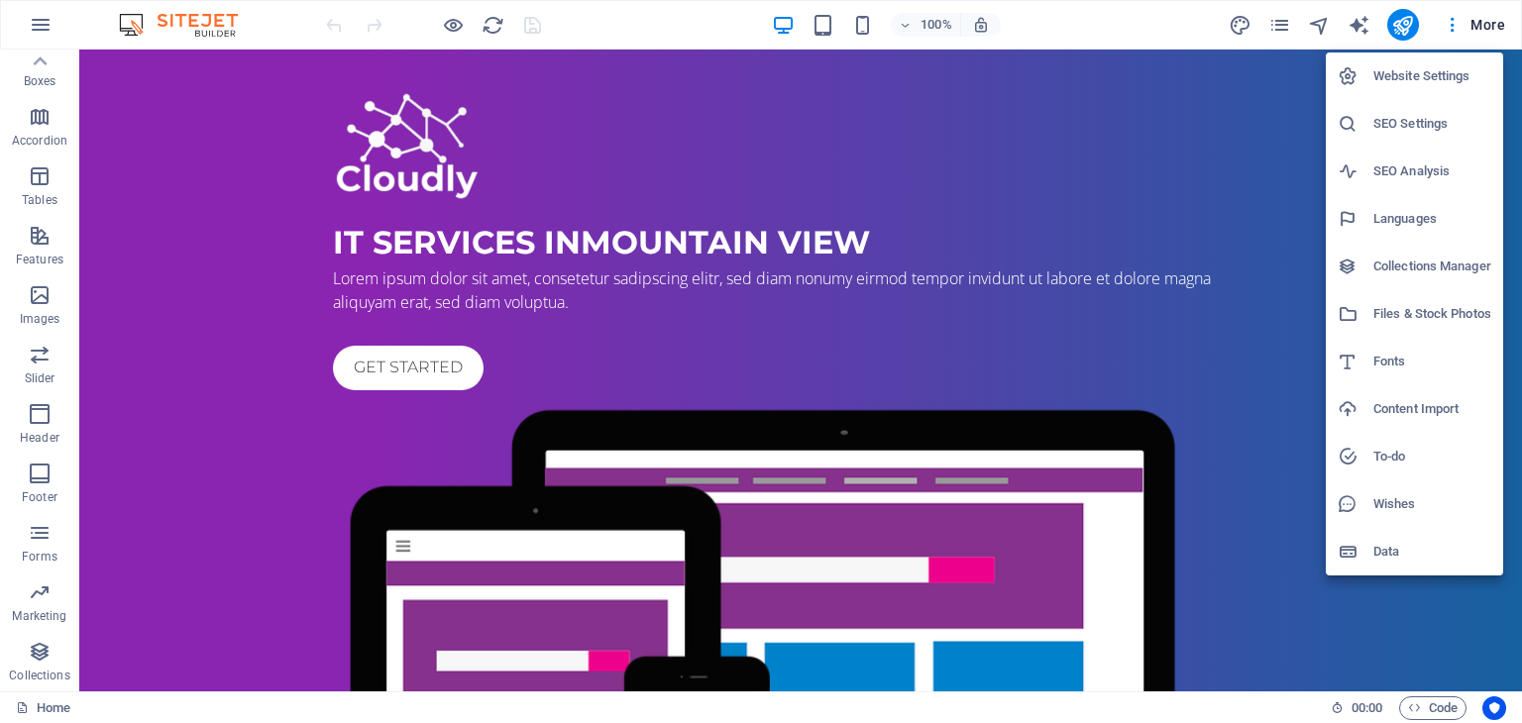
click at [1150, 27] on div at bounding box center [761, 361] width 1522 height 723
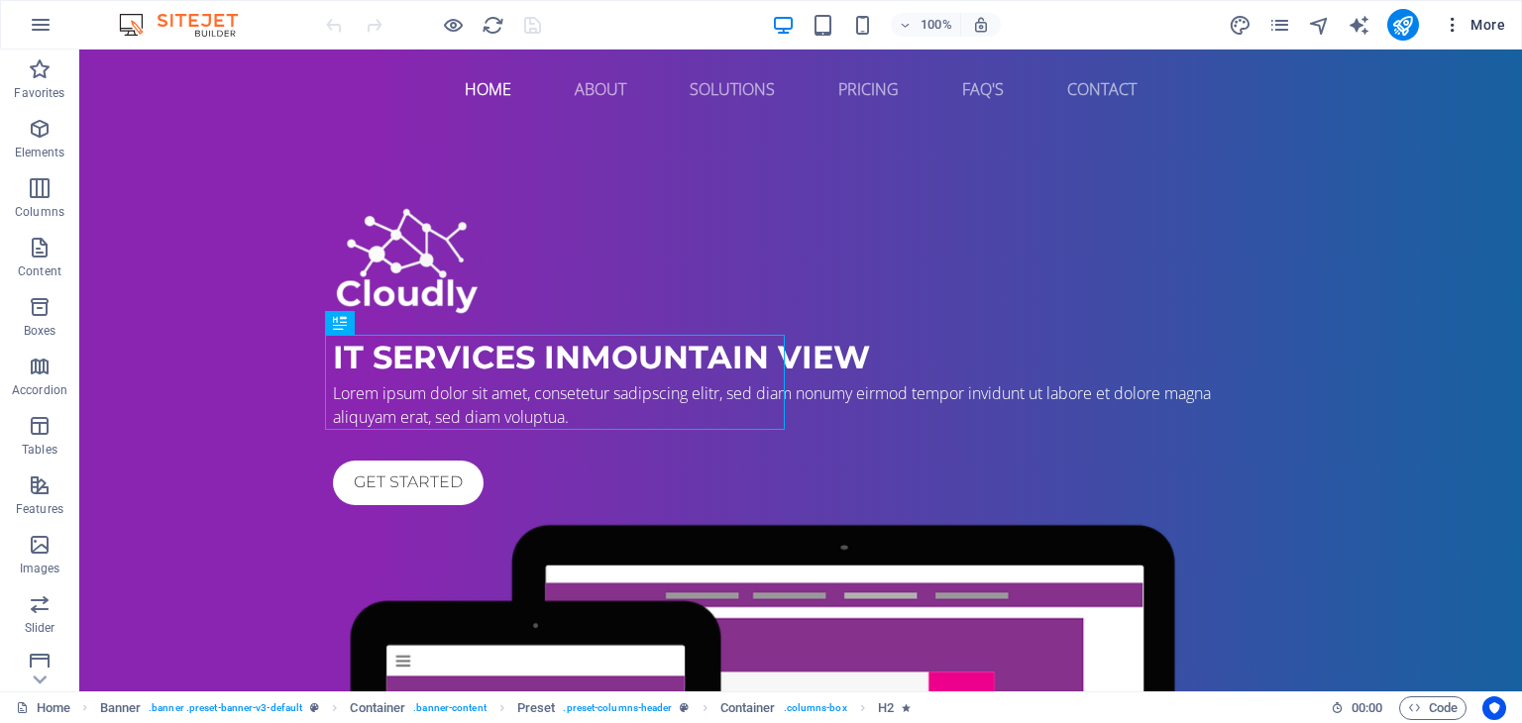
click at [1476, 34] on span "More" at bounding box center [1473, 25] width 62 height 20
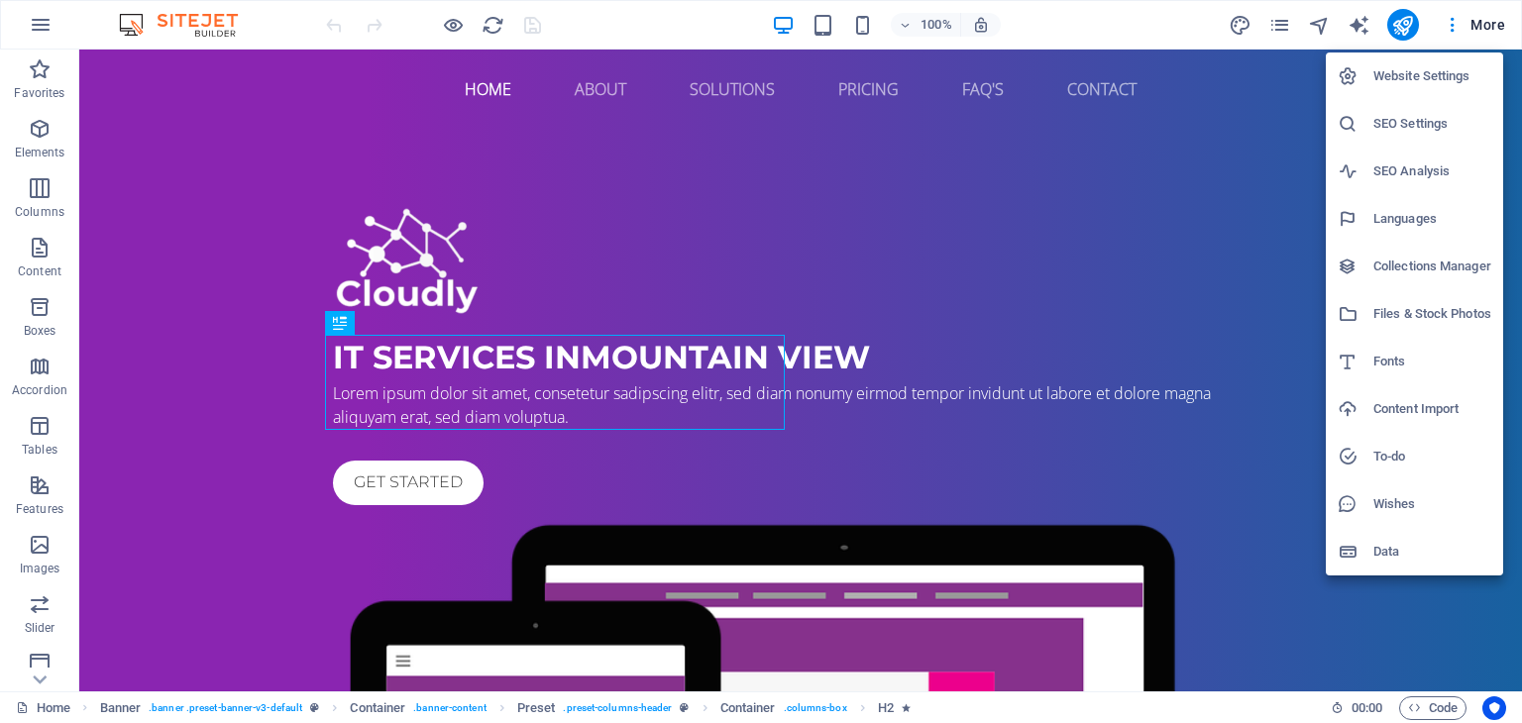
drag, startPoint x: 1435, startPoint y: 30, endPoint x: 945, endPoint y: 68, distance: 491.9
click at [945, 68] on div at bounding box center [761, 361] width 1522 height 723
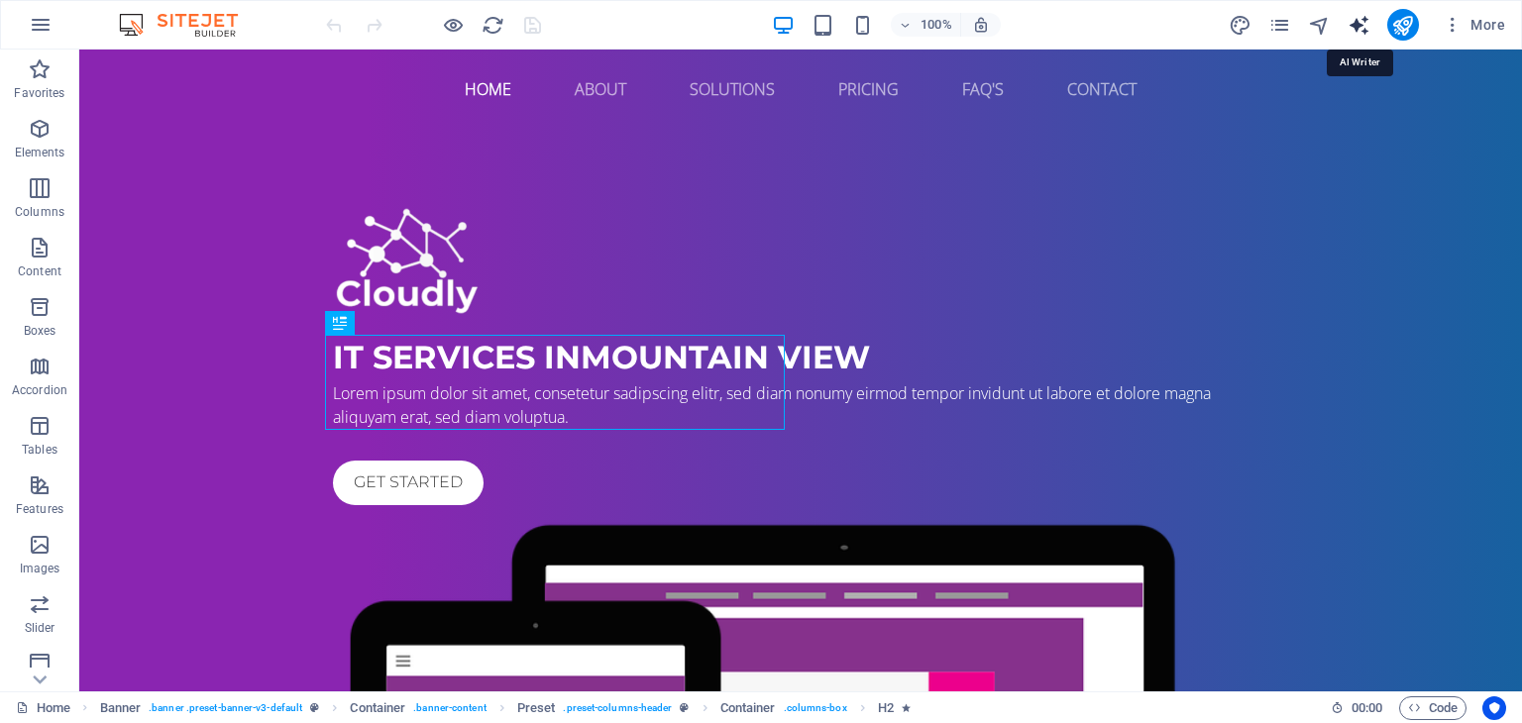
click at [1359, 23] on icon "text_generator" at bounding box center [1358, 25] width 23 height 23
select select "English"
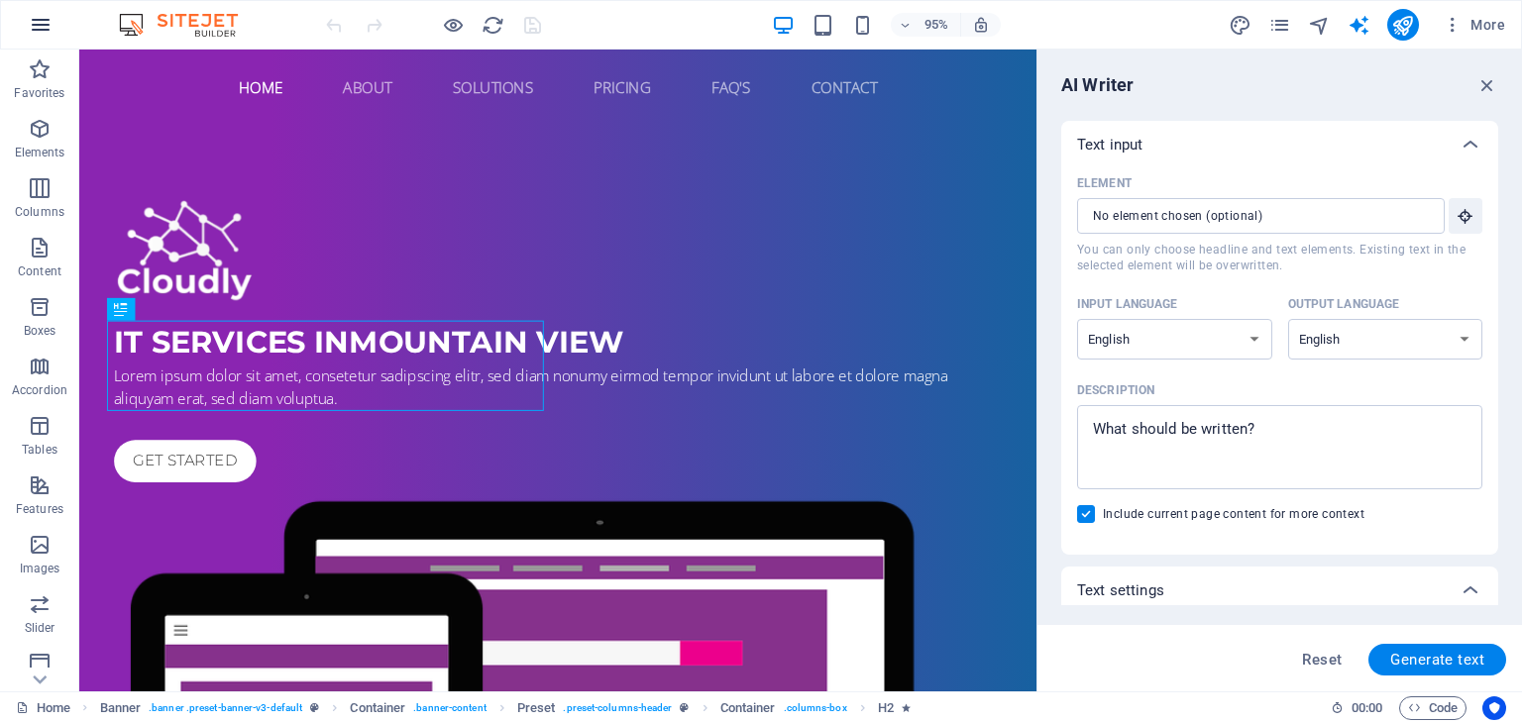
click at [50, 34] on icon "button" at bounding box center [41, 25] width 24 height 24
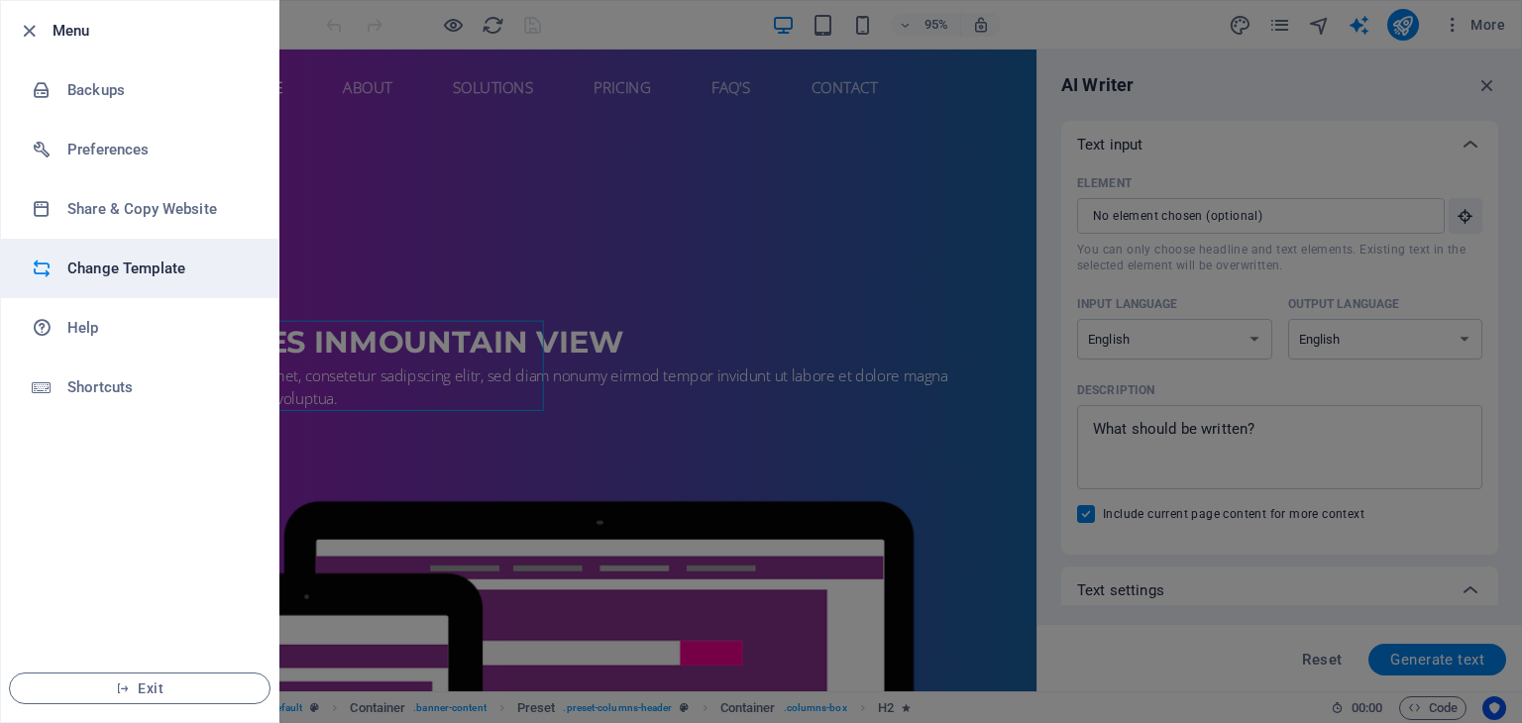
click at [129, 286] on li "Change Template" at bounding box center [139, 268] width 277 height 59
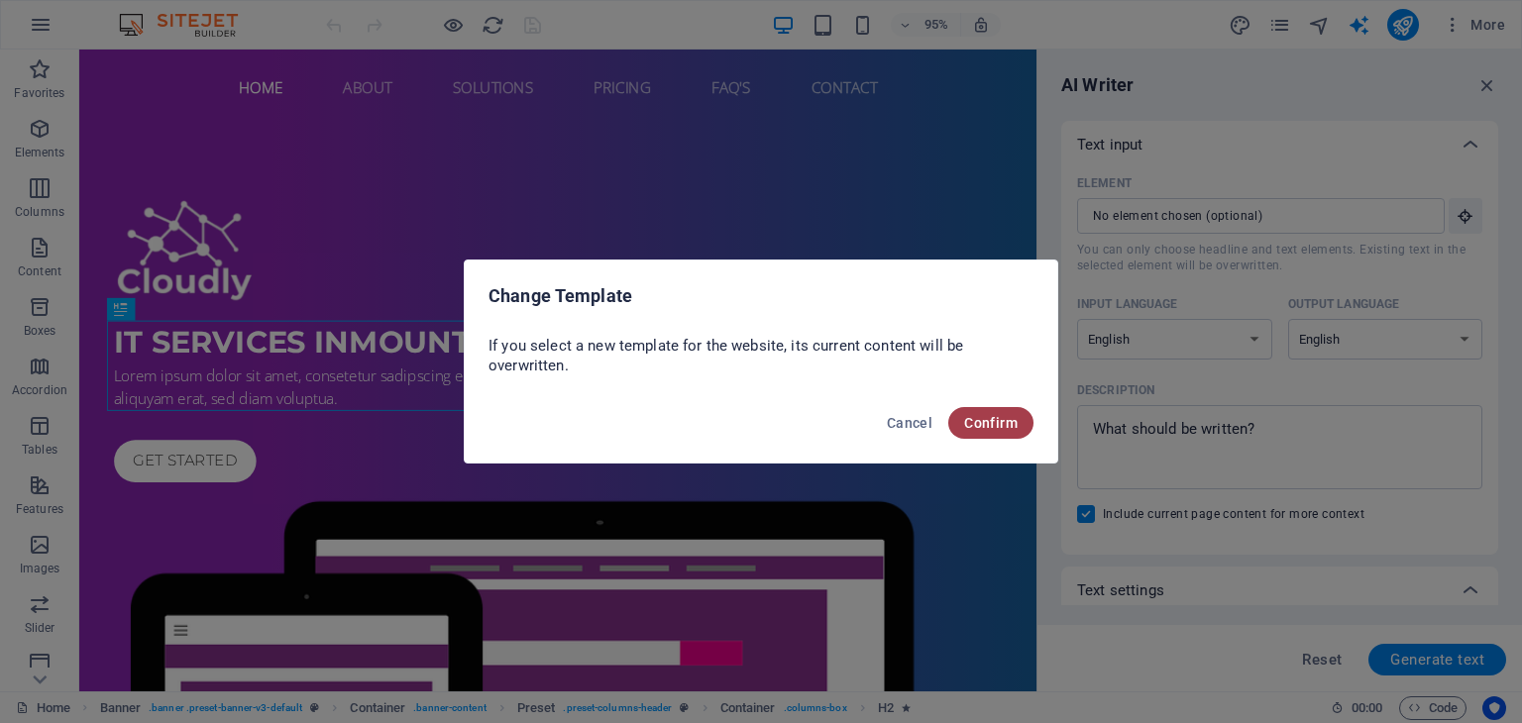
click at [1005, 424] on span "Confirm" at bounding box center [990, 423] width 53 height 16
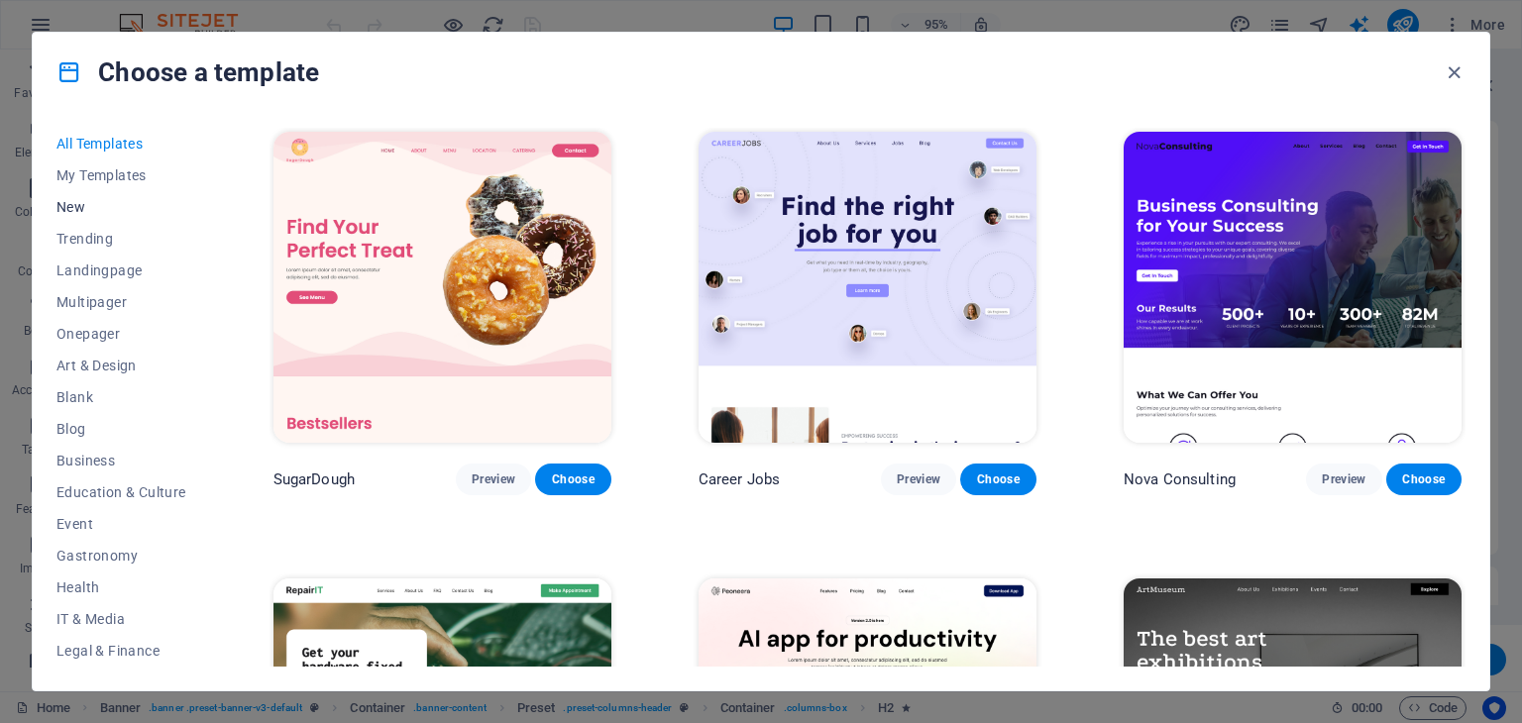
click at [115, 209] on span "New" at bounding box center [121, 207] width 130 height 16
click at [995, 478] on span "Choose" at bounding box center [998, 480] width 44 height 16
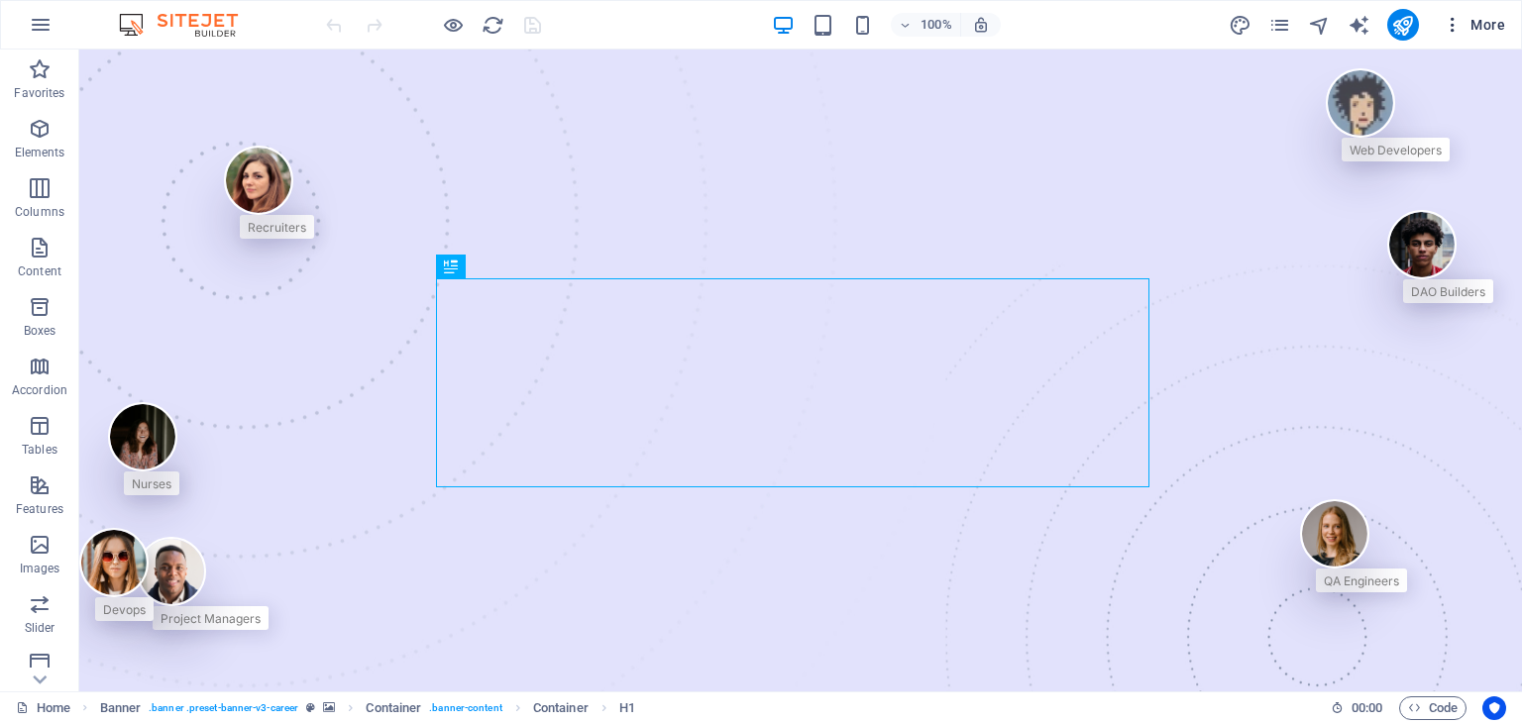
click at [1480, 17] on span "More" at bounding box center [1473, 25] width 62 height 20
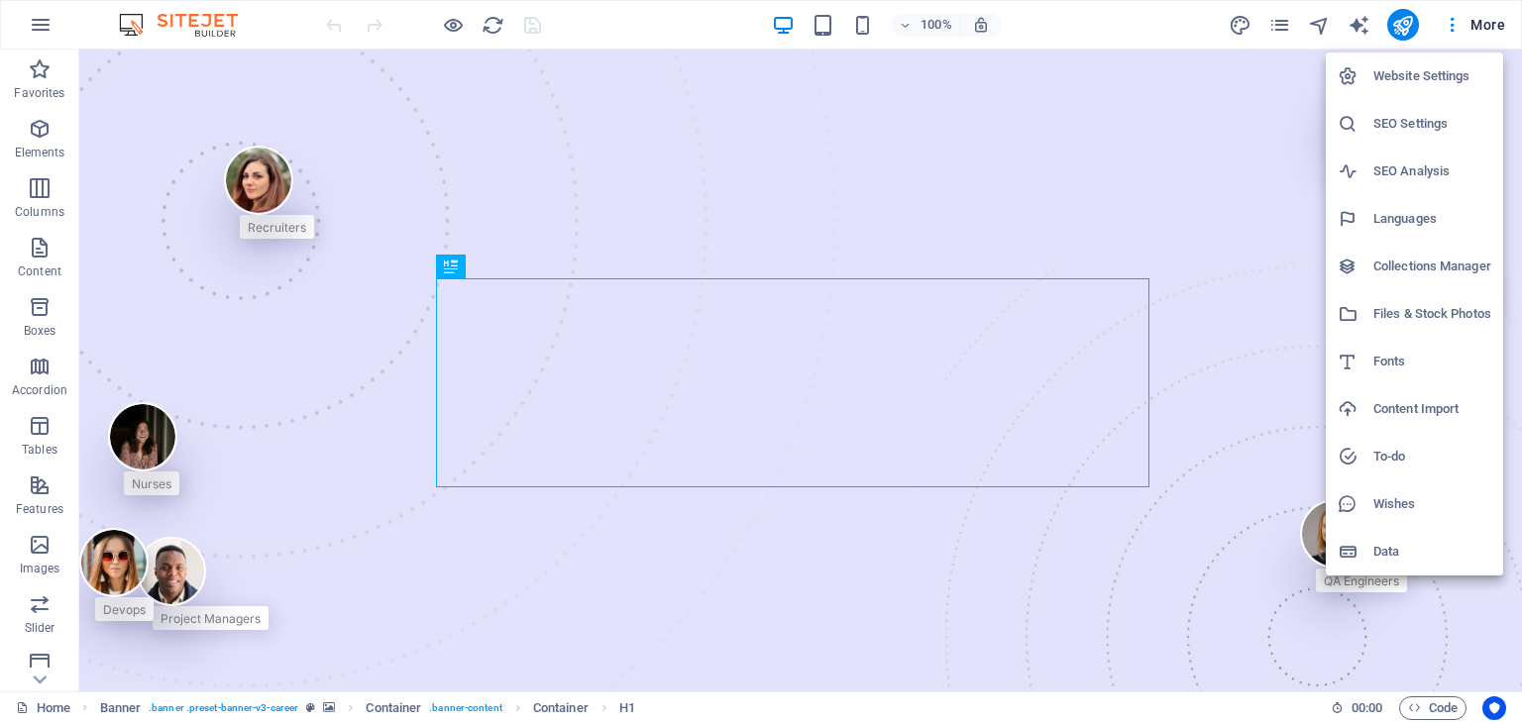
click at [1410, 271] on h6 "Collections Manager" at bounding box center [1432, 267] width 118 height 24
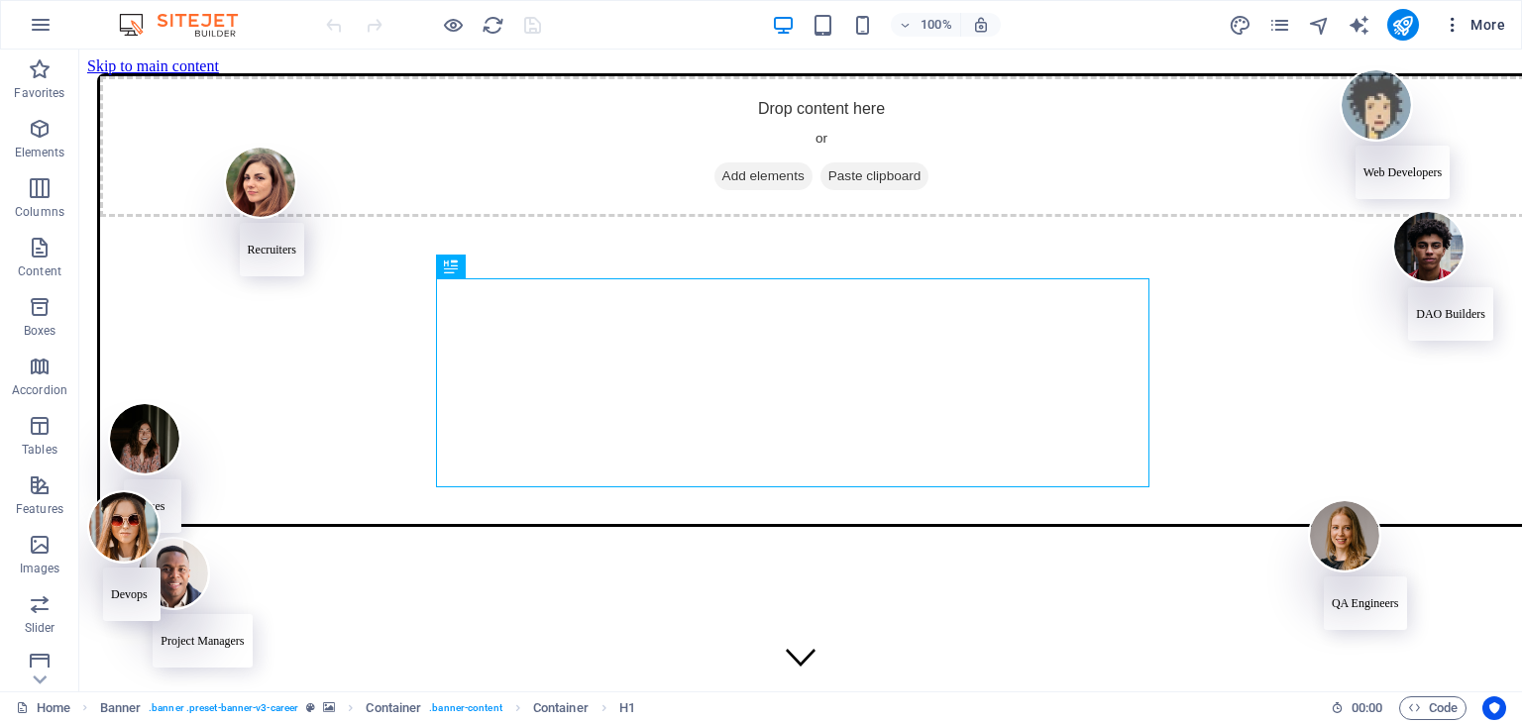
click at [1456, 20] on icon "button" at bounding box center [1452, 25] width 20 height 20
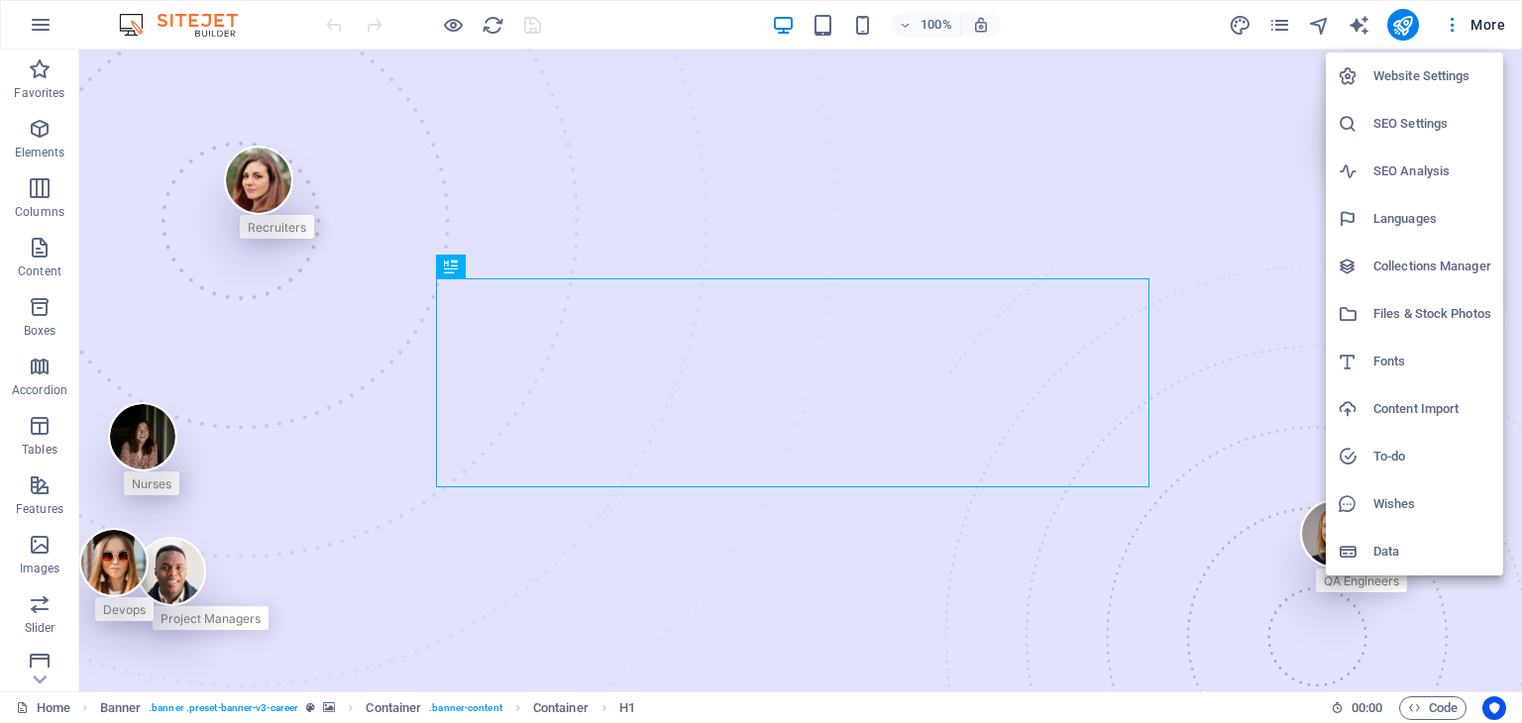
click at [1399, 537] on li "Data" at bounding box center [1413, 552] width 177 height 48
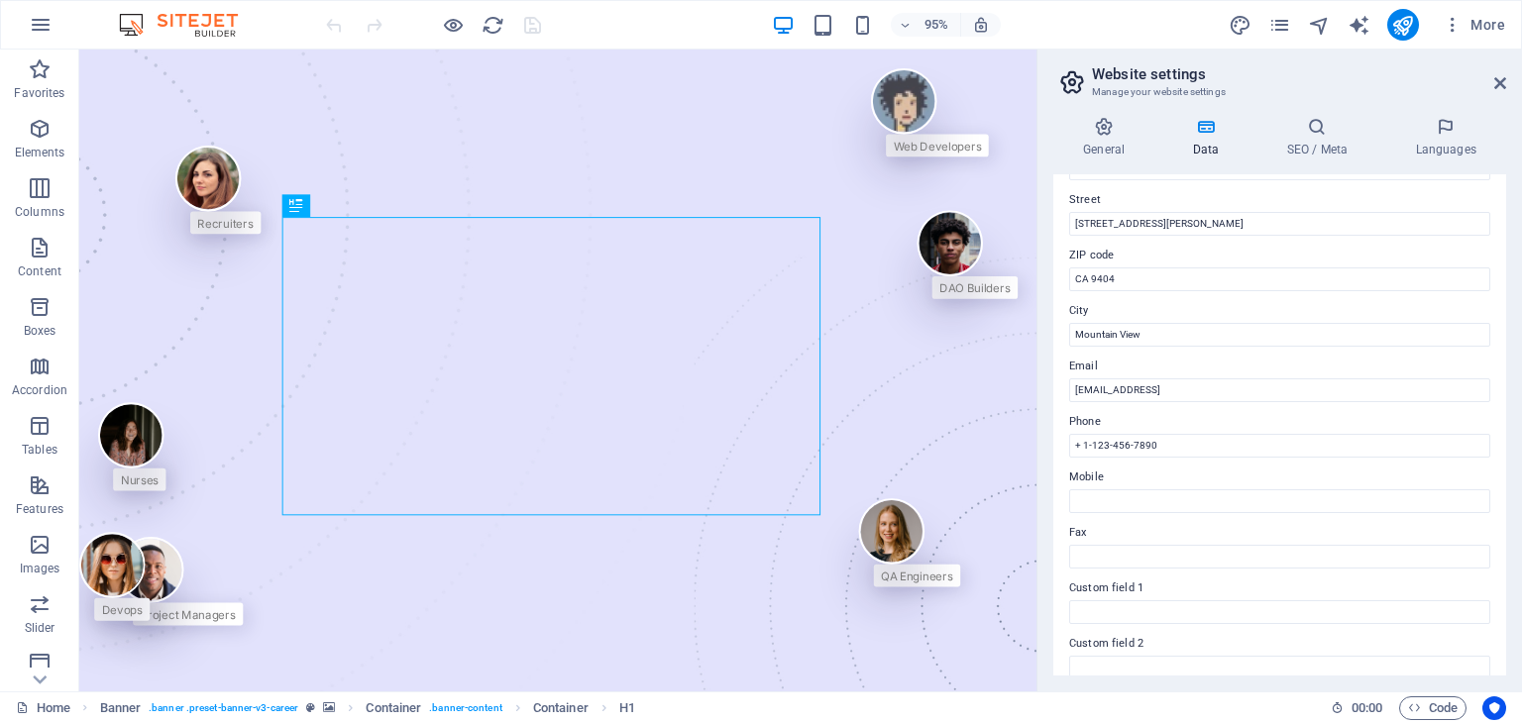
scroll to position [450, 0]
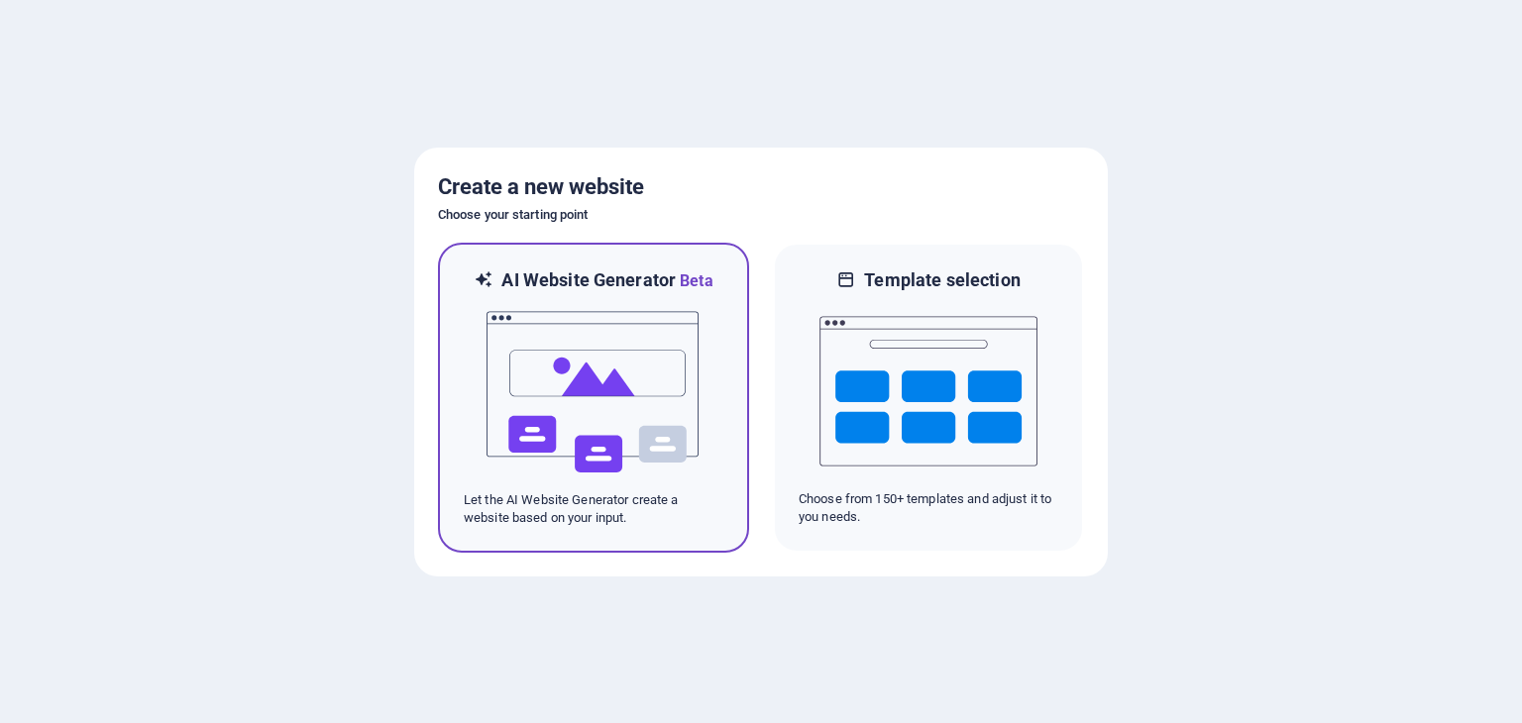
click at [609, 384] on img at bounding box center [593, 392] width 218 height 198
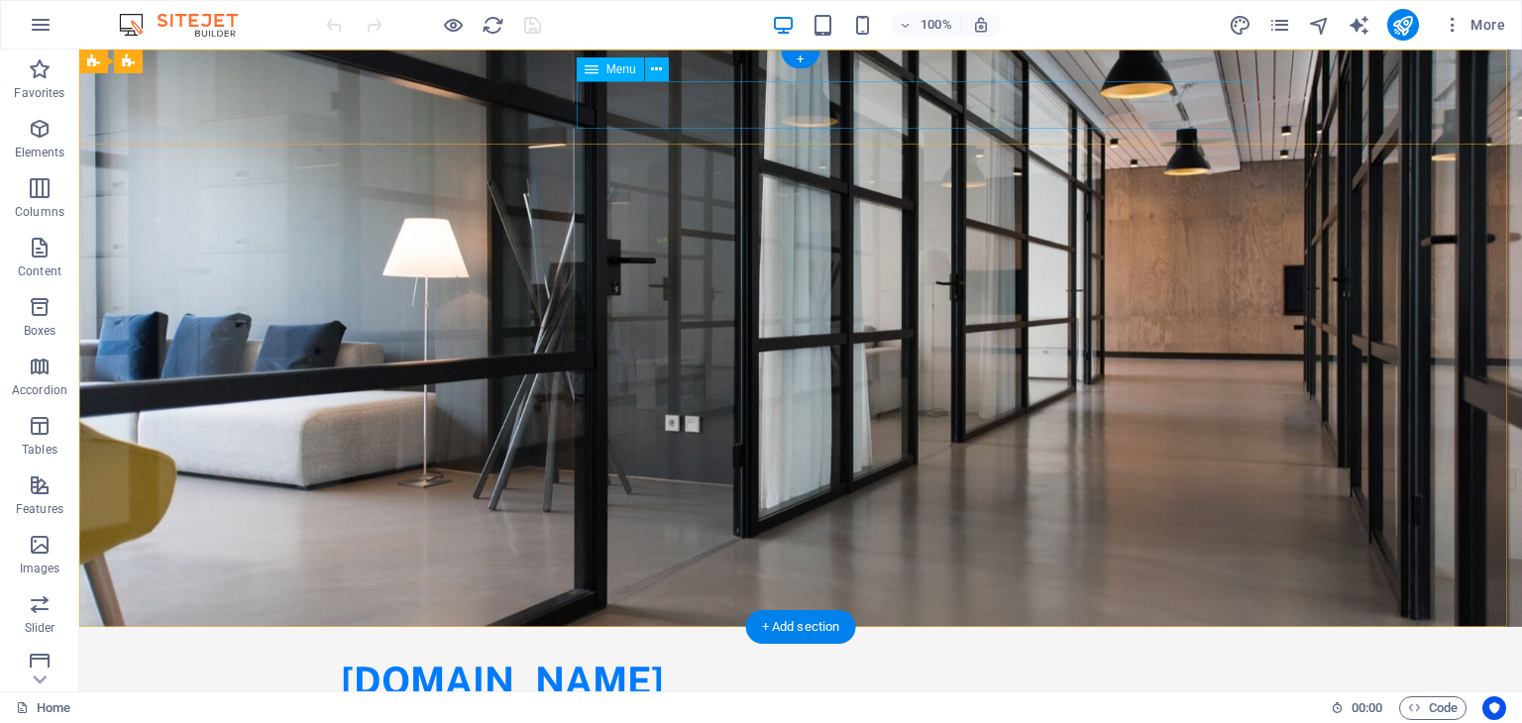
click at [1002, 704] on nav "Home About Values Services Contact" at bounding box center [800, 728] width 919 height 48
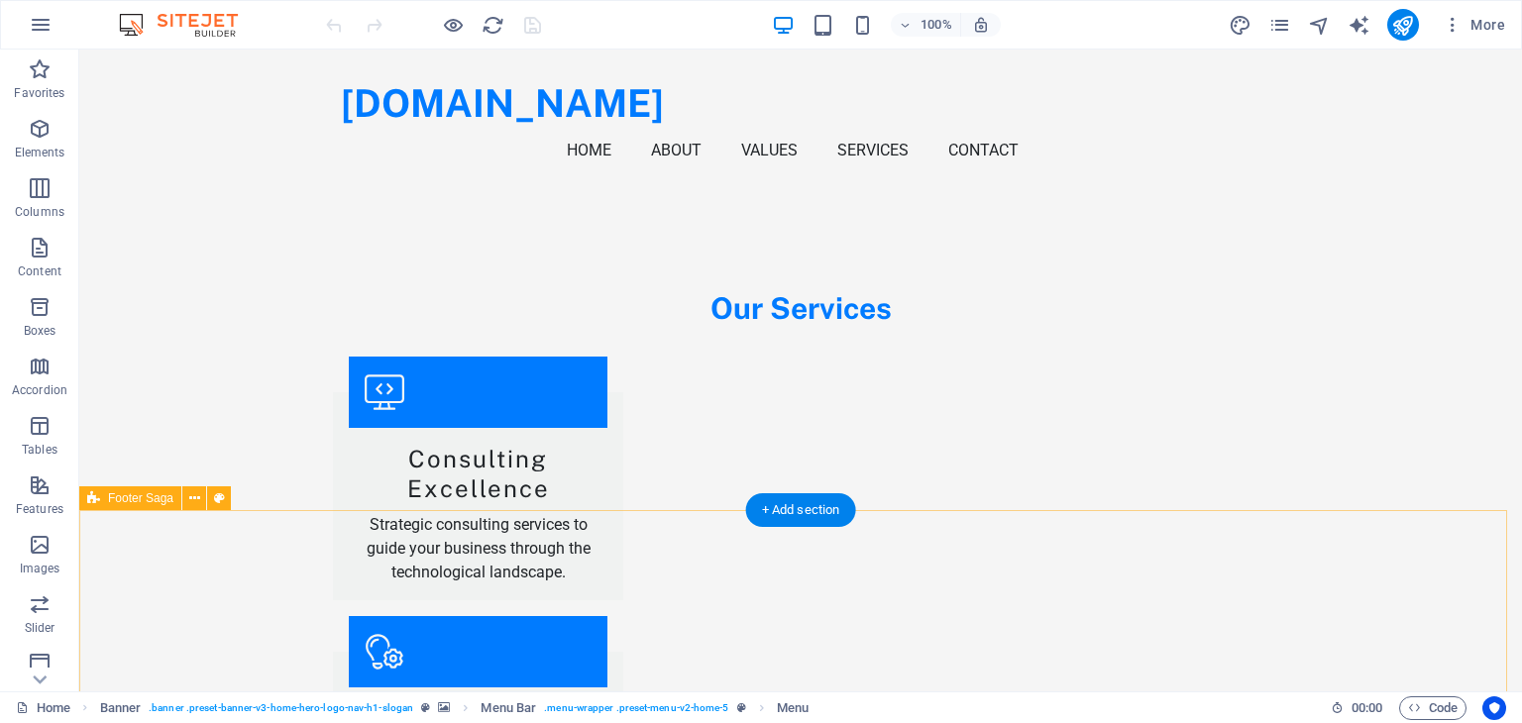
scroll to position [2655, 0]
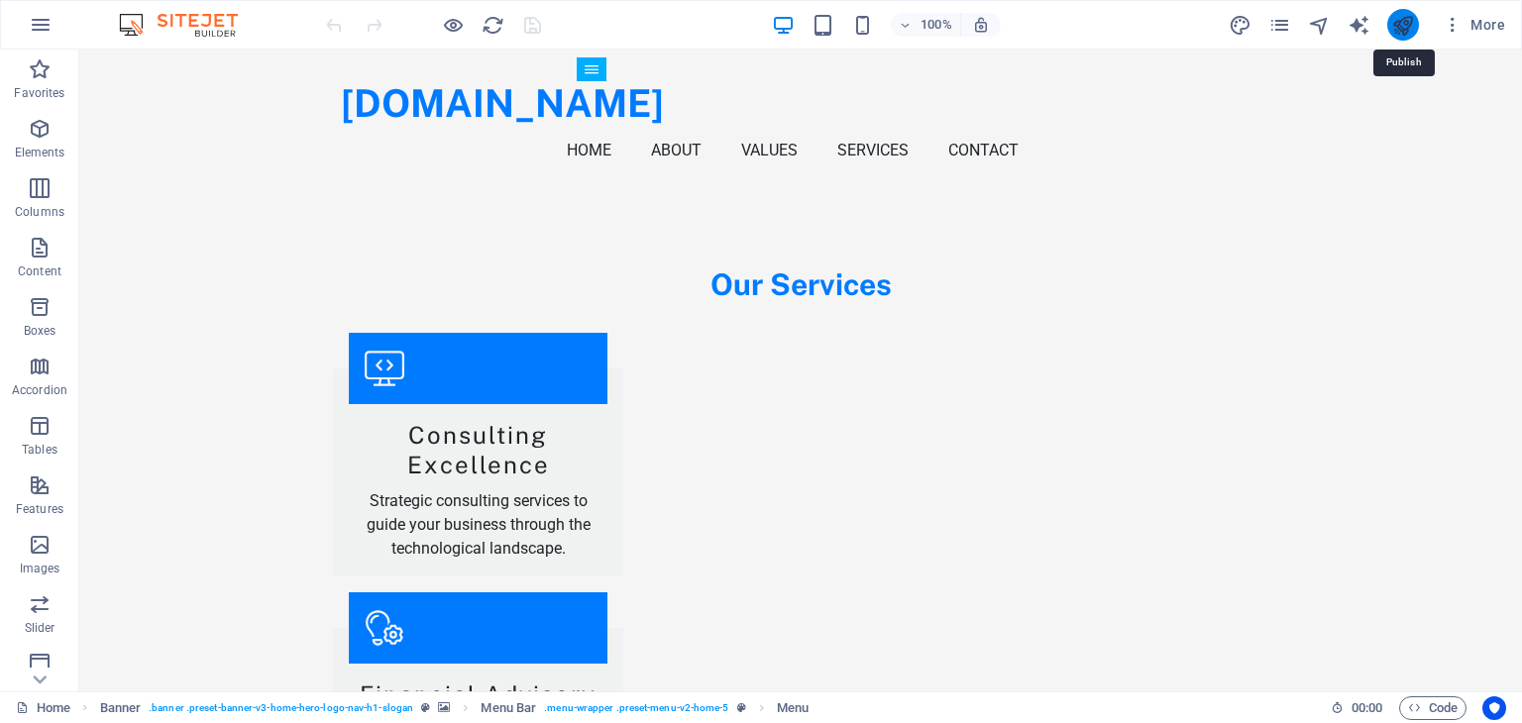
click at [1396, 14] on icon "publish" at bounding box center [1402, 25] width 23 height 23
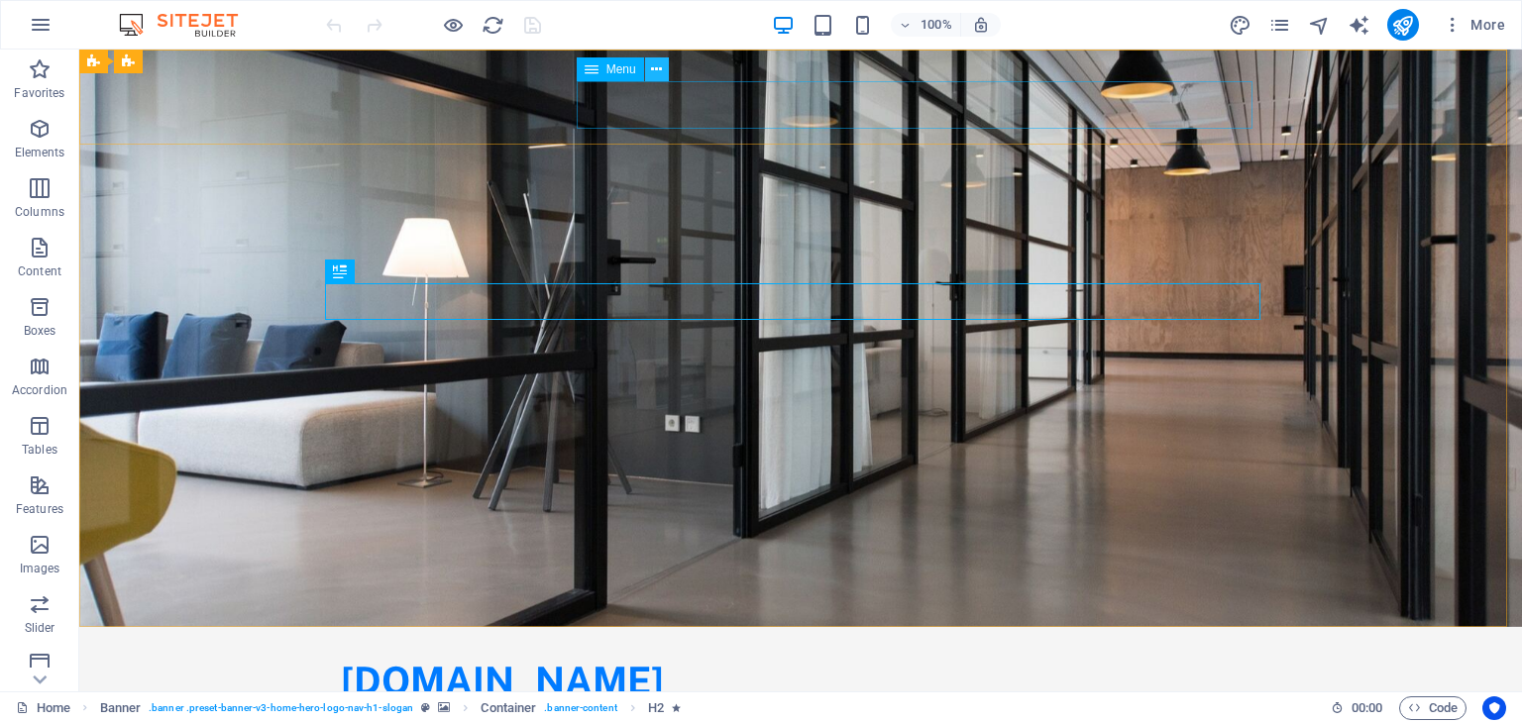
click at [659, 72] on icon at bounding box center [656, 69] width 11 height 21
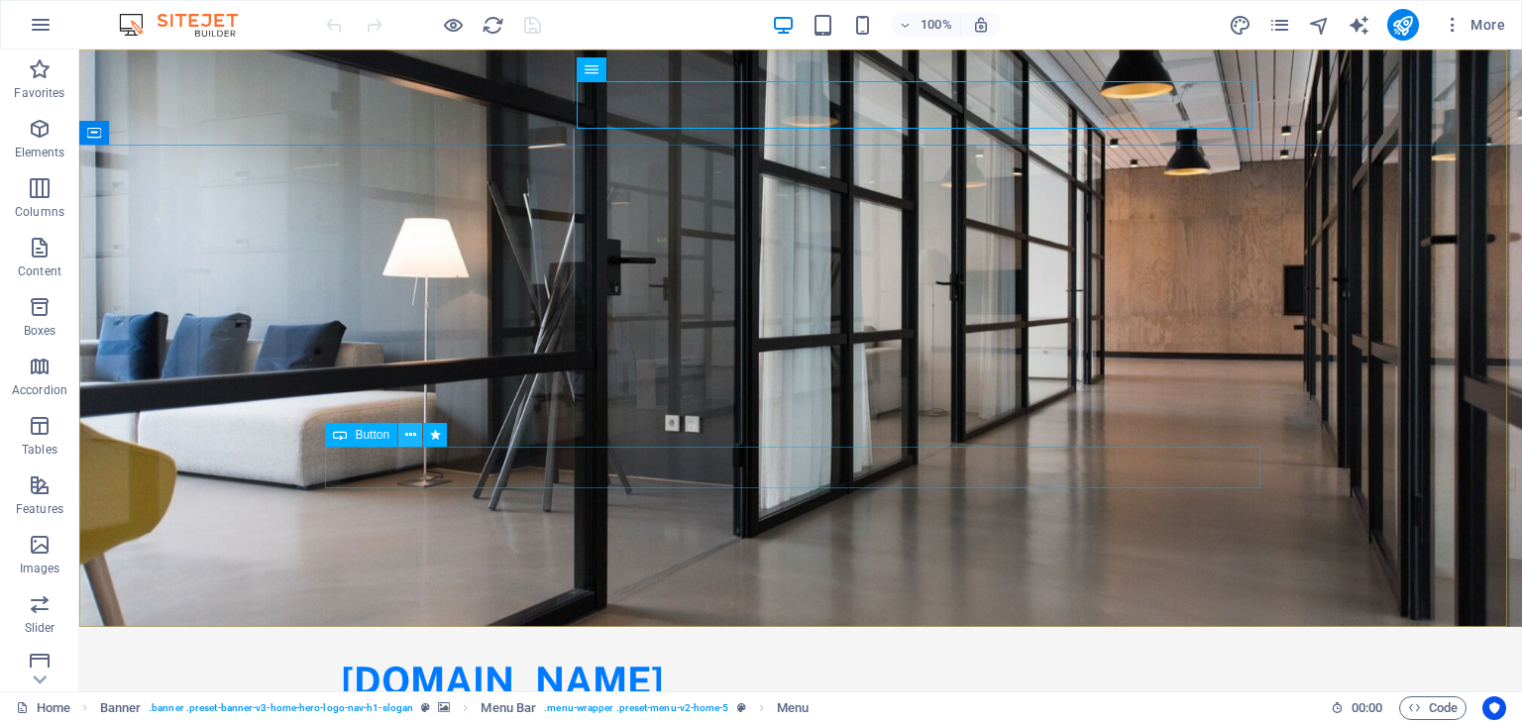
click at [410, 435] on icon at bounding box center [410, 435] width 11 height 21
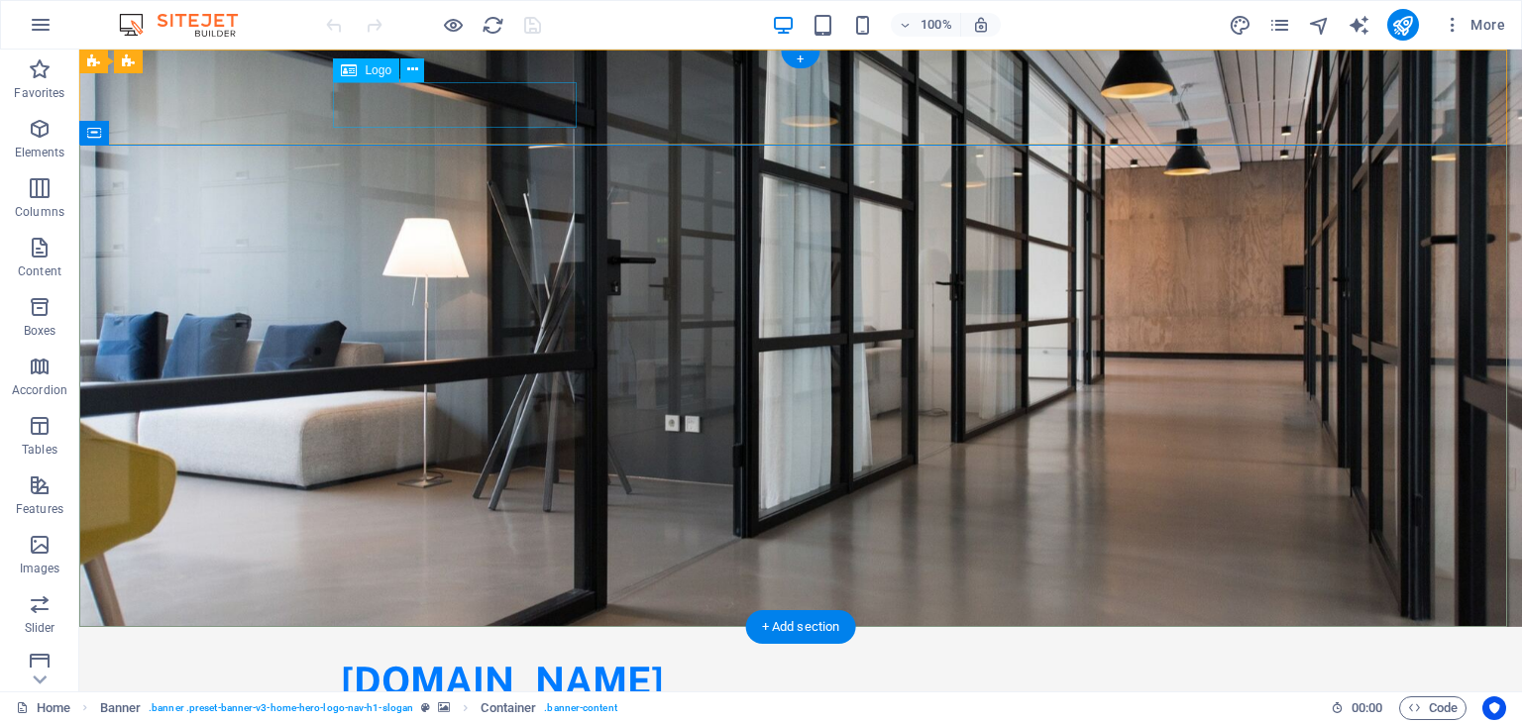
click at [548, 659] on div "[DOMAIN_NAME]" at bounding box center [800, 682] width 919 height 46
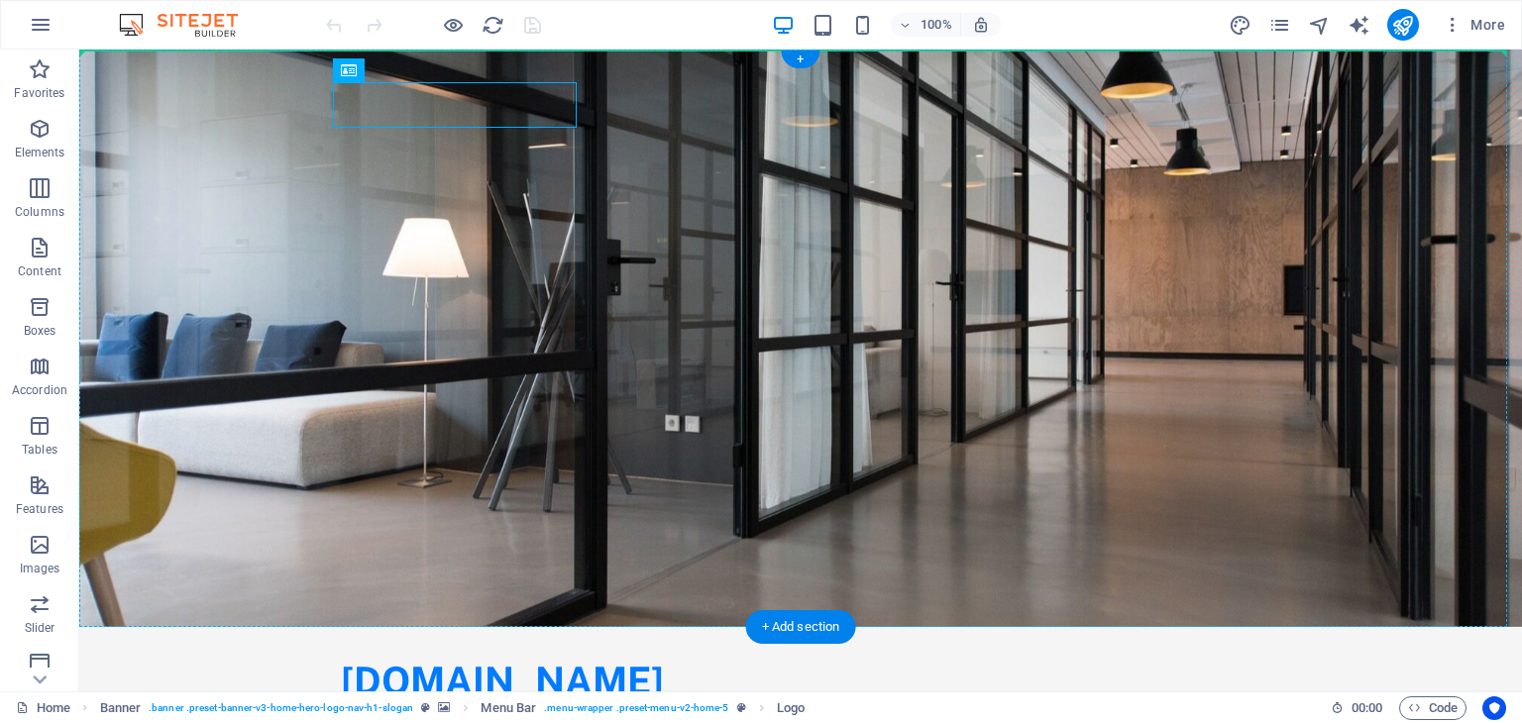
drag, startPoint x: 428, startPoint y: 120, endPoint x: 129, endPoint y: 73, distance: 302.8
drag, startPoint x: 428, startPoint y: 122, endPoint x: 240, endPoint y: 84, distance: 191.9
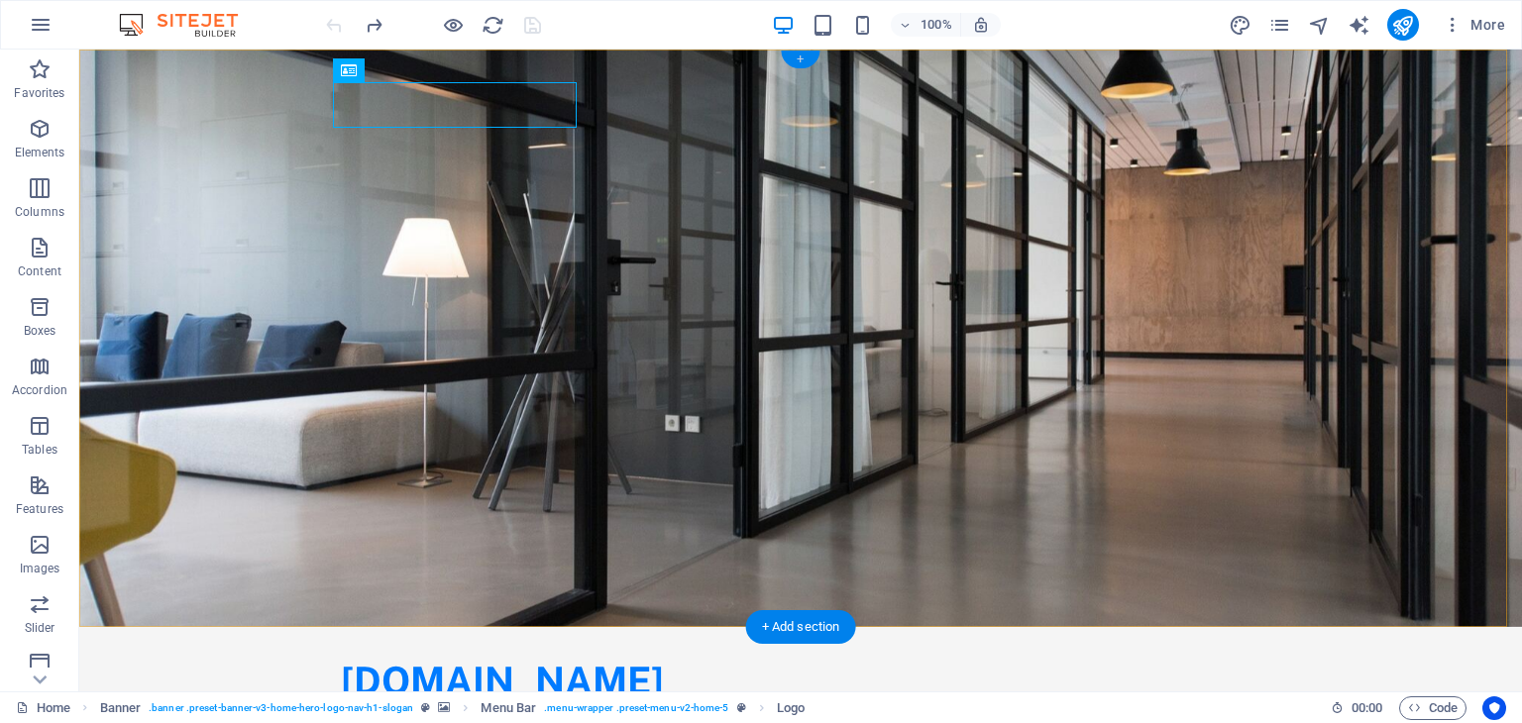
click at [796, 60] on div "+" at bounding box center [800, 60] width 39 height 18
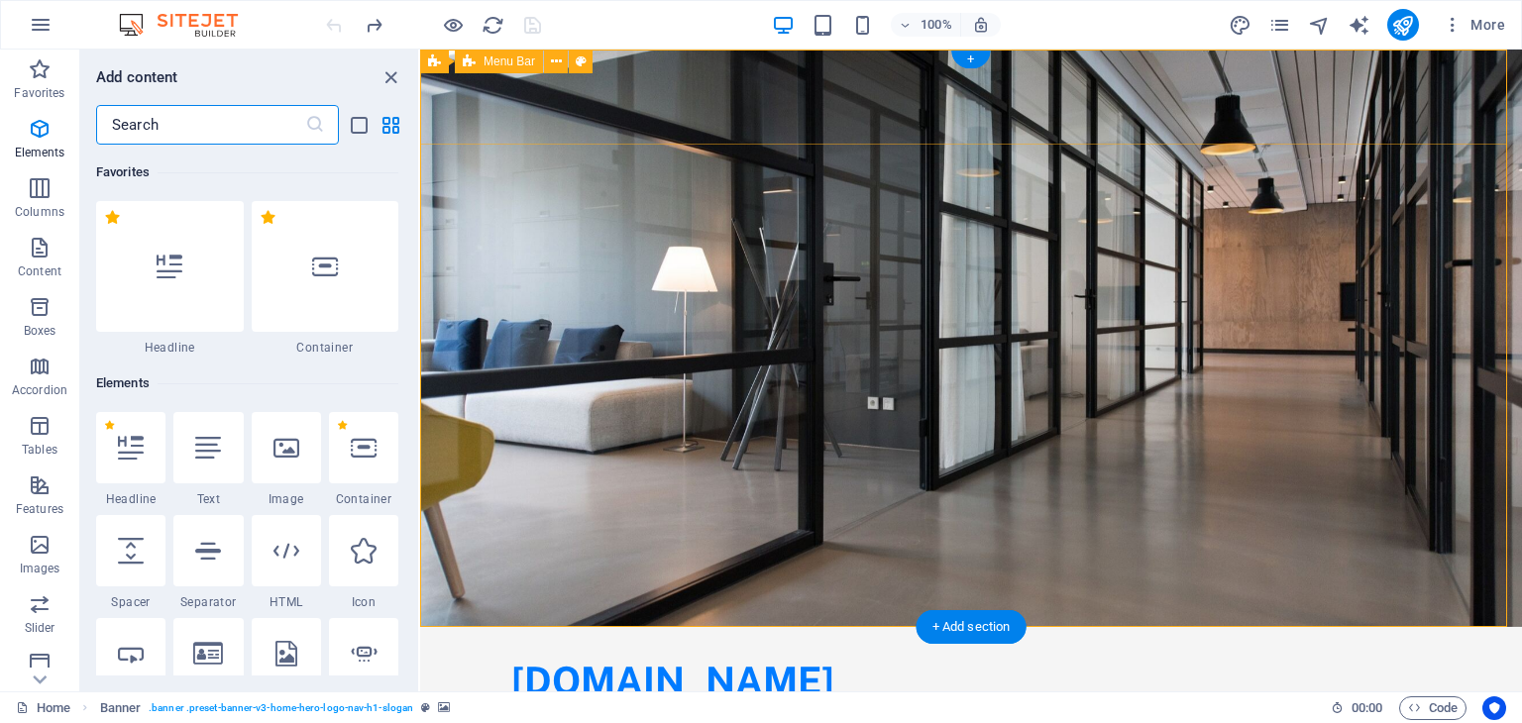
scroll to position [3466, 0]
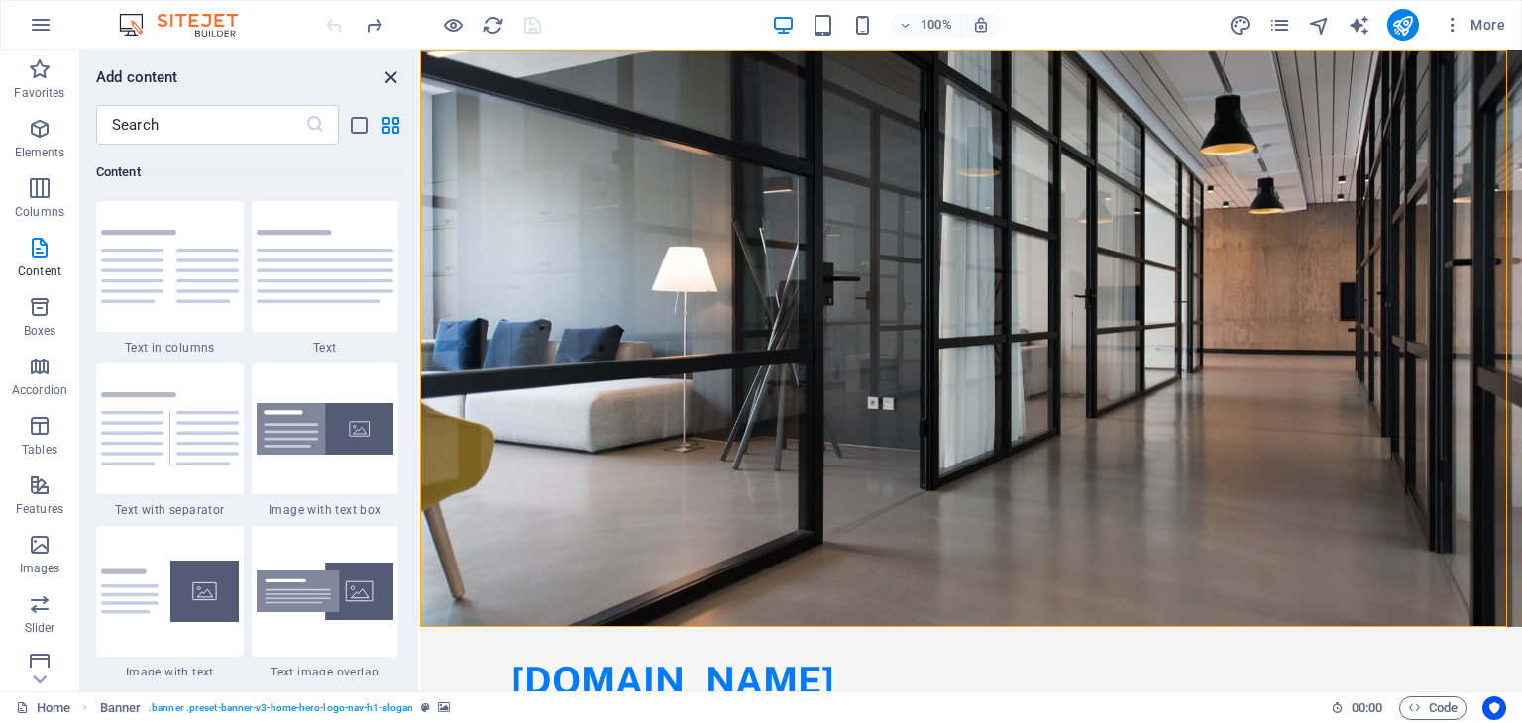
click at [392, 80] on icon "close panel" at bounding box center [390, 77] width 23 height 23
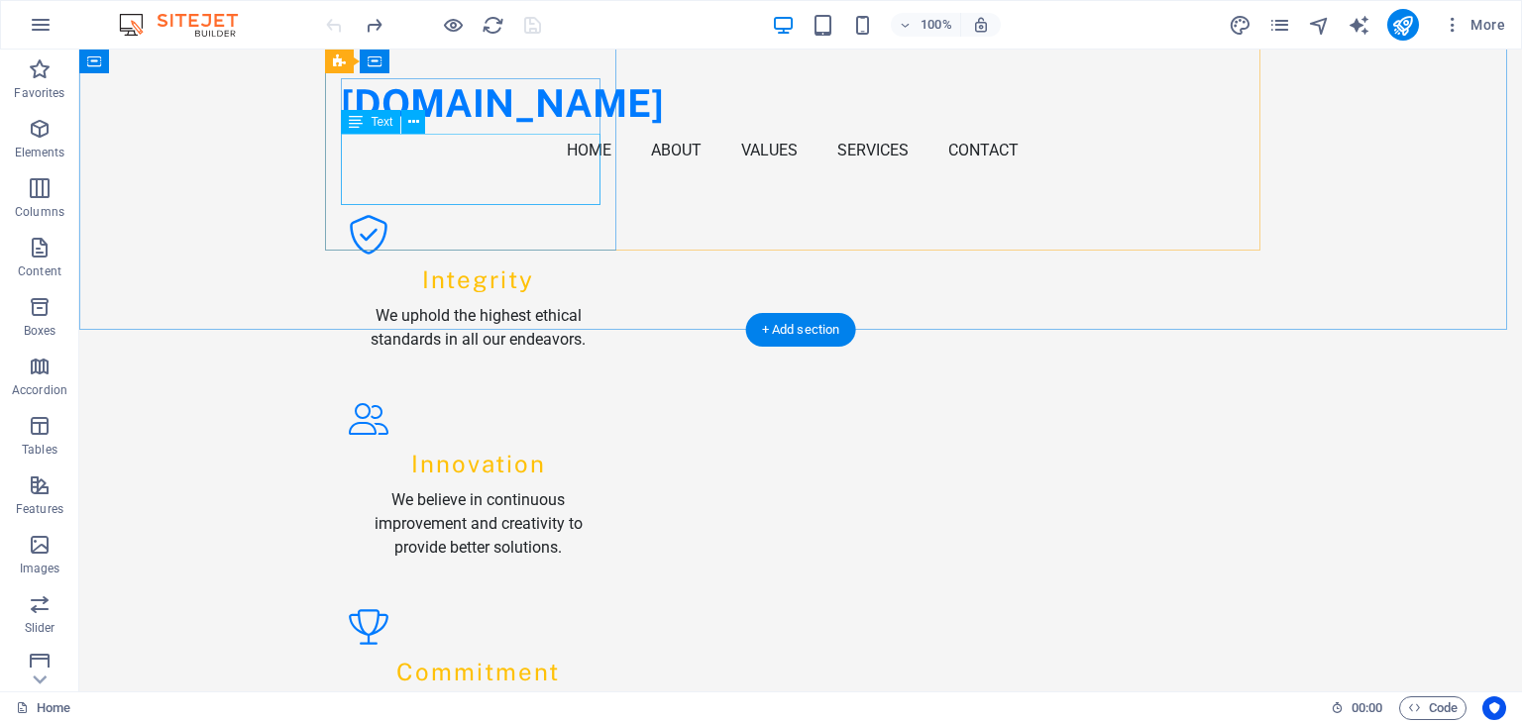
scroll to position [1980, 0]
